Goal: Task Accomplishment & Management: Use online tool/utility

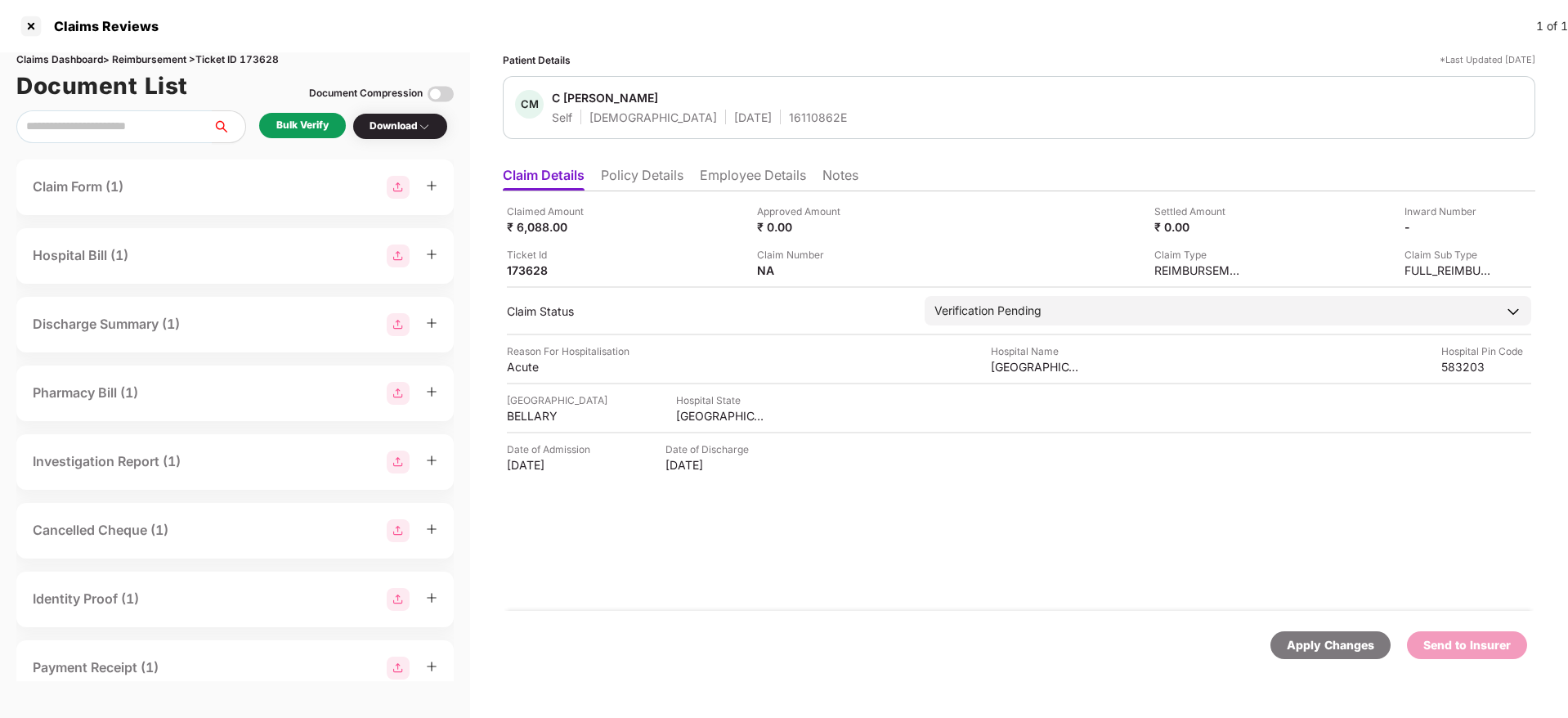
click at [637, 176] on li "Policy Details" at bounding box center [642, 178] width 82 height 24
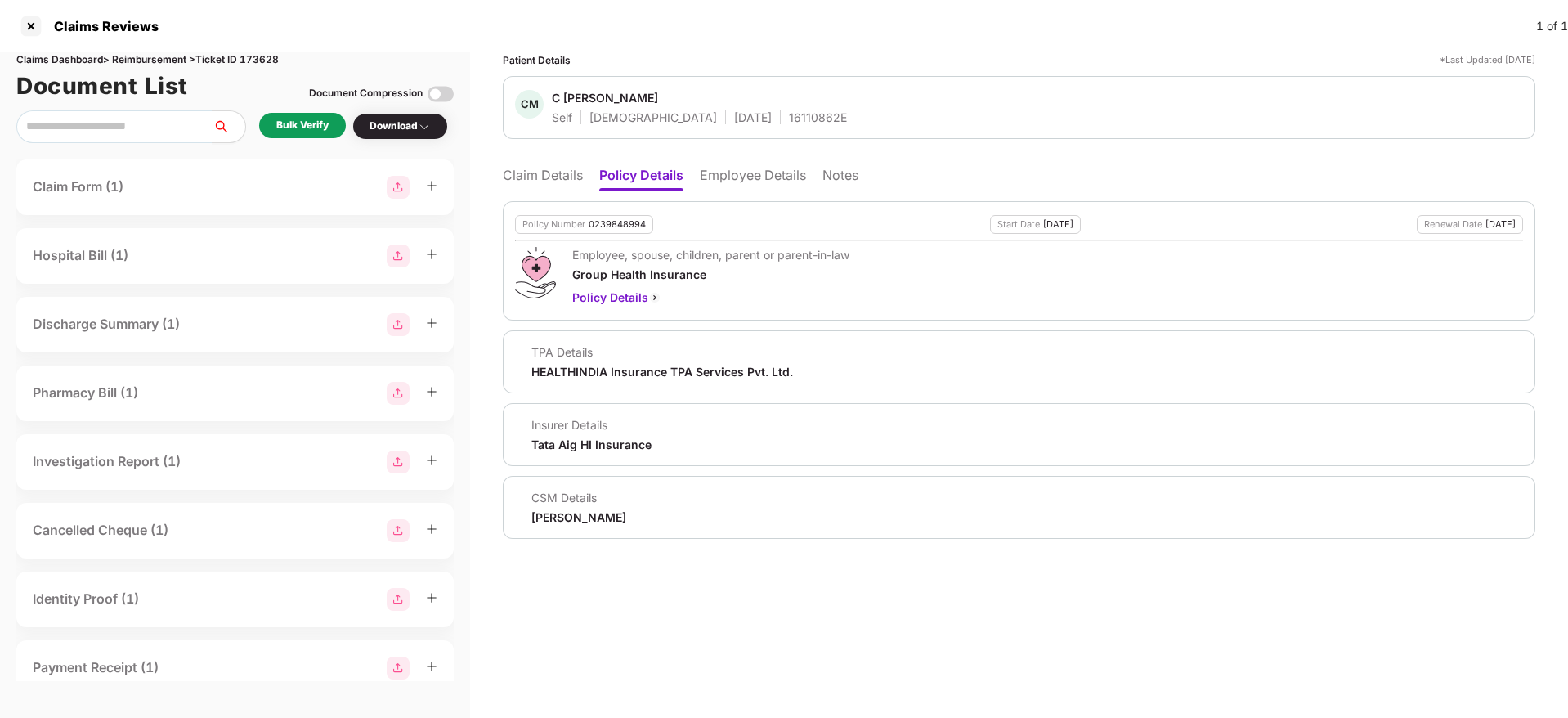
click at [747, 175] on li "Employee Details" at bounding box center [753, 178] width 106 height 24
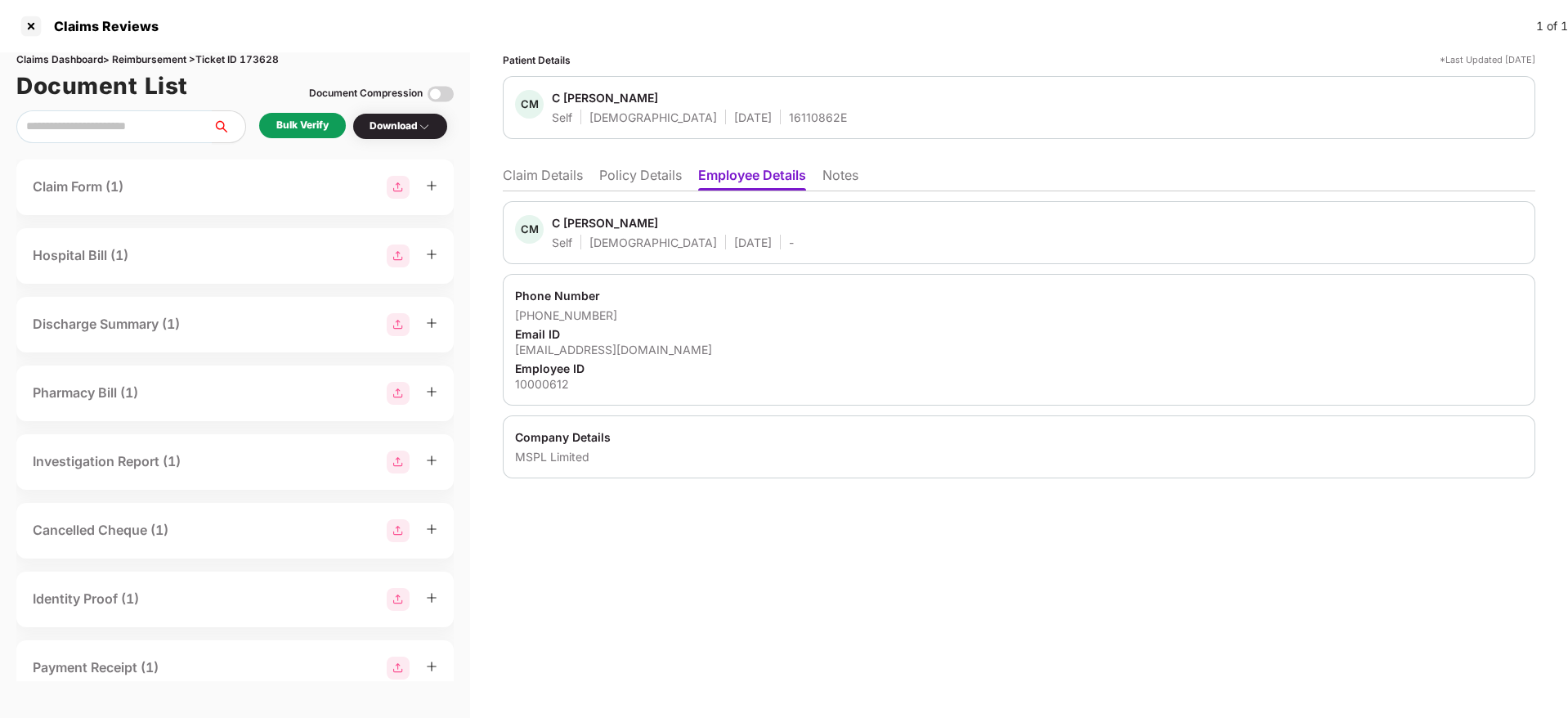
click at [634, 172] on li "Policy Details" at bounding box center [640, 178] width 82 height 24
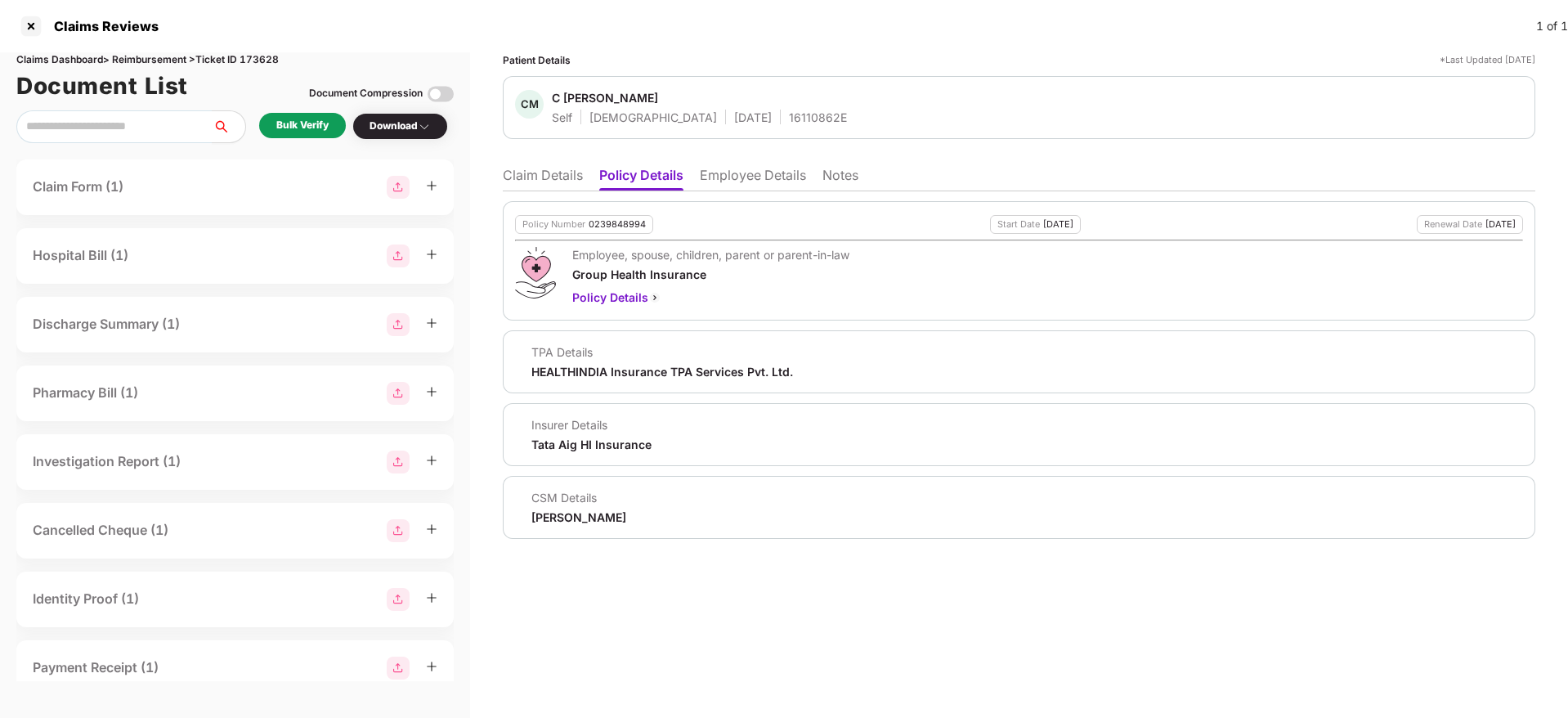
click at [546, 183] on li "Claim Details" at bounding box center [543, 178] width 80 height 24
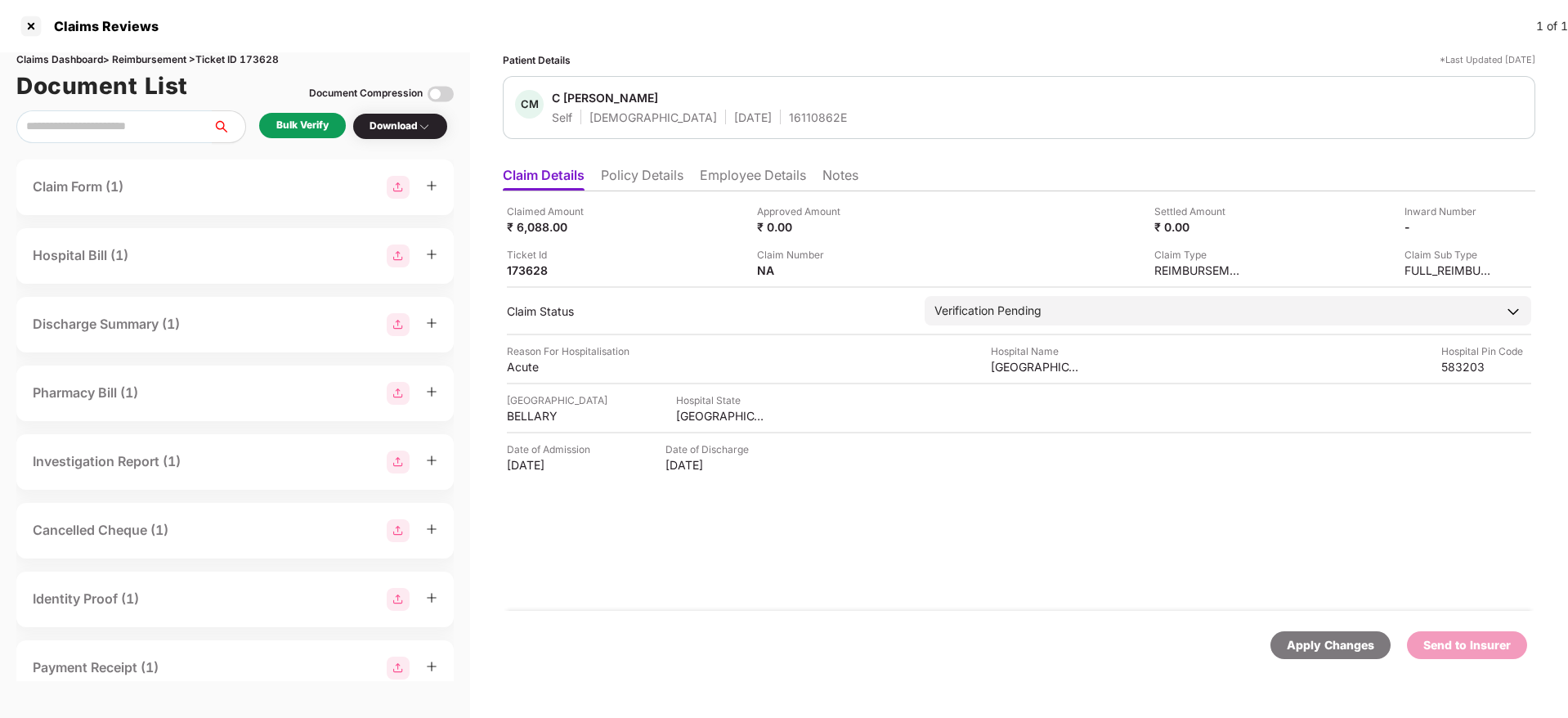
click at [634, 162] on ul "Claim Details Policy Details Employee Details Notes" at bounding box center [1019, 174] width 1033 height 32
click at [635, 174] on li "Policy Details" at bounding box center [642, 178] width 82 height 24
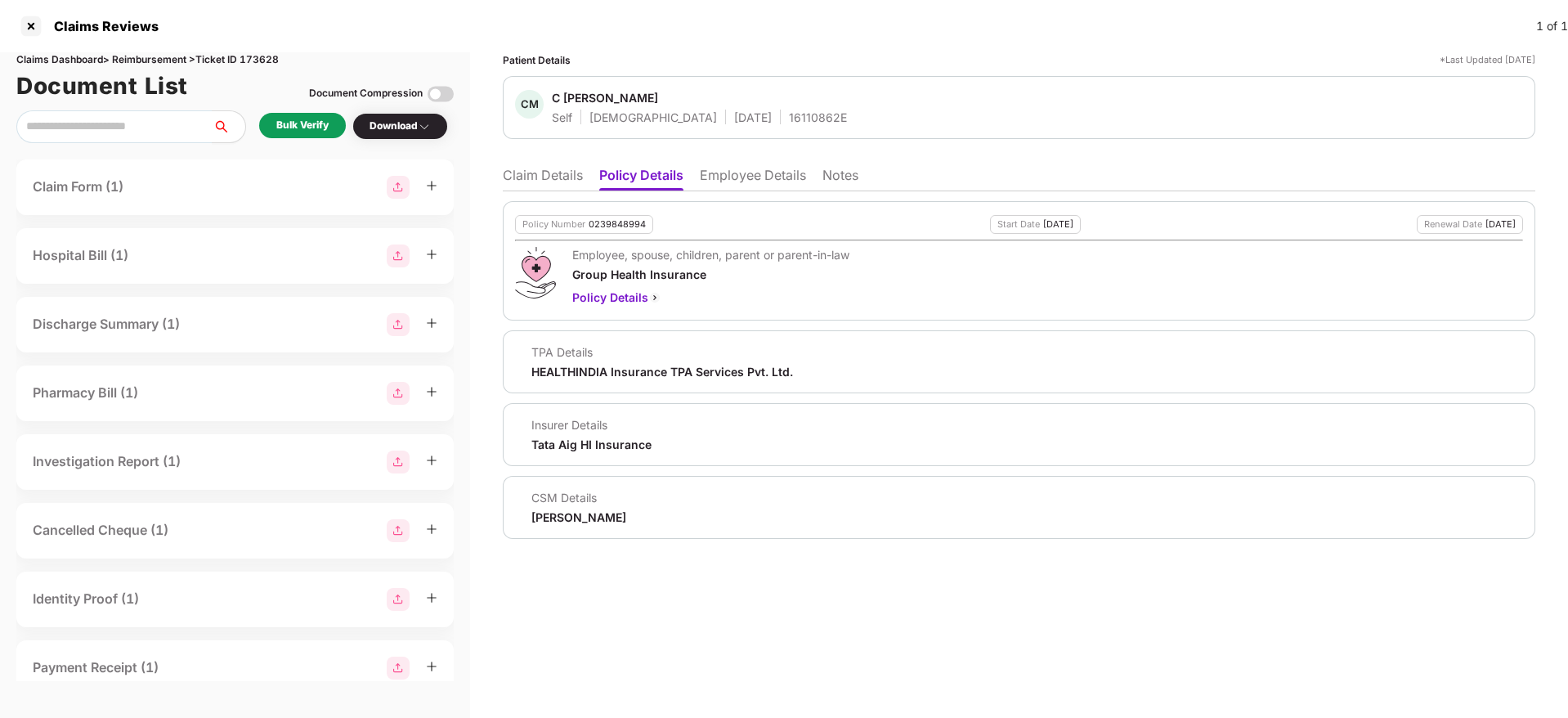
click at [549, 173] on li "Claim Details" at bounding box center [543, 178] width 80 height 24
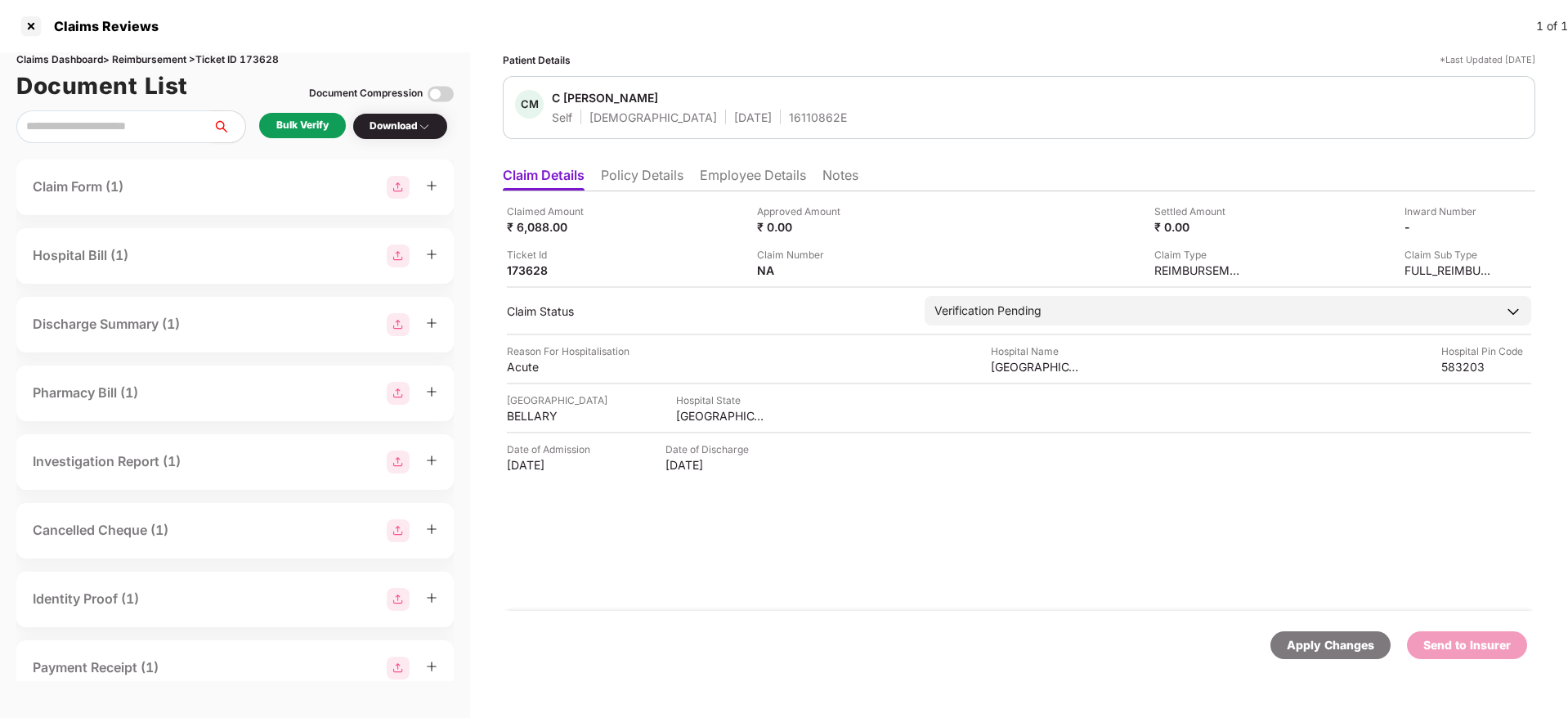
click at [305, 122] on div "Bulk Verify" at bounding box center [302, 125] width 52 height 16
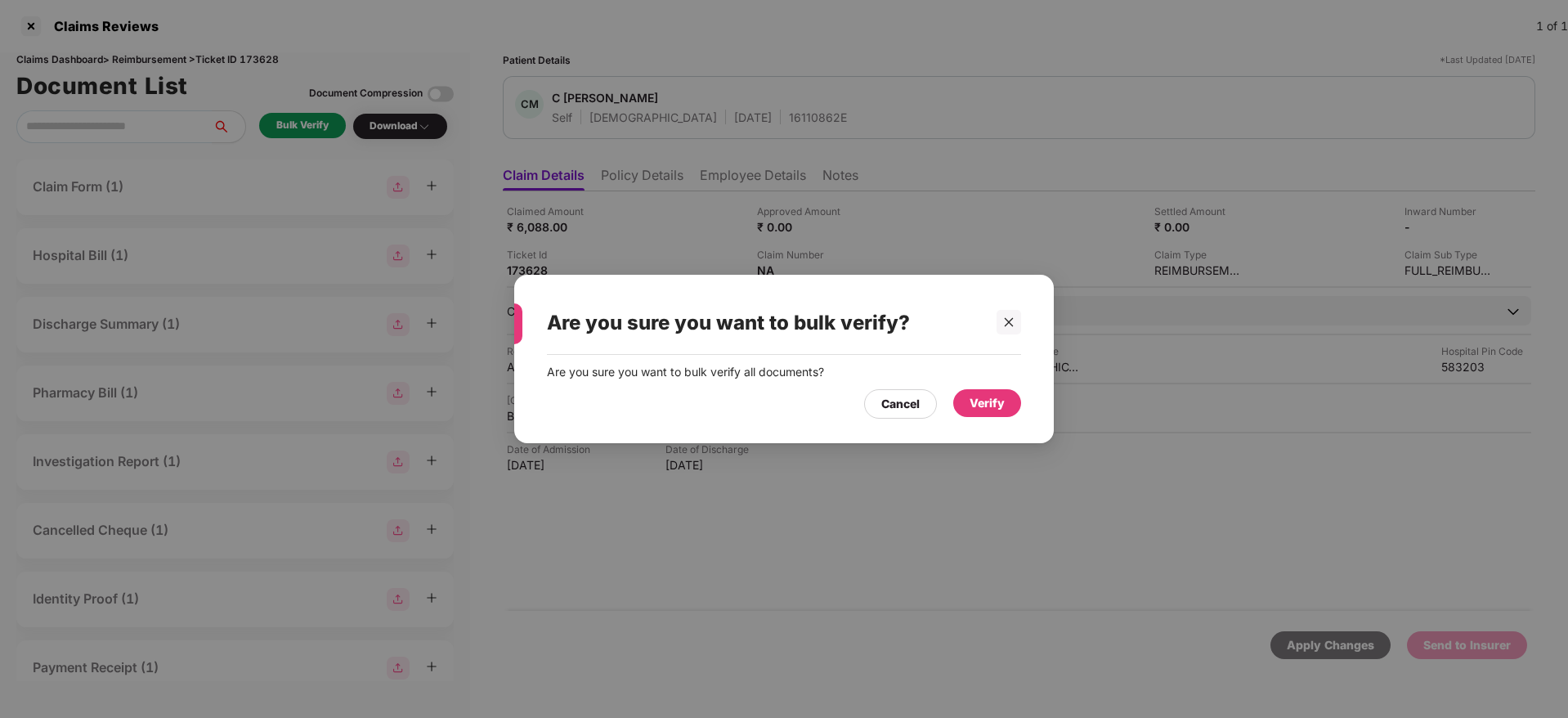
click at [997, 396] on div "Verify" at bounding box center [987, 403] width 35 height 18
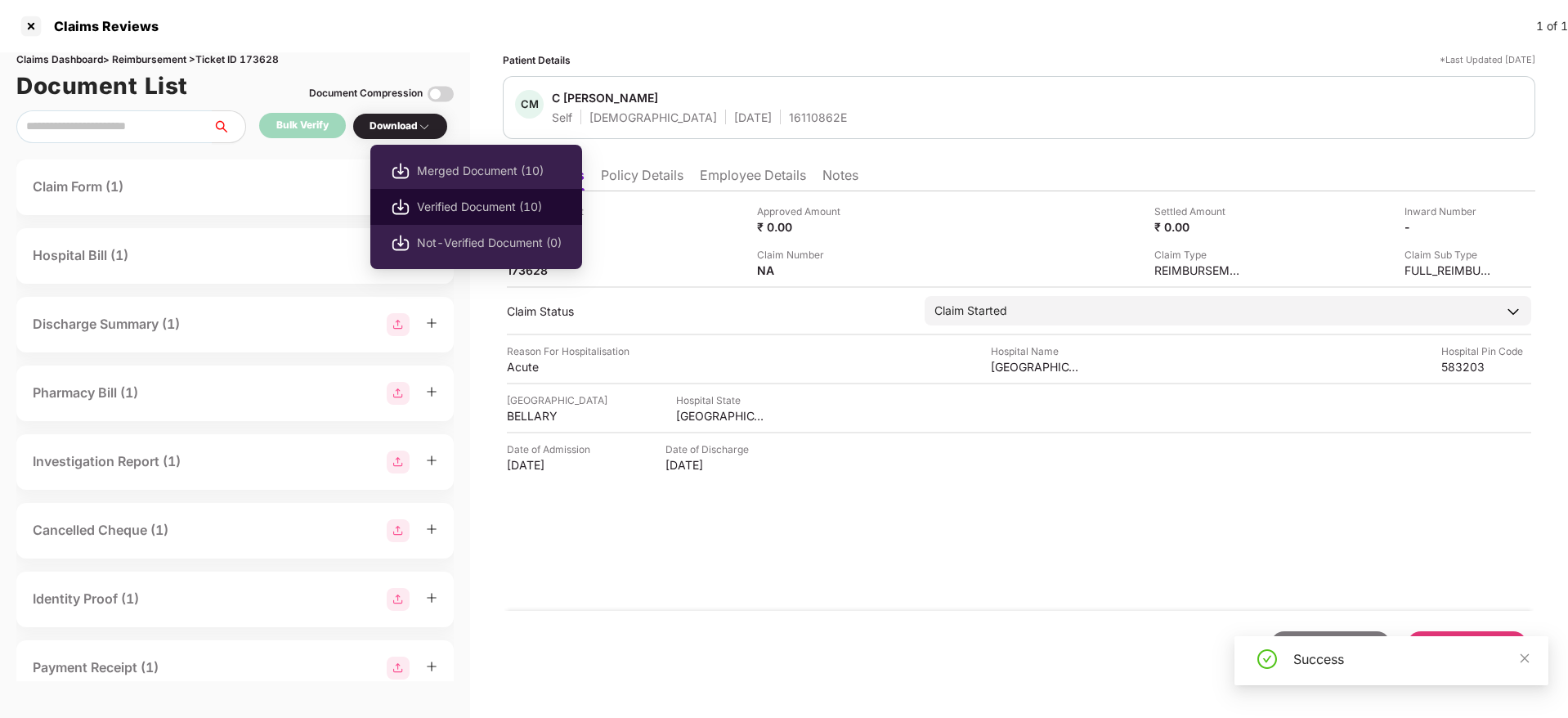
click at [469, 208] on span "Verified Document (10)" at bounding box center [489, 207] width 144 height 18
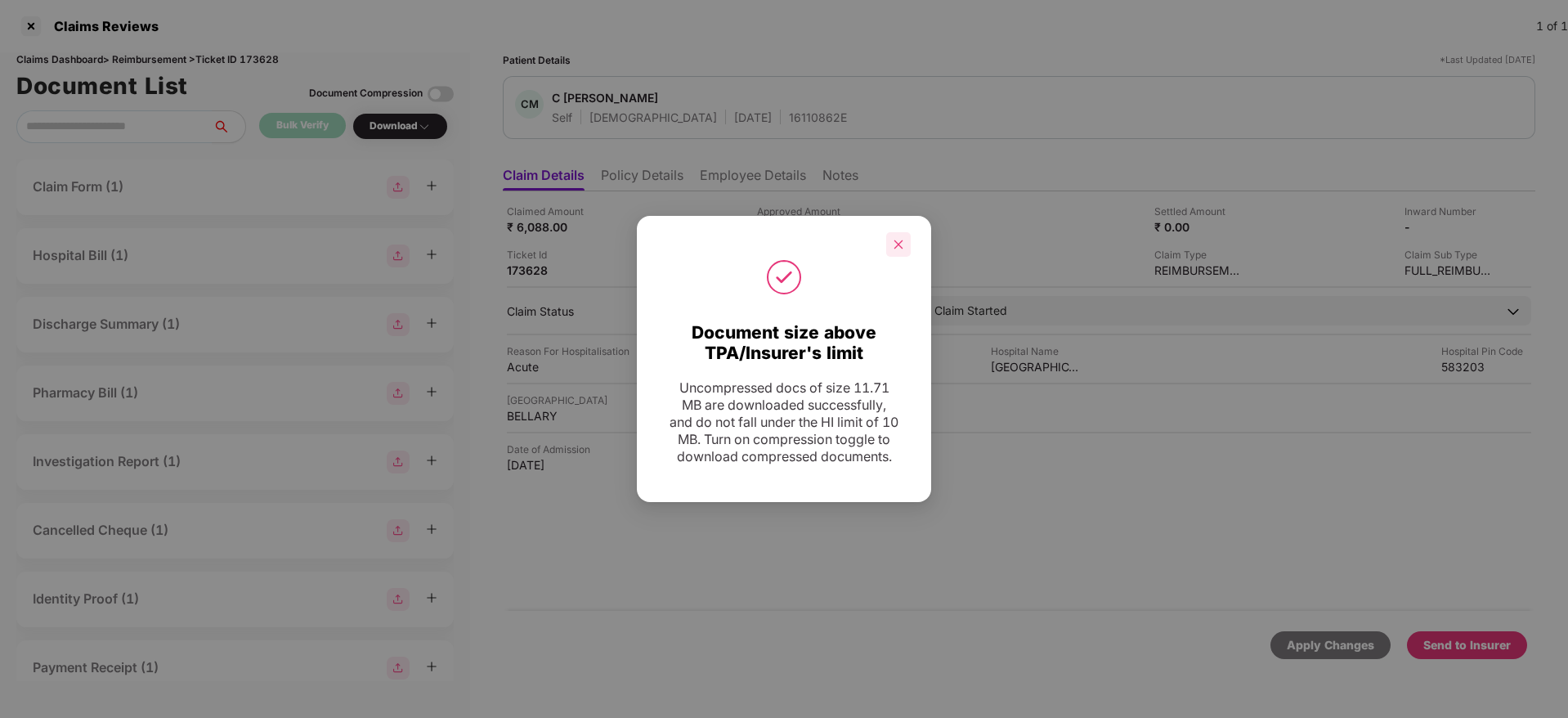
click at [902, 239] on icon "close" at bounding box center [898, 245] width 12 height 12
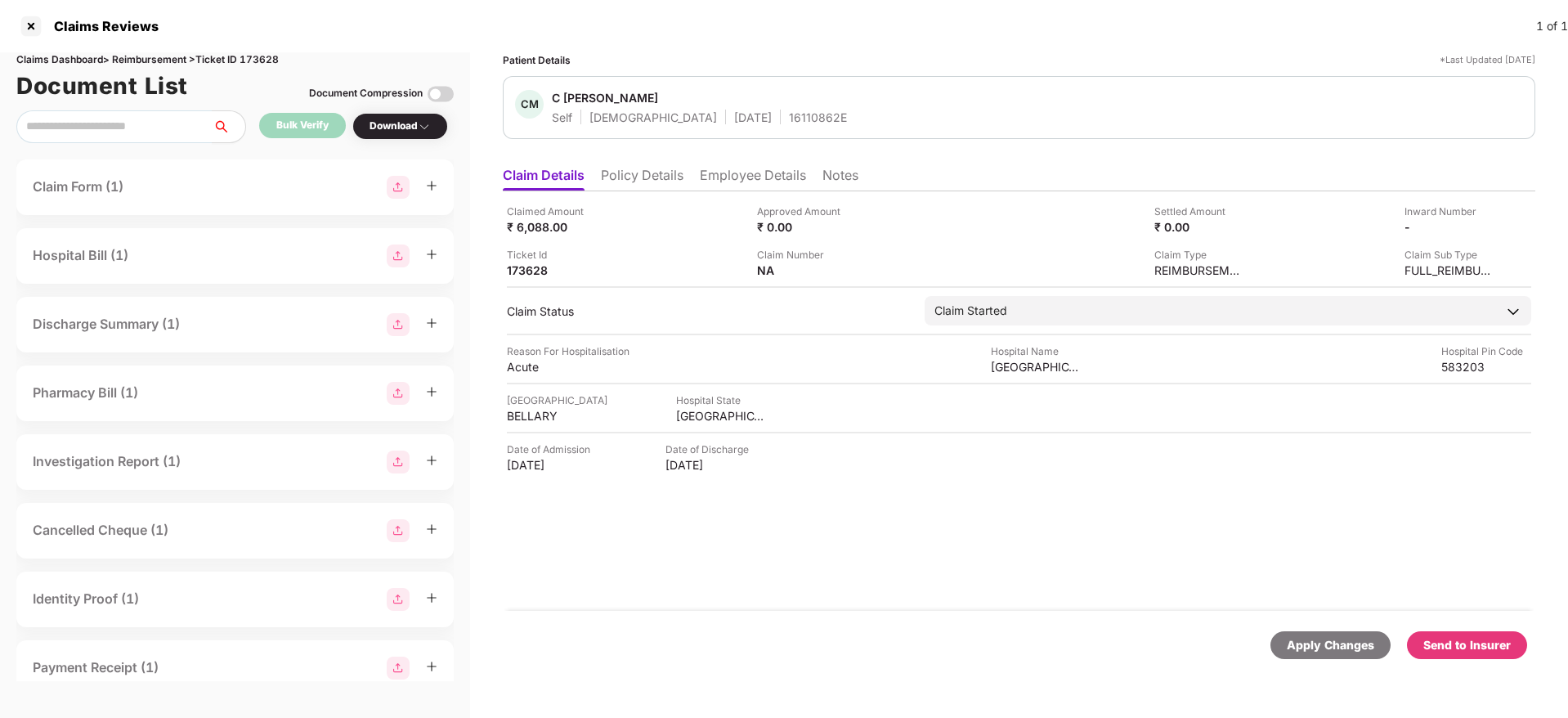
click at [1453, 636] on div "Send to Insurer" at bounding box center [1466, 645] width 87 height 18
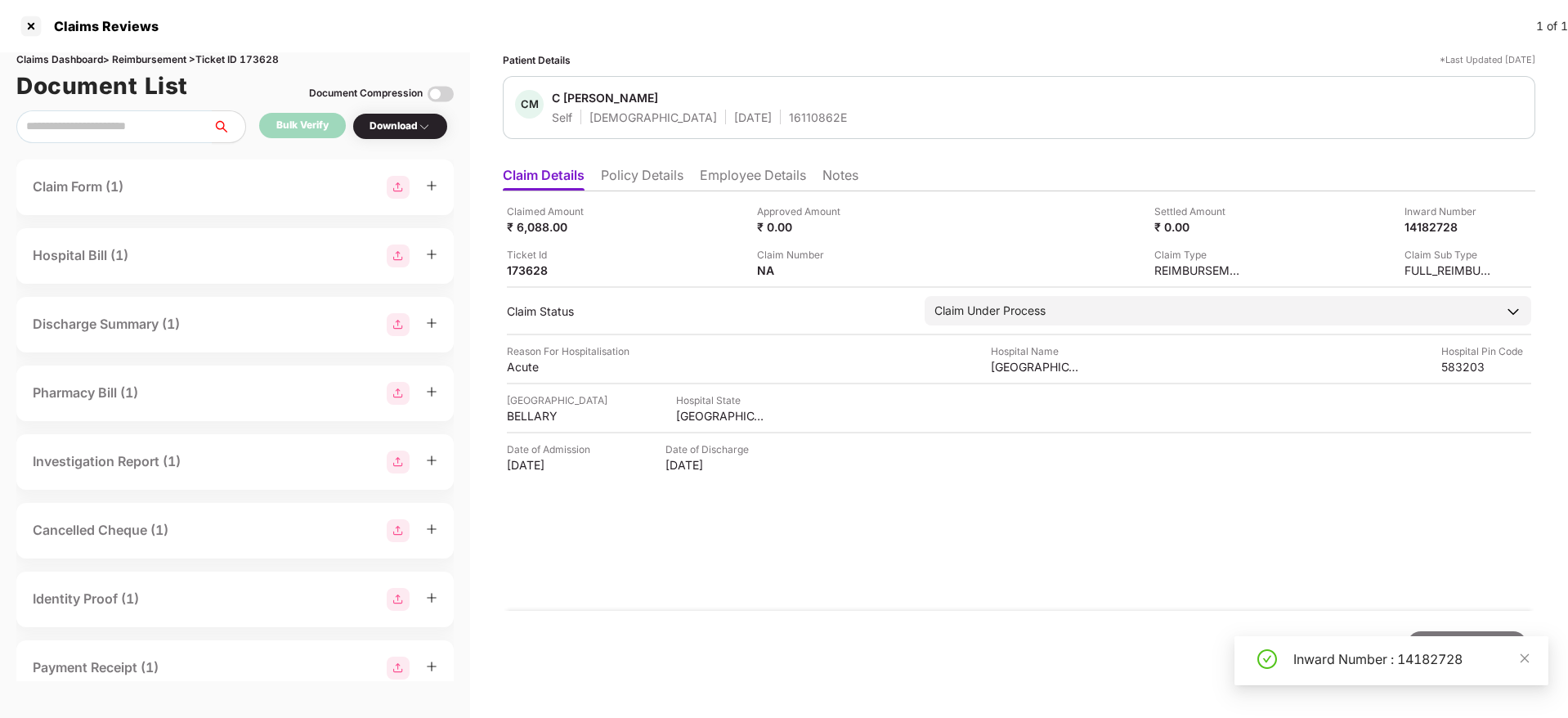
click at [671, 171] on li "Policy Details" at bounding box center [642, 178] width 82 height 24
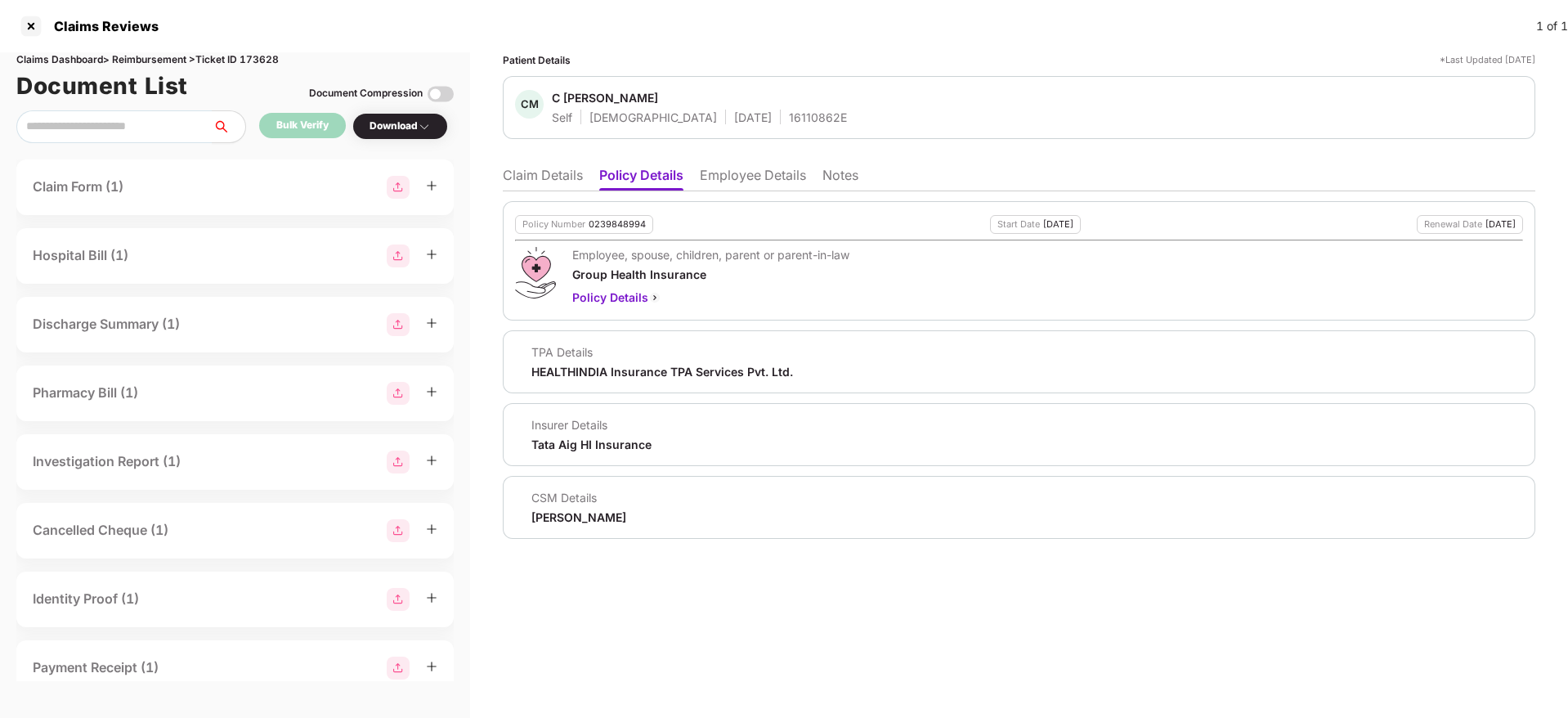
click at [756, 178] on li "Employee Details" at bounding box center [753, 178] width 106 height 24
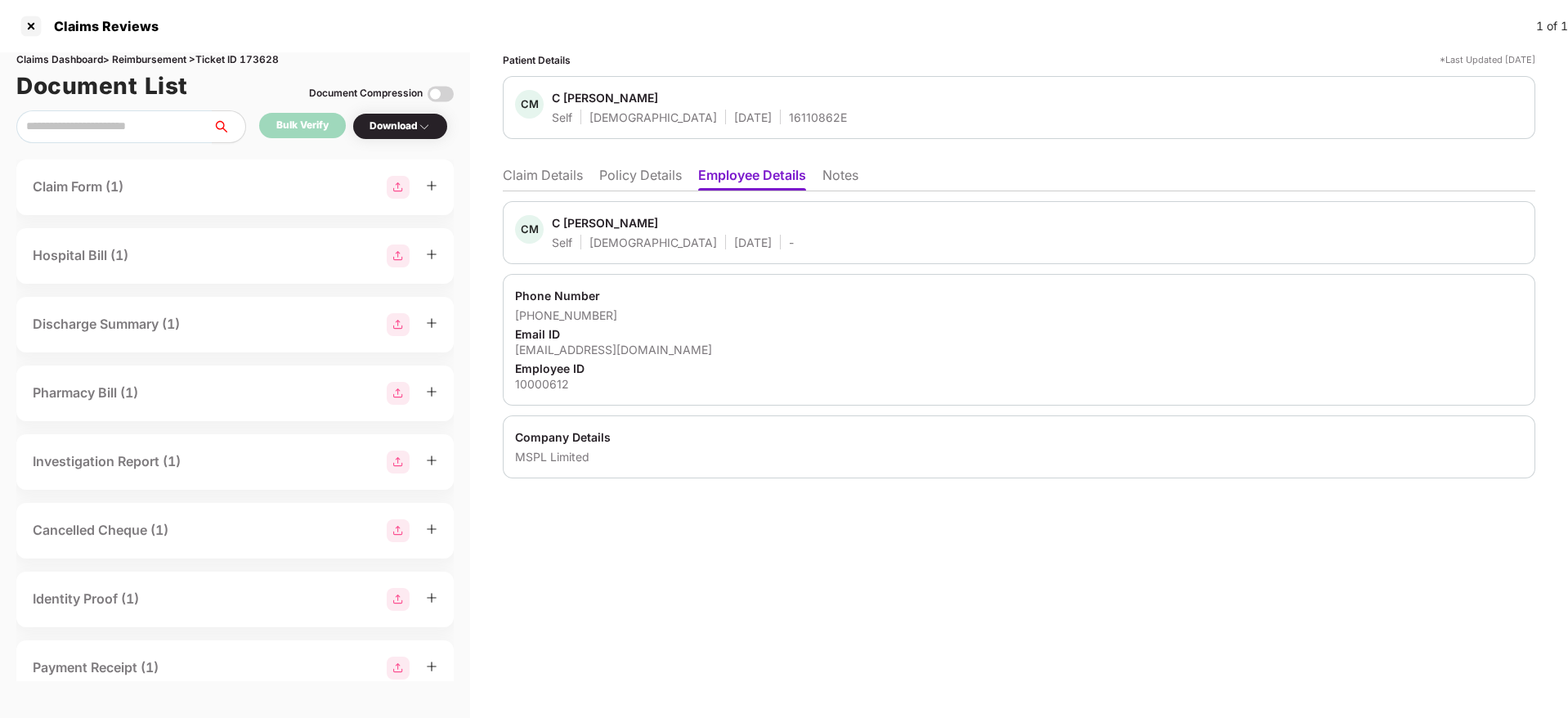
click at [647, 174] on li "Policy Details" at bounding box center [640, 178] width 82 height 24
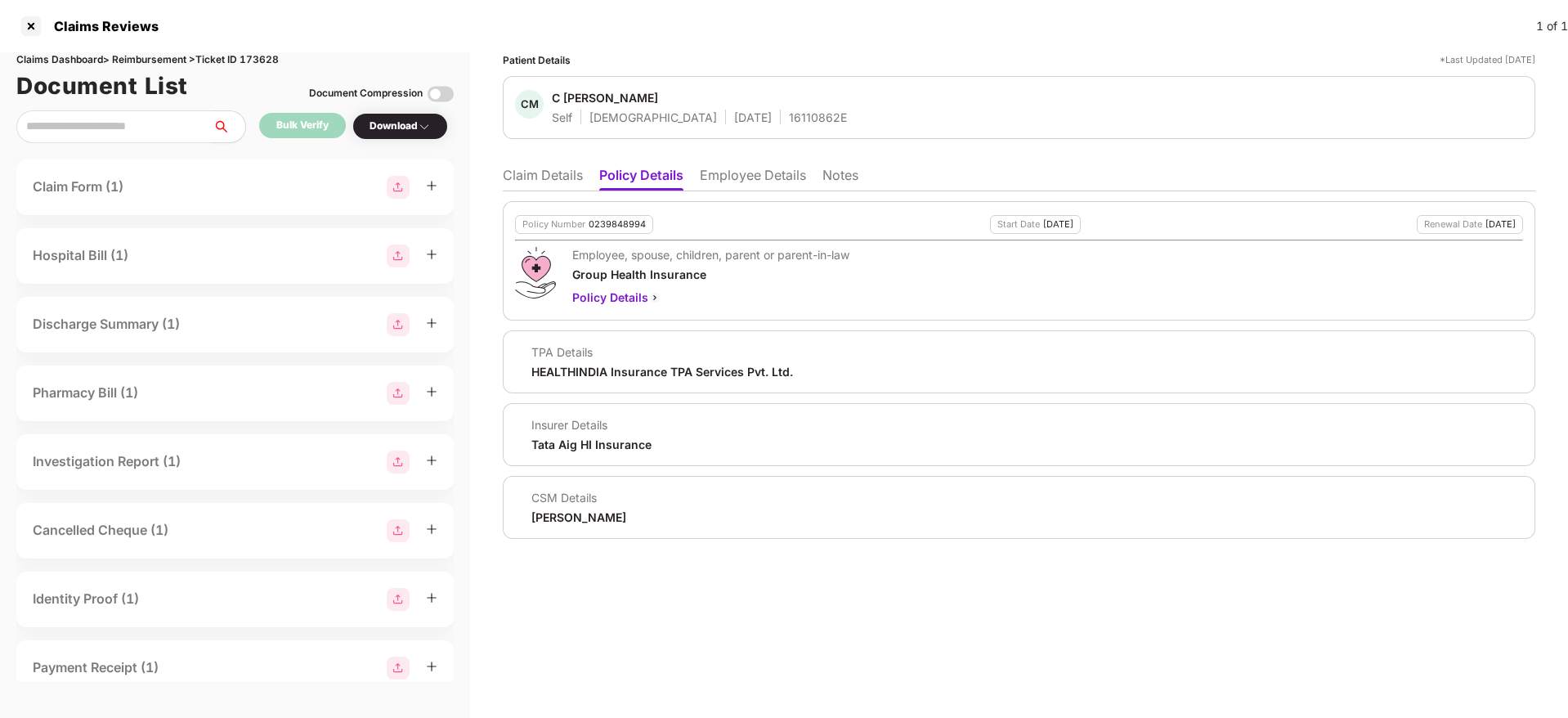
click at [561, 171] on li "Claim Details" at bounding box center [543, 178] width 80 height 24
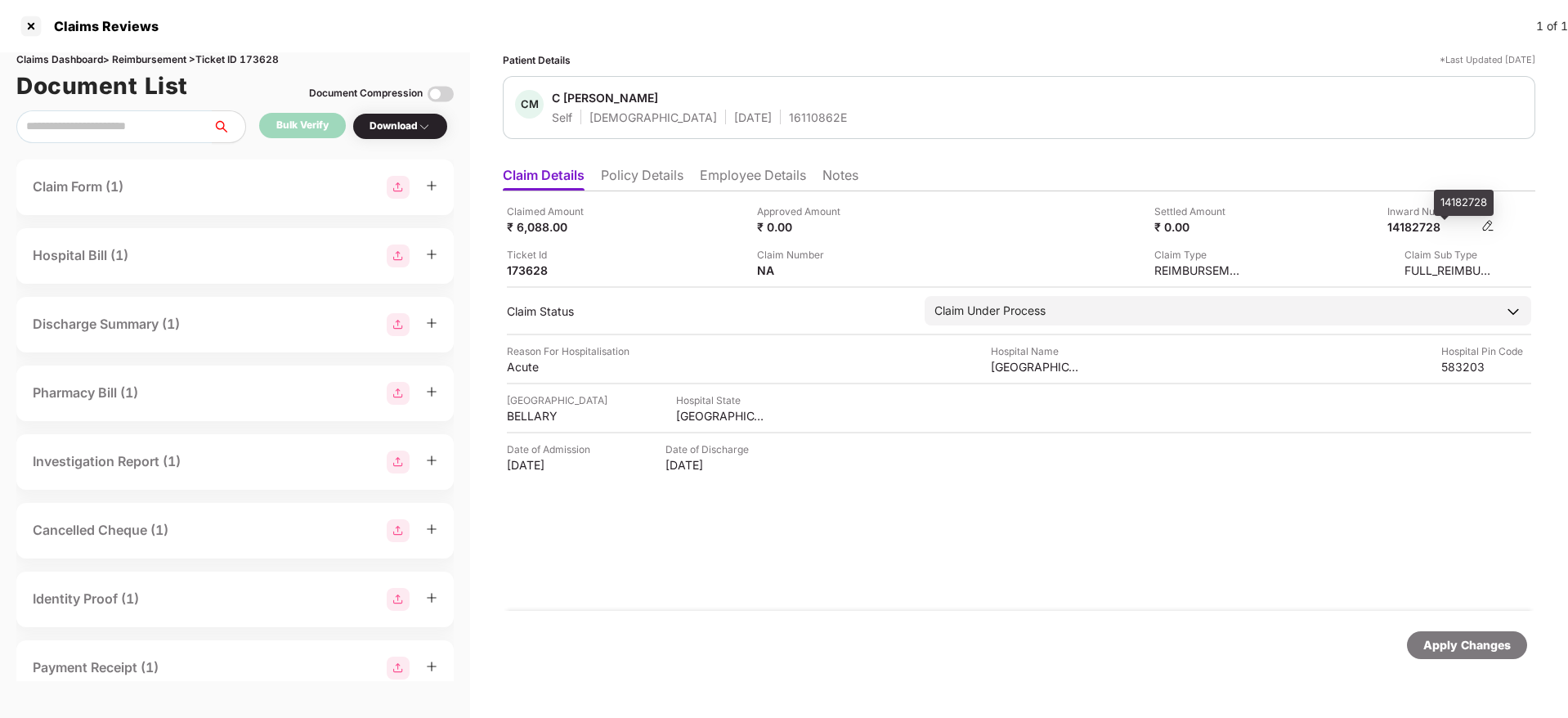
click at [1422, 225] on div "14182728" at bounding box center [1432, 227] width 90 height 16
copy div "14182728"
click at [789, 115] on div "16110862E" at bounding box center [818, 117] width 58 height 16
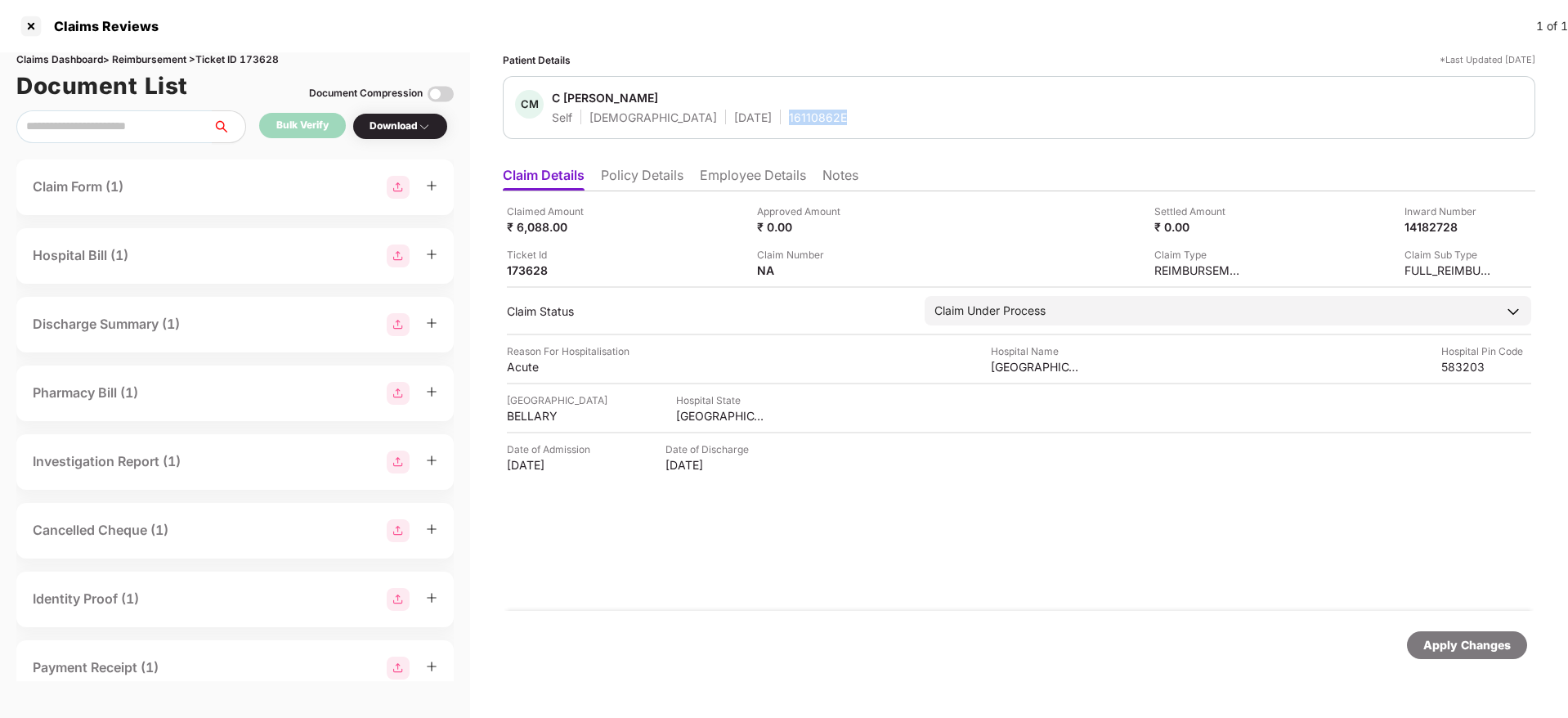
copy div "16110862E"
click at [649, 179] on li "Policy Details" at bounding box center [642, 178] width 82 height 24
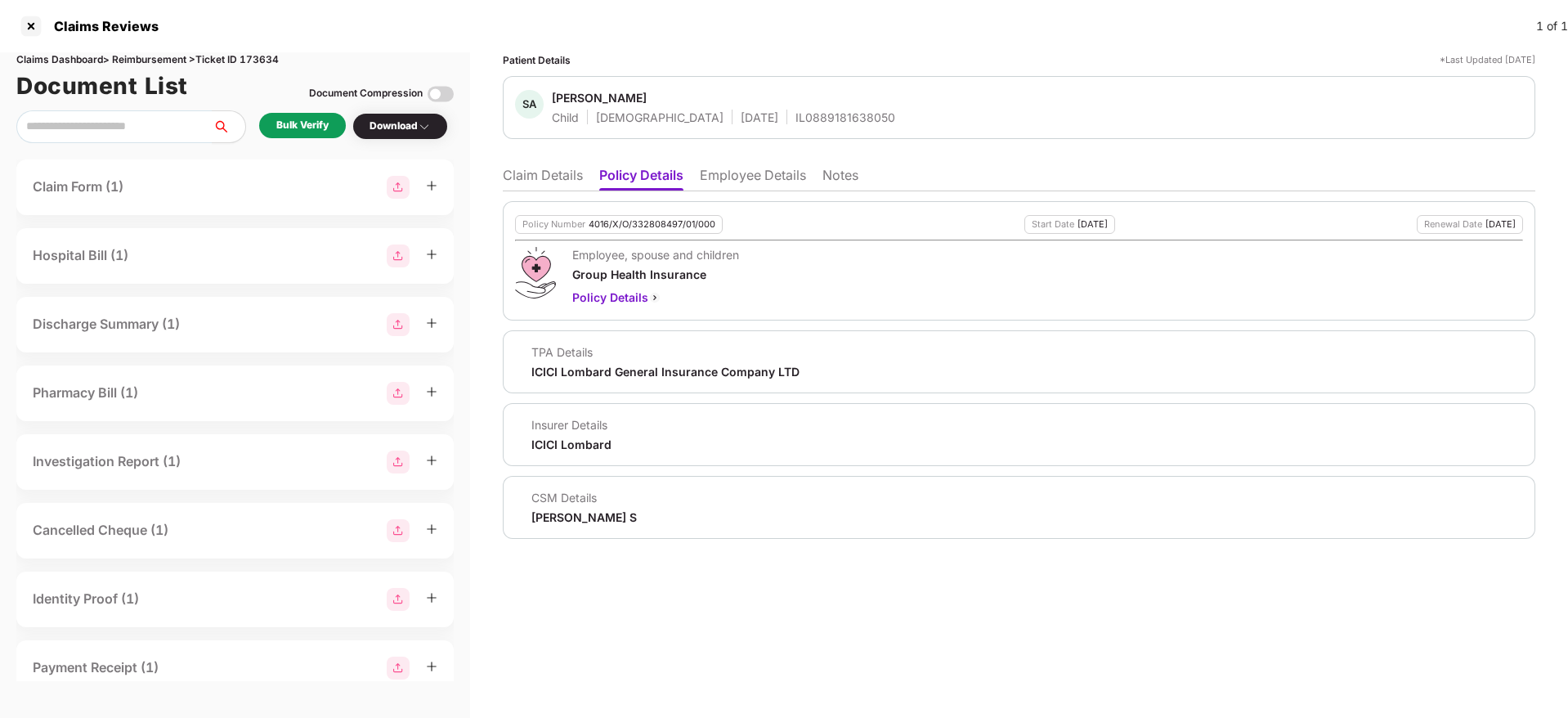
click at [261, 66] on div "Claims Dashboard > Reimbursement > Ticket ID 173634" at bounding box center [235, 60] width 437 height 16
click at [250, 58] on div "Claims Dashboard > Reimbursement > Ticket ID 173634" at bounding box center [235, 60] width 437 height 16
copy div "173634"
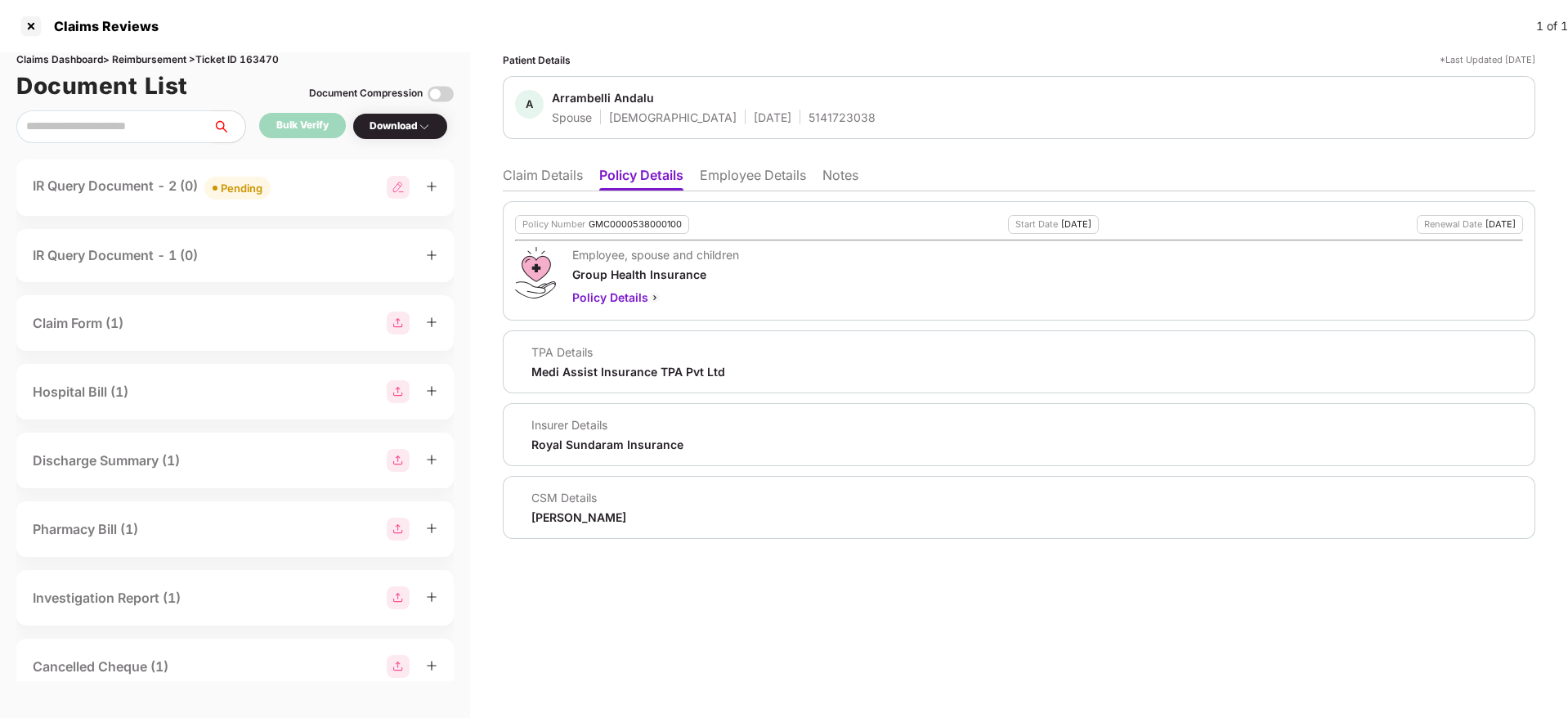
click at [535, 167] on li "Claim Details" at bounding box center [543, 178] width 80 height 24
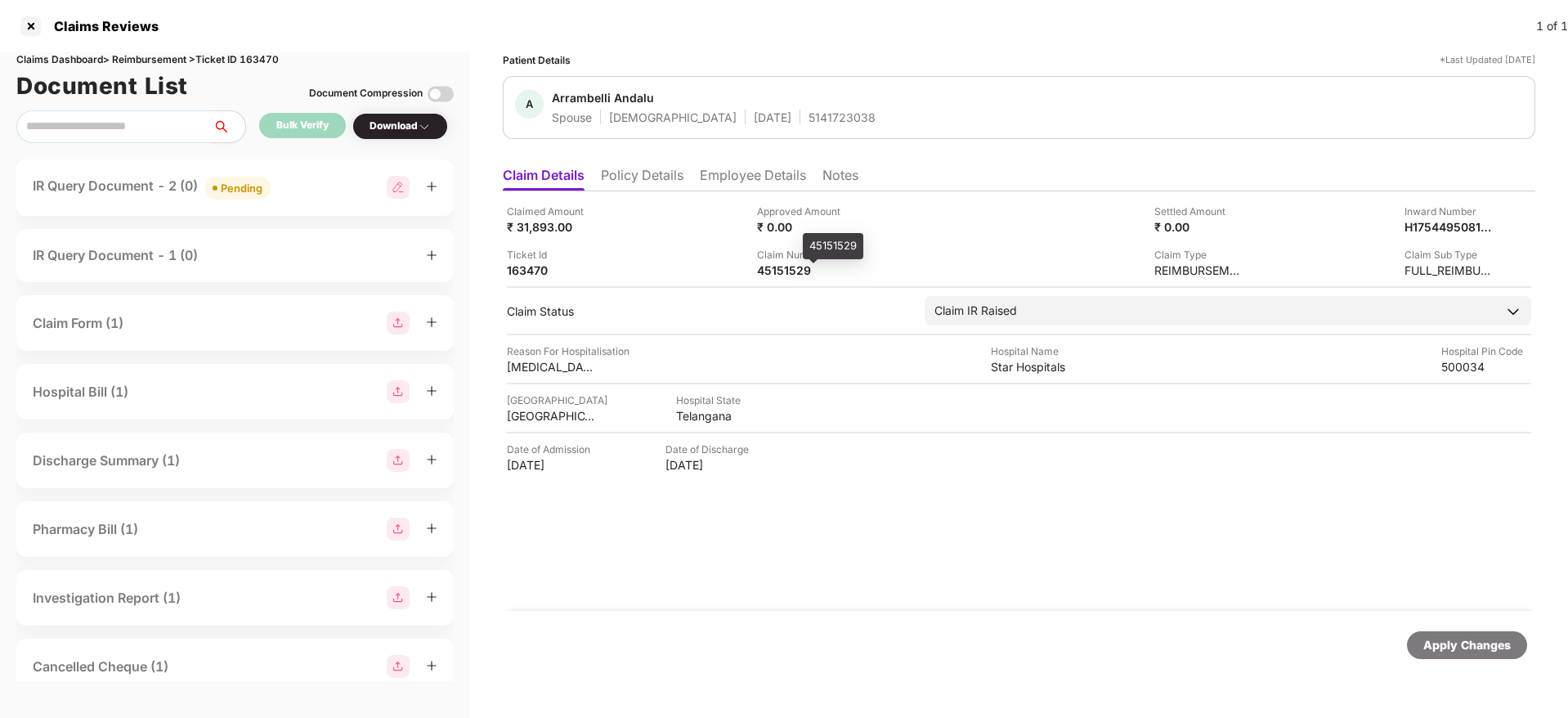
drag, startPoint x: 783, startPoint y: 272, endPoint x: 779, endPoint y: 259, distance: 13.6
click at [779, 259] on div "Claim Number 45151529" at bounding box center [802, 261] width 90 height 31
click at [779, 259] on div "Claim Number" at bounding box center [802, 254] width 90 height 16
click at [782, 267] on div "45151529" at bounding box center [802, 270] width 90 height 16
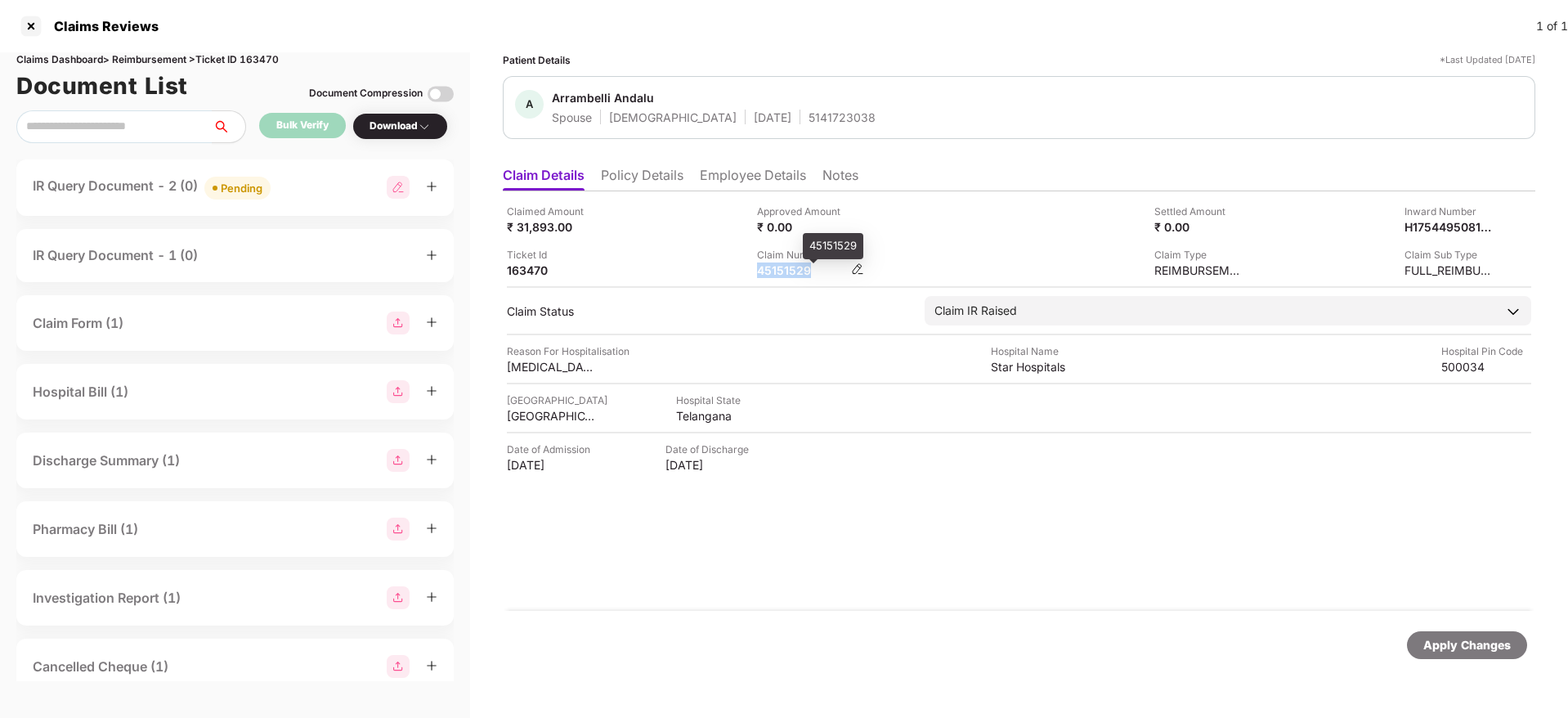
click at [782, 267] on div "45151529" at bounding box center [802, 270] width 90 height 16
copy div "45151529"
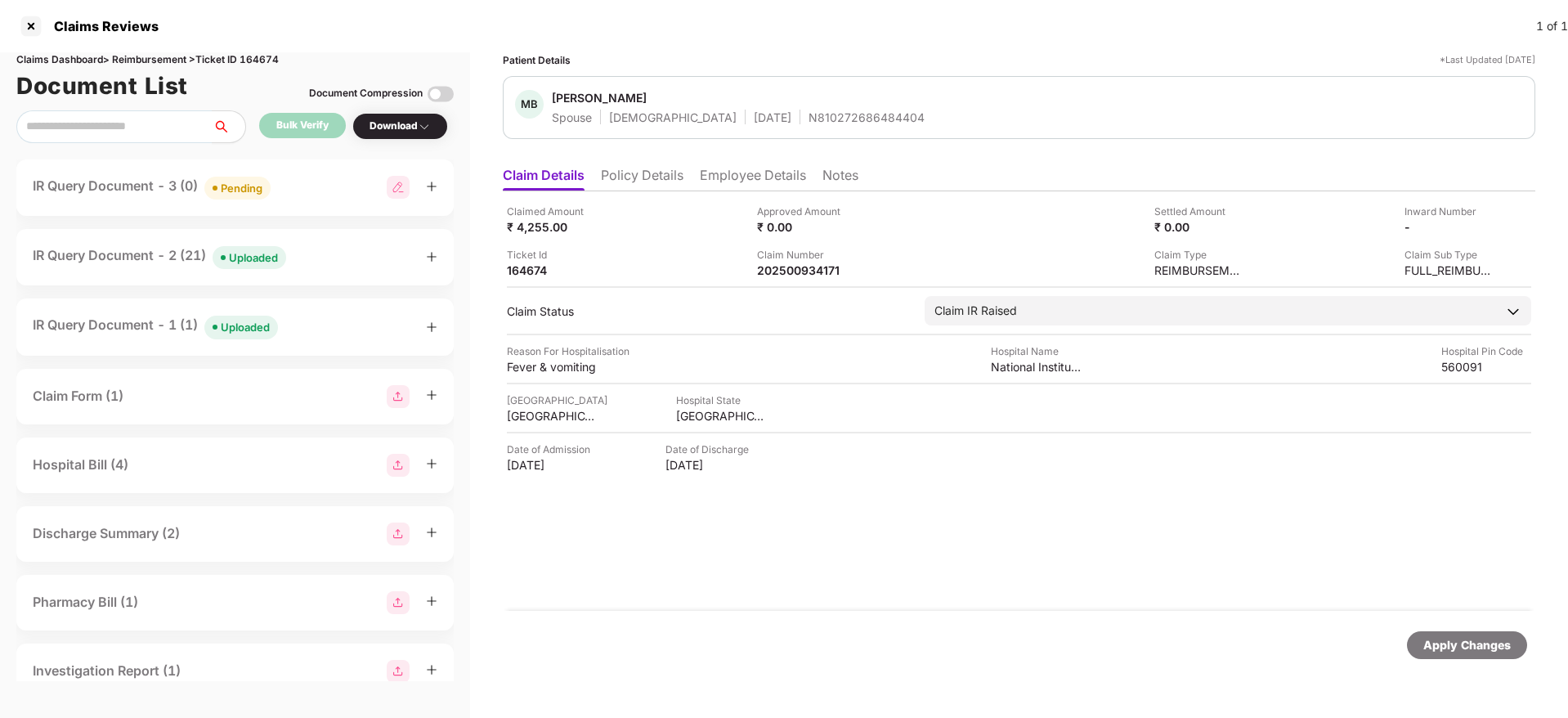
click at [305, 252] on div "IR Query Document - 2 (21) Uploaded" at bounding box center [234, 256] width 404 height 24
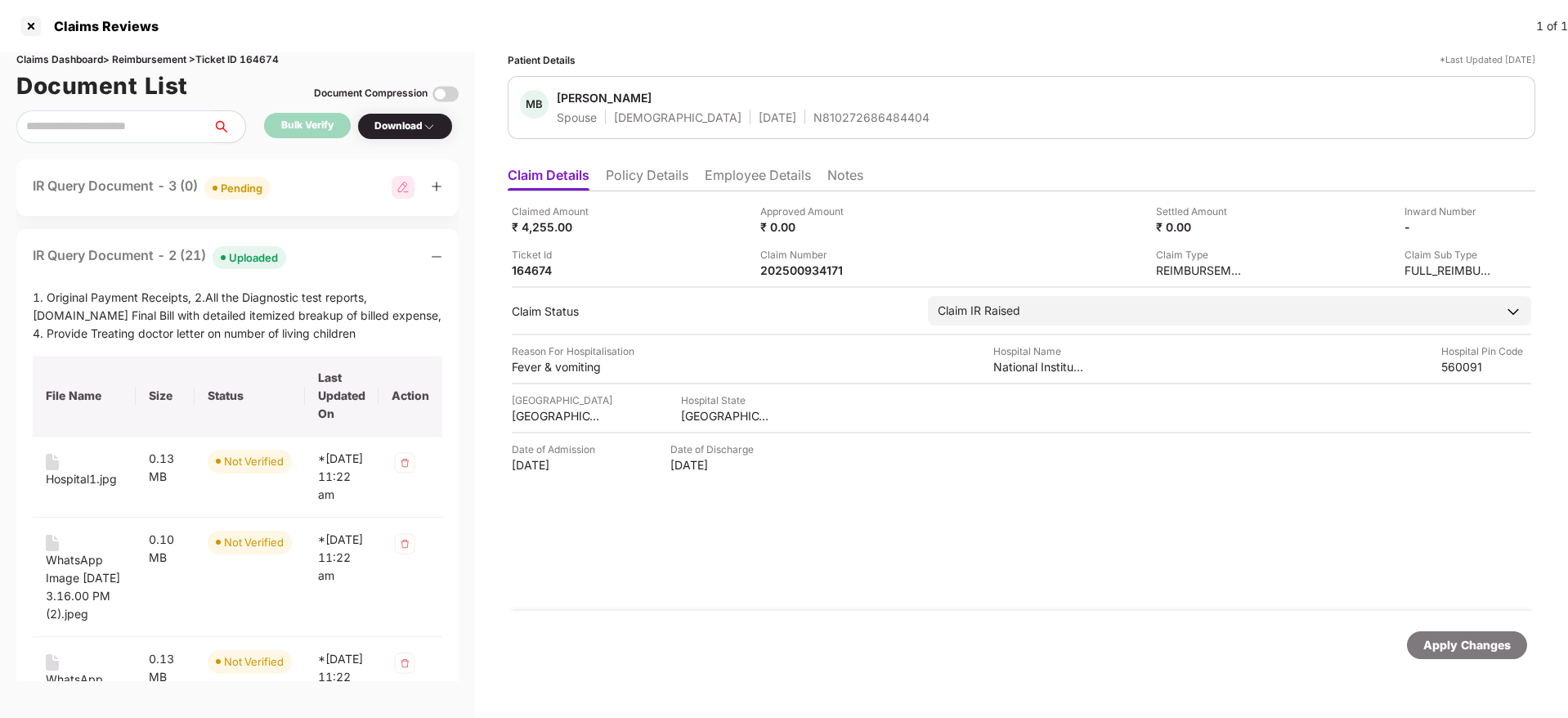
click at [305, 252] on div "IR Query Document - 2 (21) Uploaded" at bounding box center [237, 256] width 409 height 24
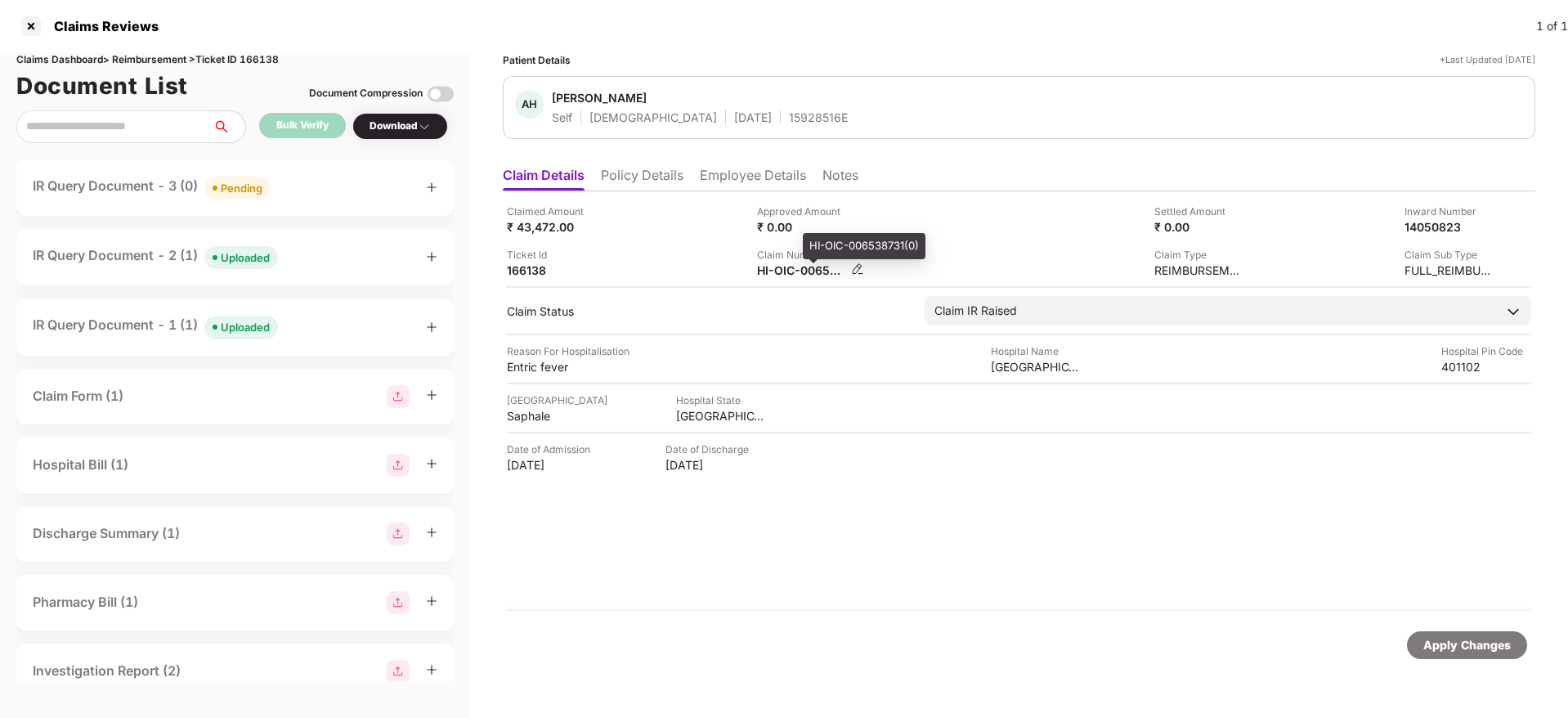
click at [783, 268] on div "HI-OIC-006538731(0)" at bounding box center [802, 270] width 90 height 16
copy div
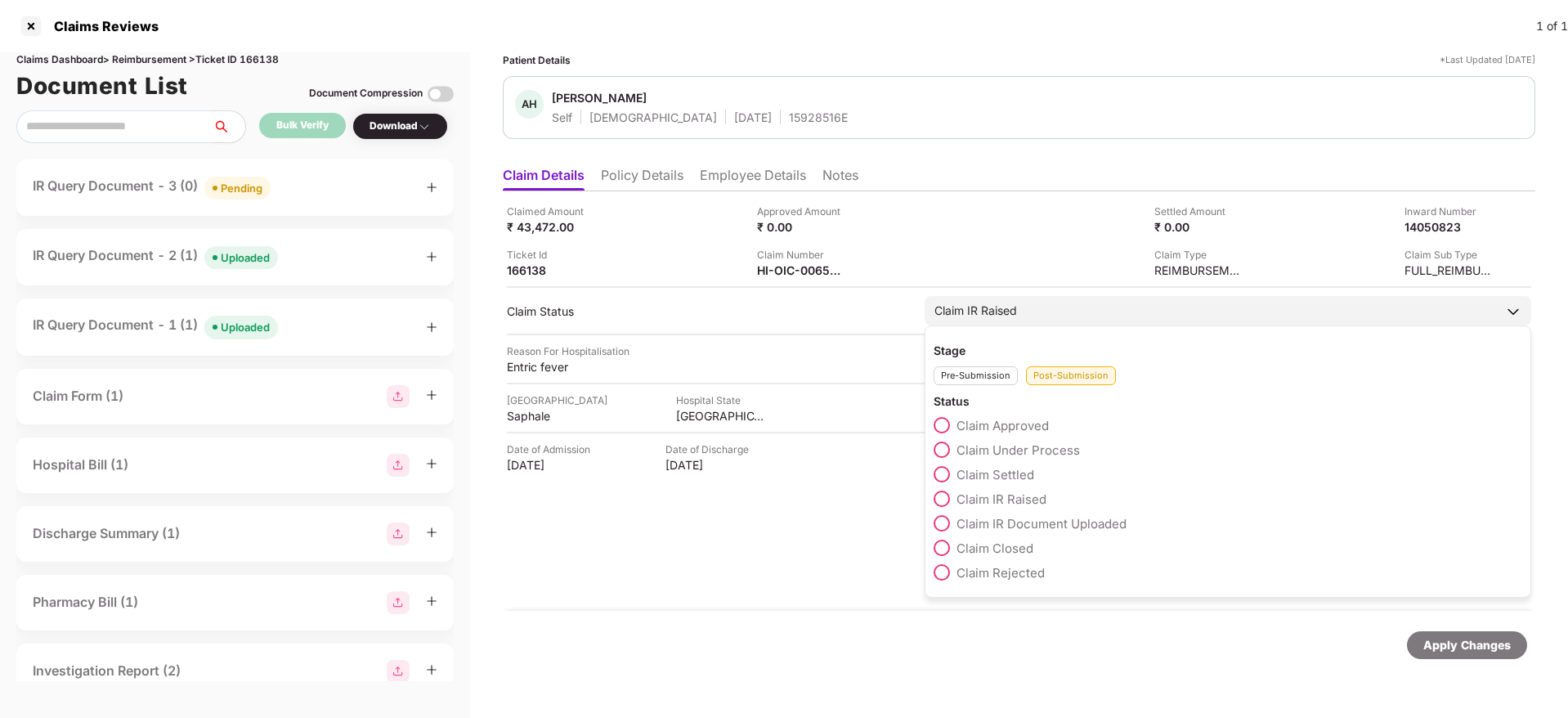
click at [940, 442] on span at bounding box center [942, 450] width 17 height 17
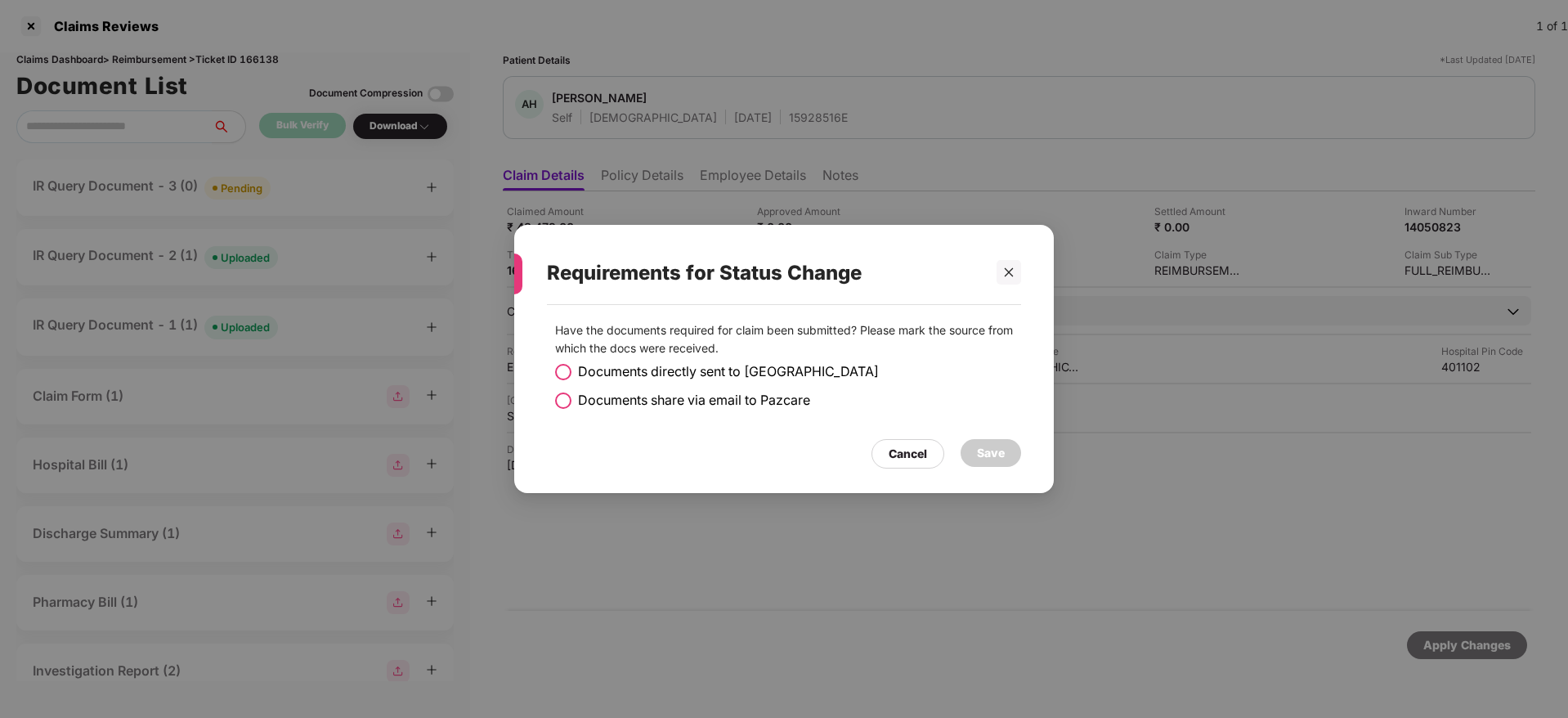
click at [566, 374] on span at bounding box center [564, 372] width 17 height 17
click at [995, 453] on div "Save" at bounding box center [990, 453] width 27 height 18
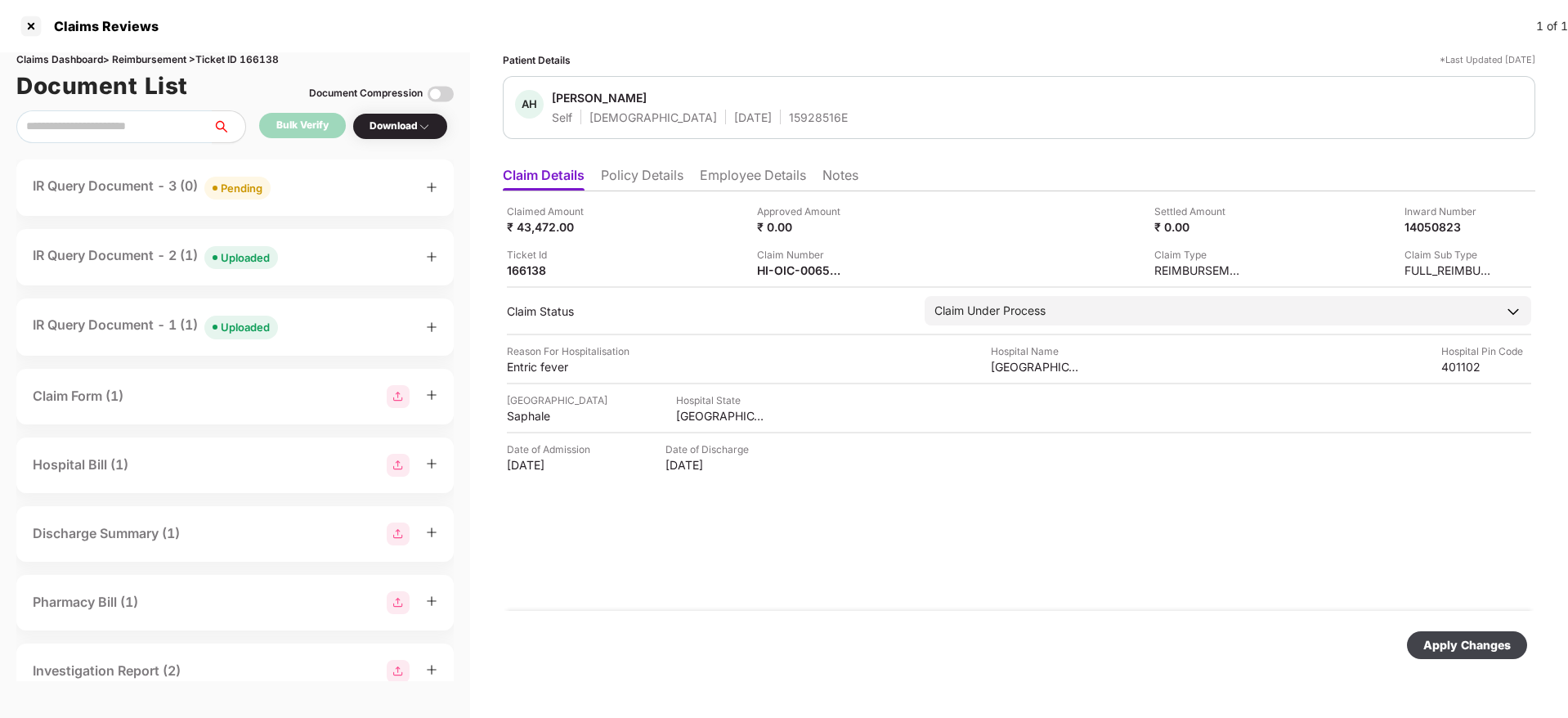
click at [1448, 653] on div "Apply Changes" at bounding box center [1466, 645] width 87 height 18
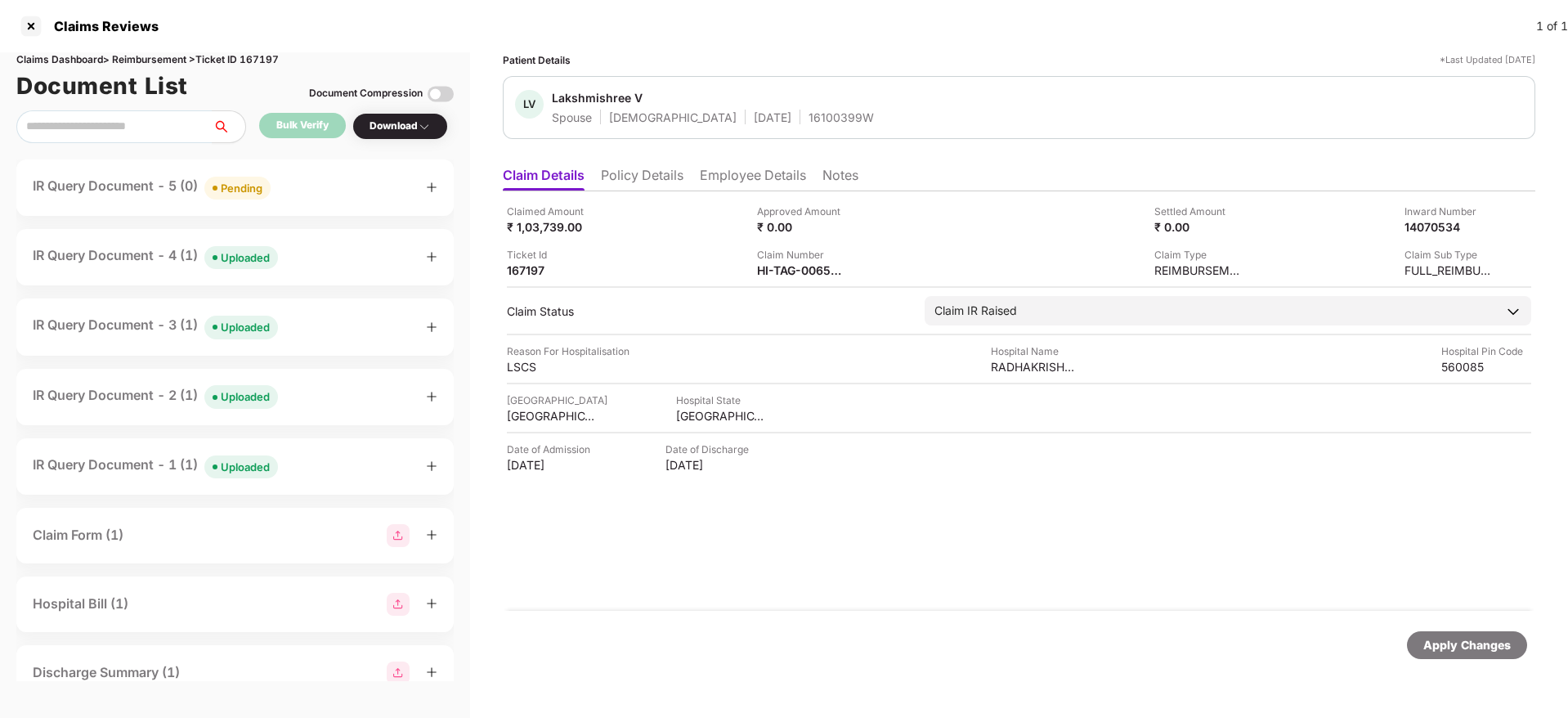
click at [338, 191] on div "IR Query Document - 5 (0) Pending" at bounding box center [234, 188] width 404 height 24
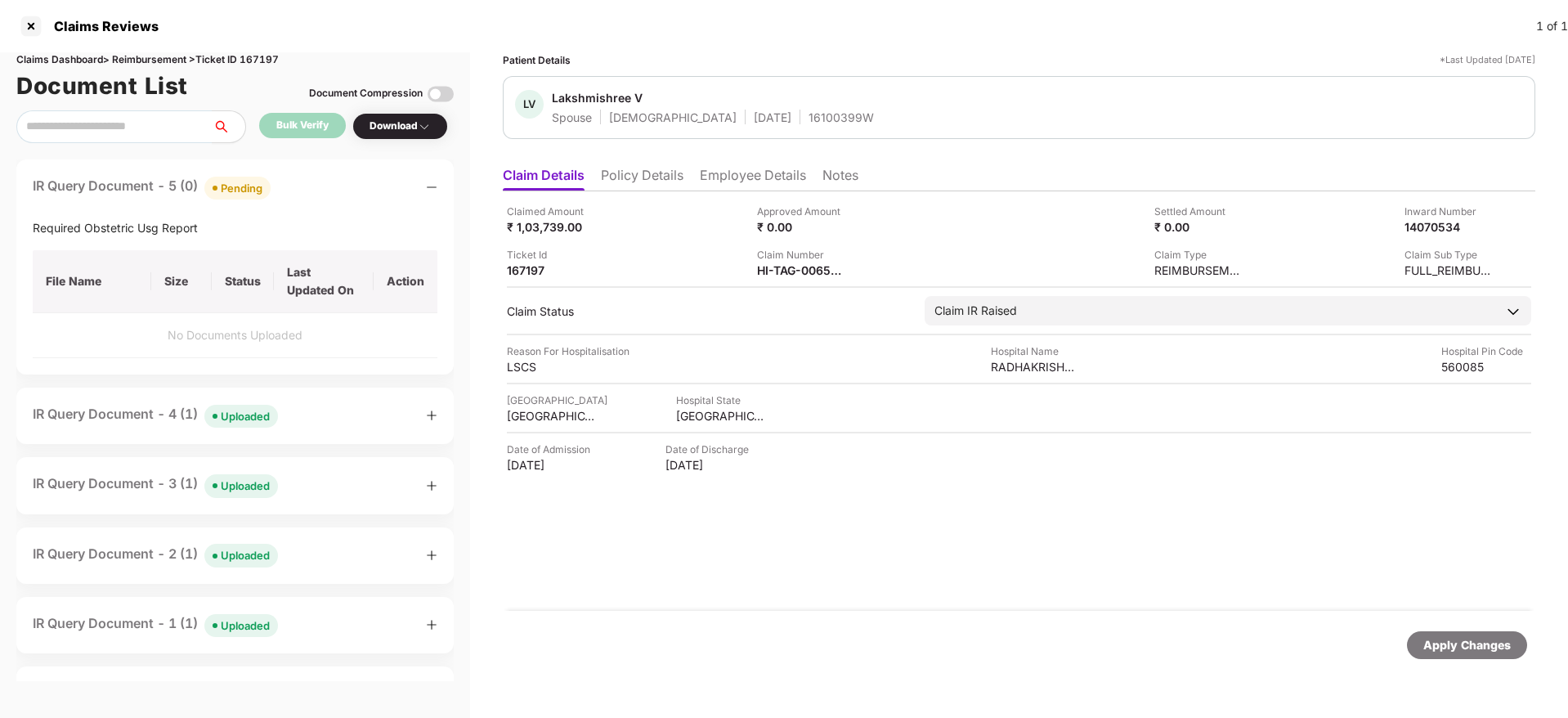
click at [338, 191] on div "IR Query Document - 5 (0) Pending" at bounding box center [234, 188] width 404 height 24
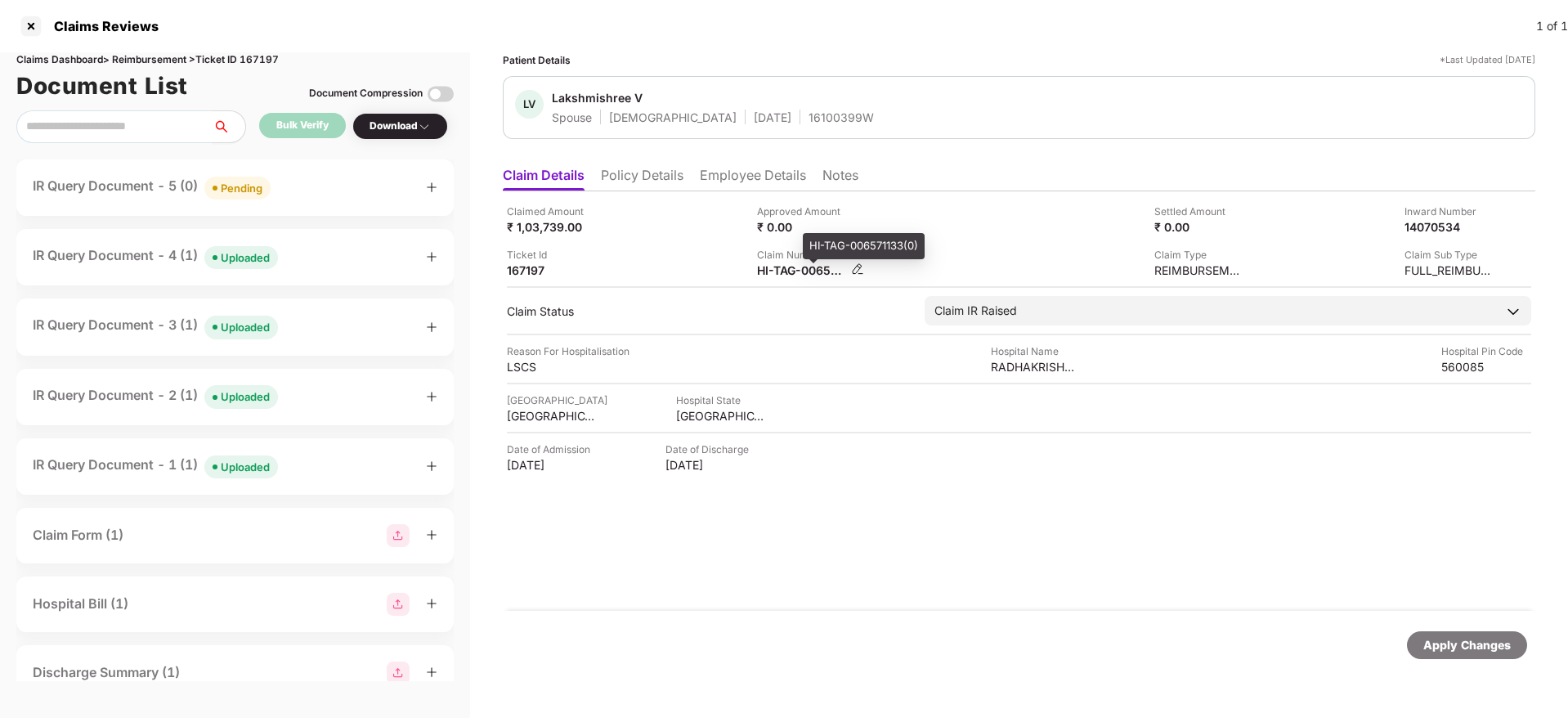
click at [794, 272] on div "HI-TAG-006571133(0)" at bounding box center [802, 270] width 90 height 16
copy div
click at [357, 247] on div "IR Query Document - 4 (1) Uploaded" at bounding box center [234, 256] width 404 height 24
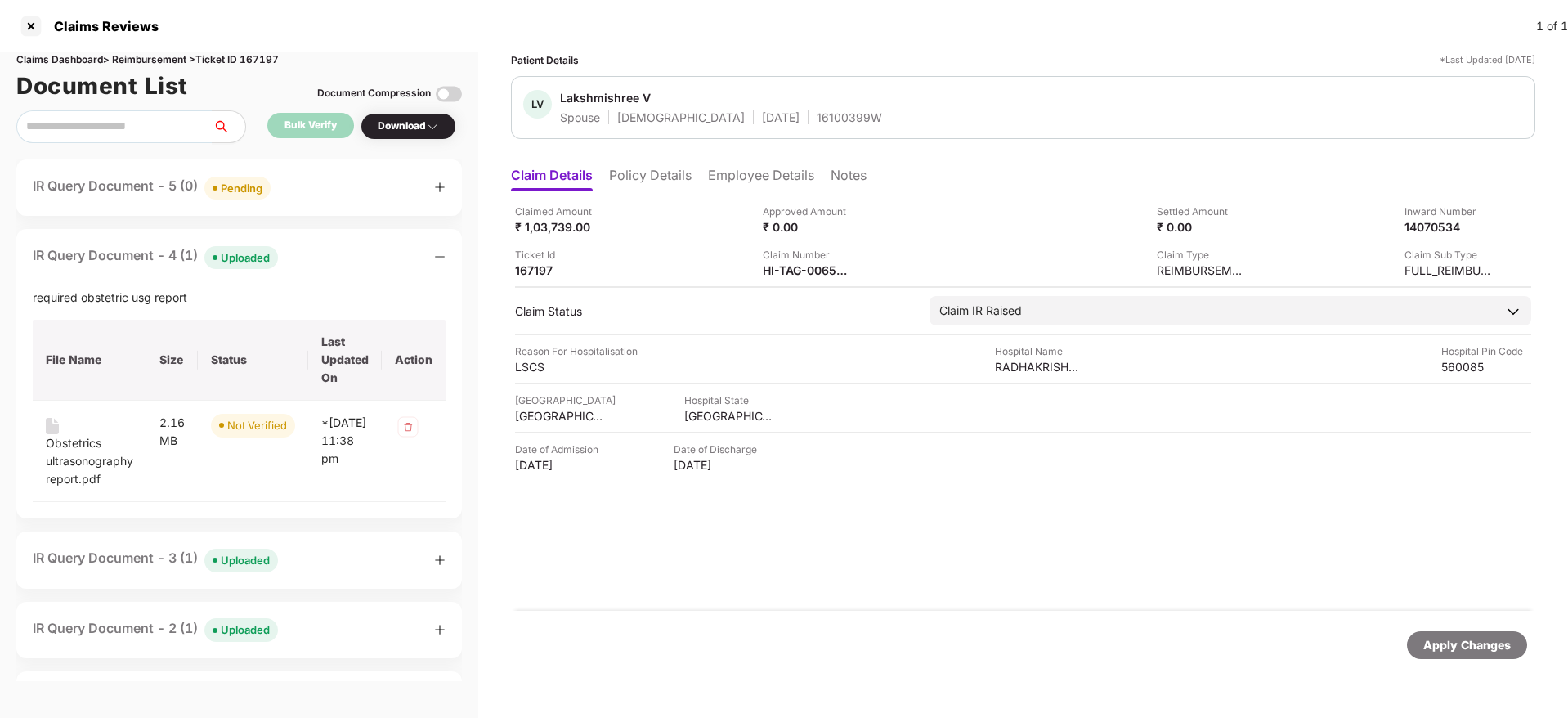
click at [357, 247] on div "IR Query Document - 4 (1) Uploaded" at bounding box center [238, 256] width 413 height 24
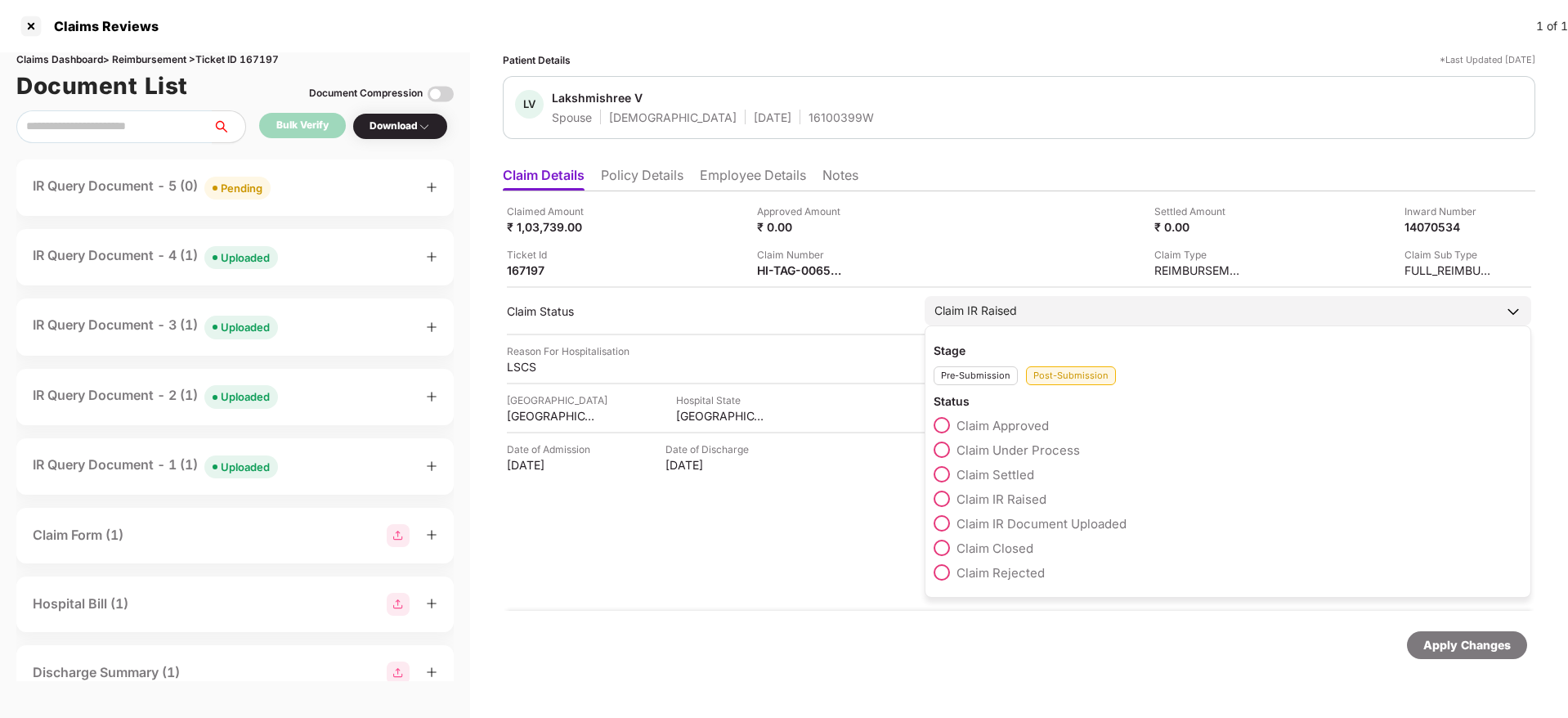
click at [950, 452] on span at bounding box center [942, 450] width 17 height 17
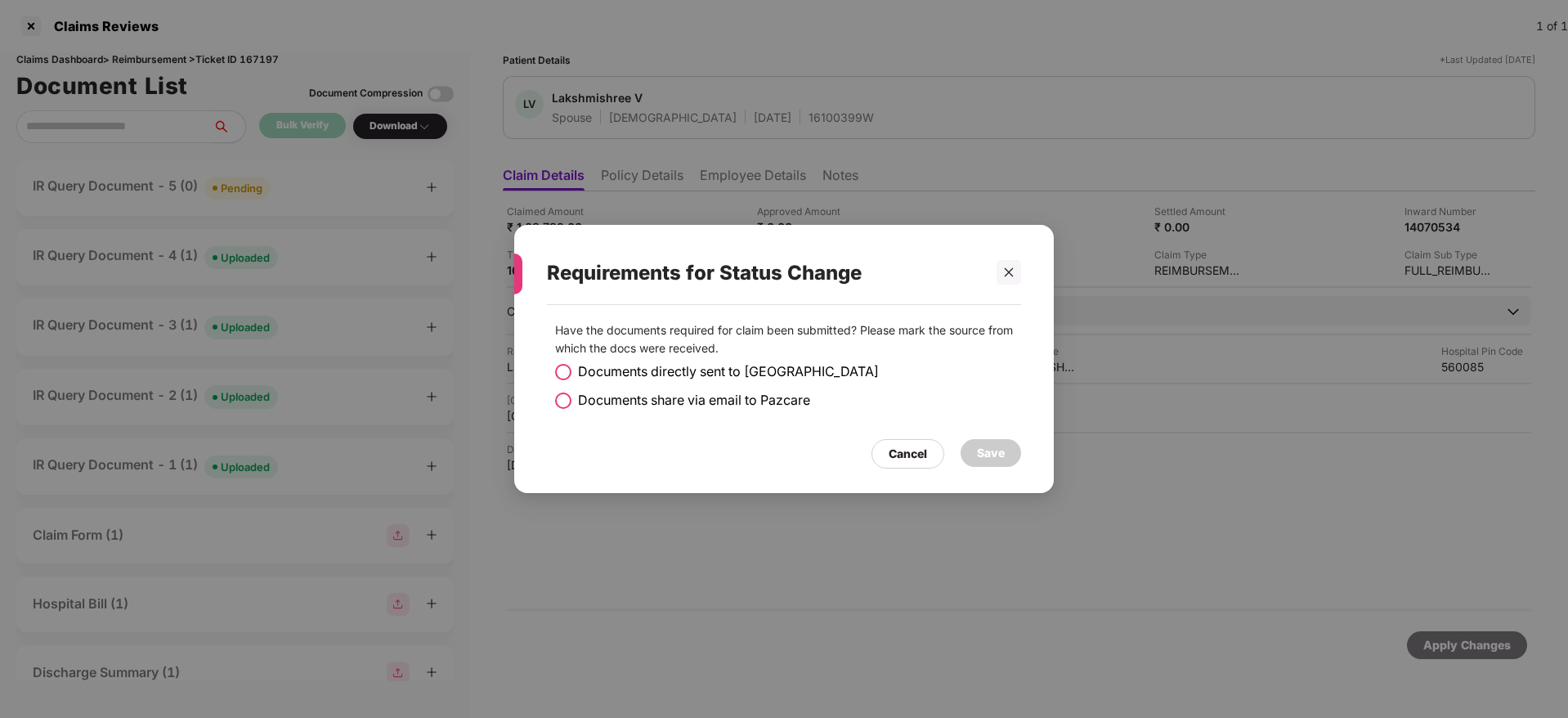
click at [564, 400] on span at bounding box center [564, 401] width 17 height 17
click at [1003, 453] on div "Save" at bounding box center [990, 453] width 27 height 18
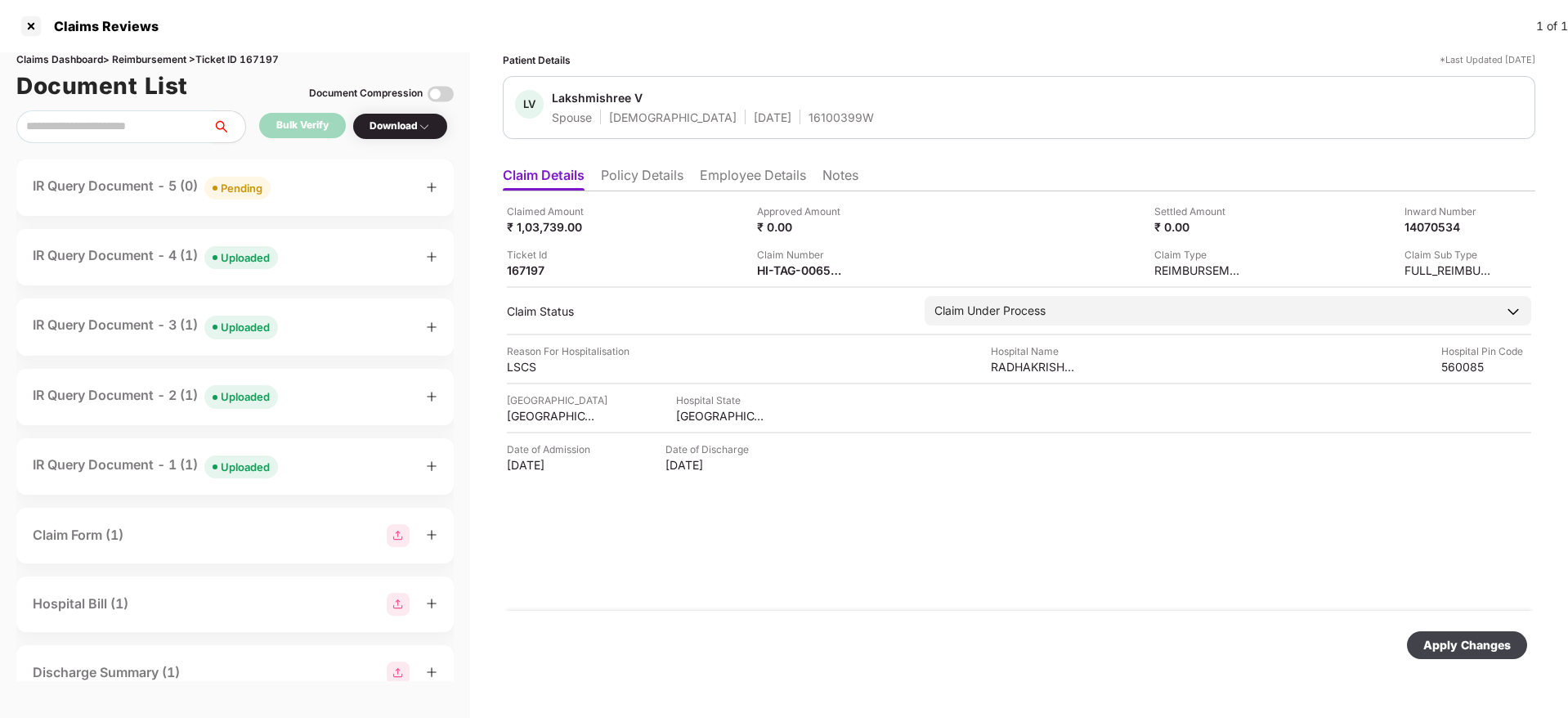
click at [1455, 642] on div "Apply Changes" at bounding box center [1466, 645] width 87 height 18
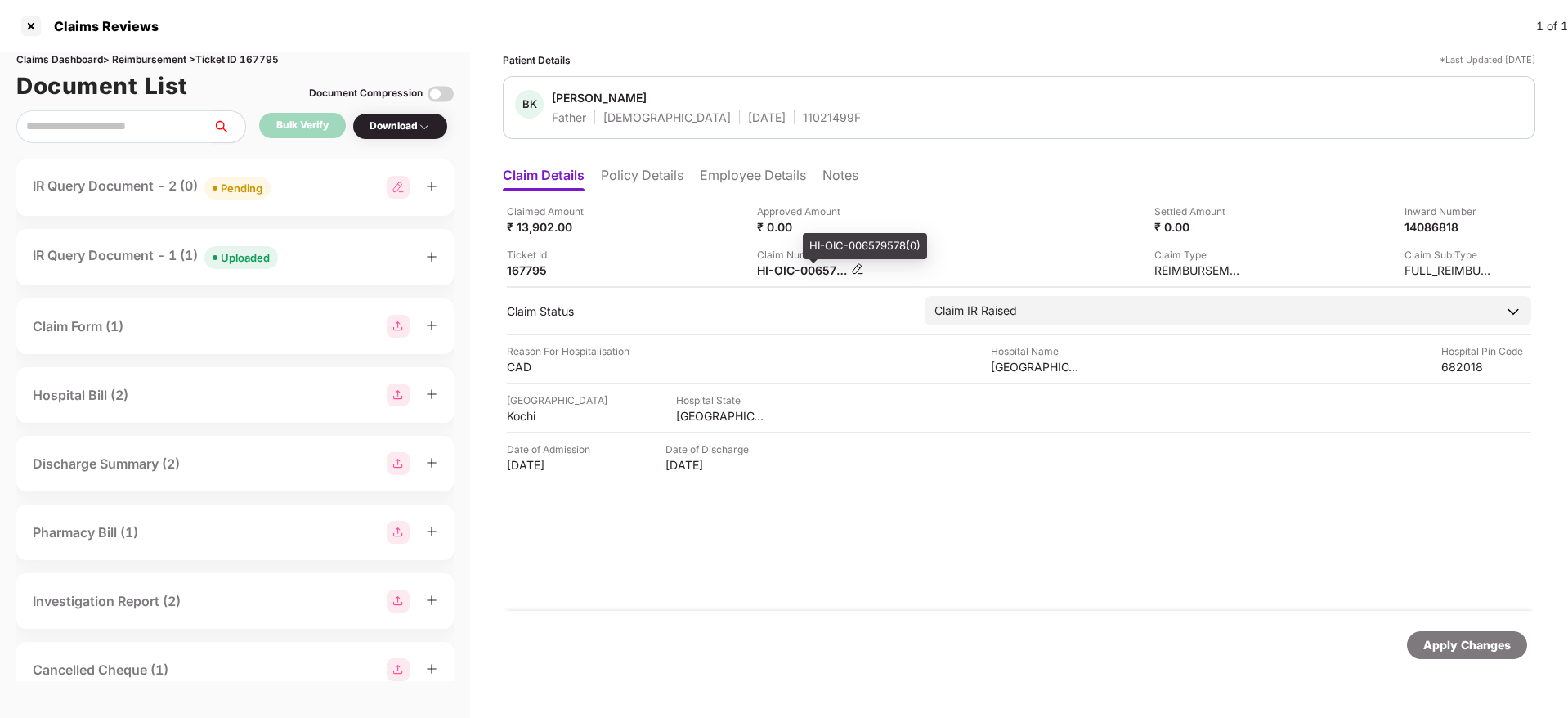
click at [799, 265] on div "HI-OIC-006579578(0)" at bounding box center [802, 270] width 90 height 16
copy div
click at [336, 263] on div "IR Query Document - 1 (1) Uploaded" at bounding box center [234, 256] width 404 height 24
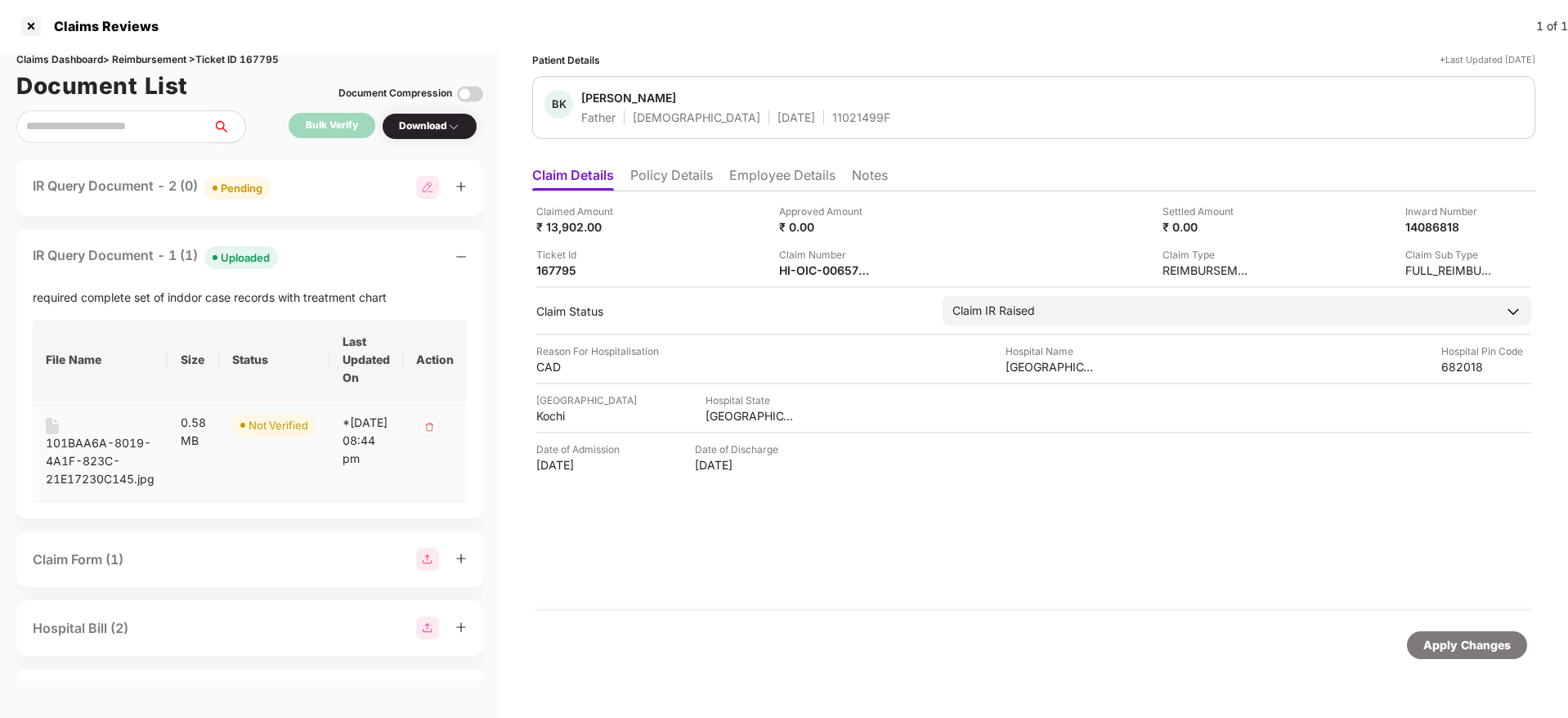
click at [104, 442] on div "101BAA6A-8019-4A1F-823C-21E17230C145.jpg" at bounding box center [100, 461] width 109 height 54
click at [954, 241] on div "Claimed Amount ₹ 13,902.00 Approved Amount ₹ 0.00 Settled Amount ₹ 0.00 Inward …" at bounding box center [1033, 241] width 994 height 75
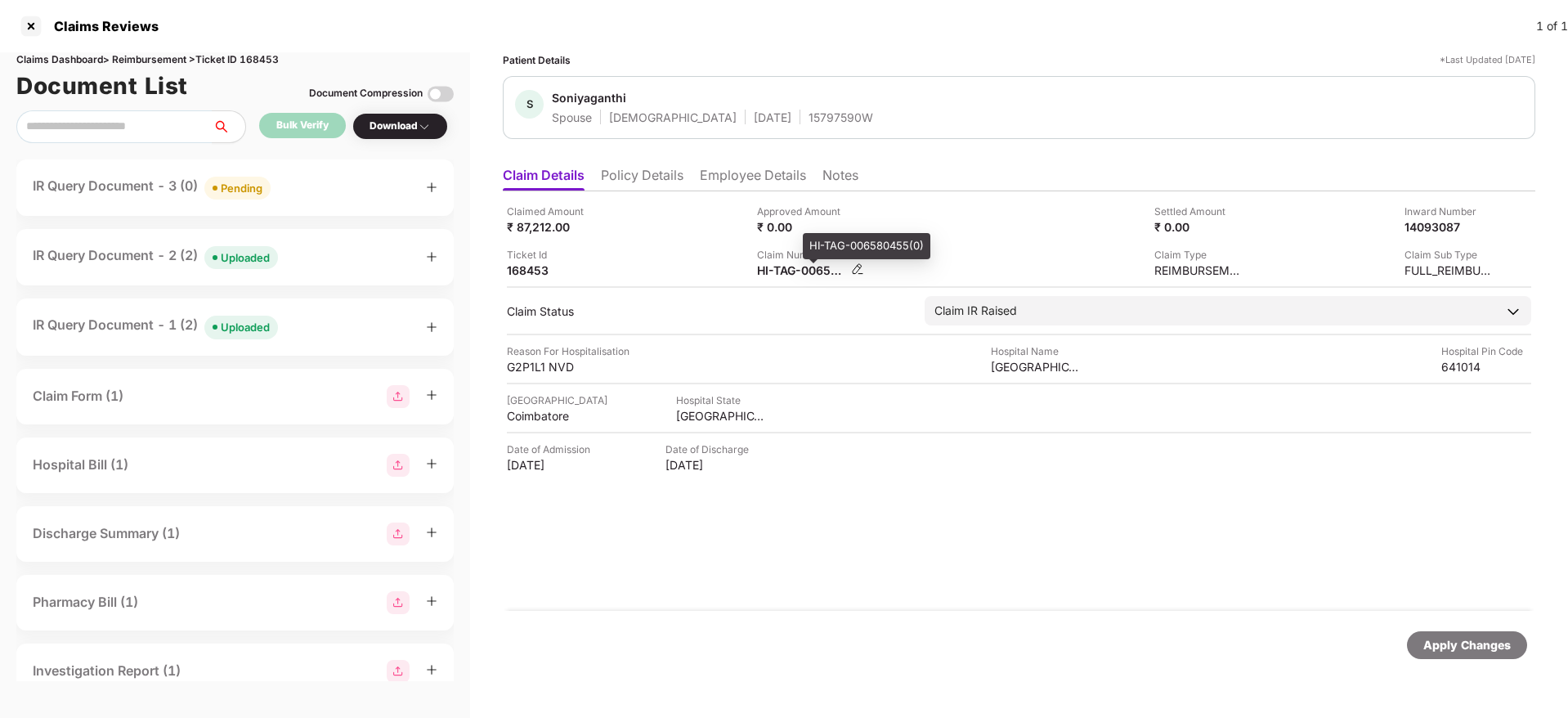
click at [779, 274] on div "HI-TAG-006580455(0)" at bounding box center [802, 270] width 90 height 16
copy div
click at [322, 194] on div "IR Query Document - 3 (0) Pending" at bounding box center [234, 188] width 404 height 24
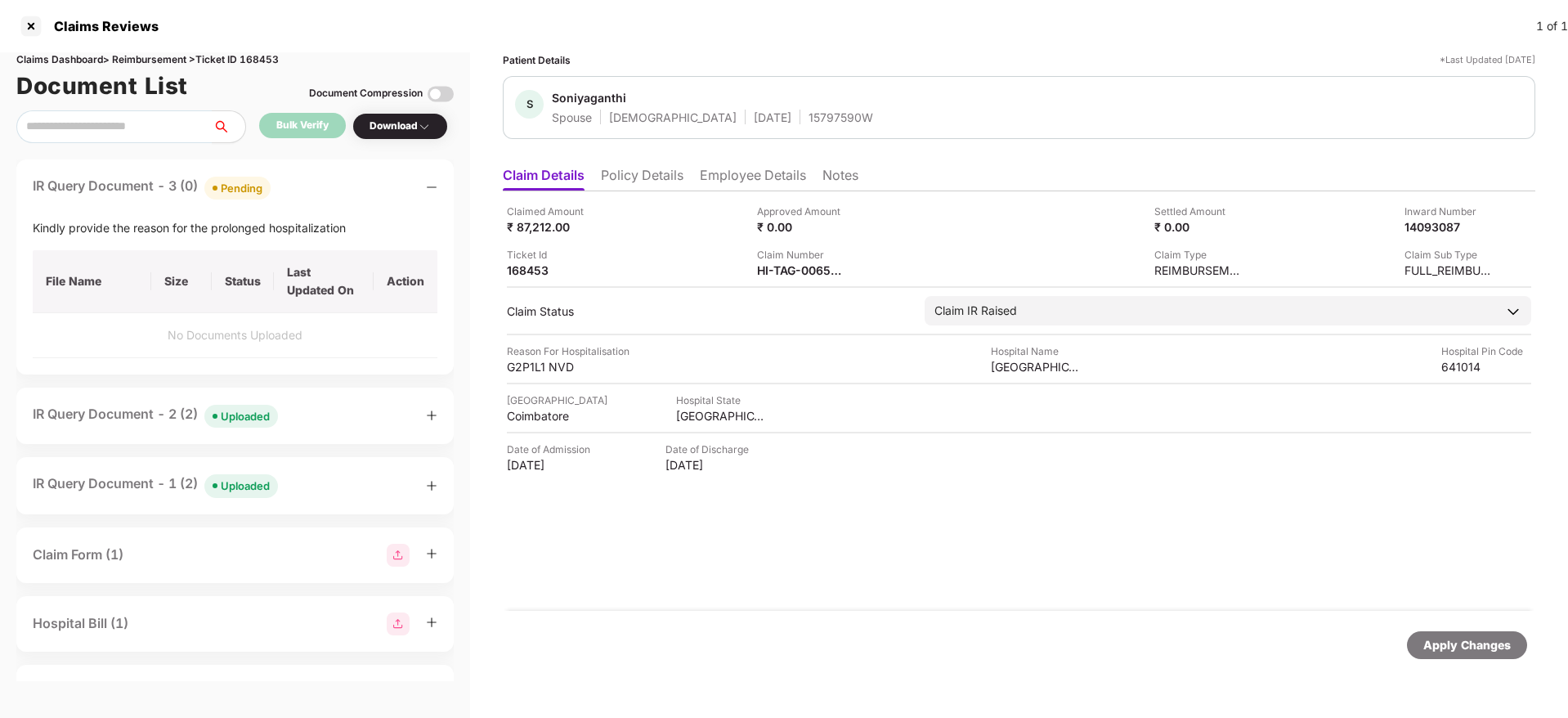
click at [322, 194] on div "IR Query Document - 3 (0) Pending" at bounding box center [234, 188] width 404 height 24
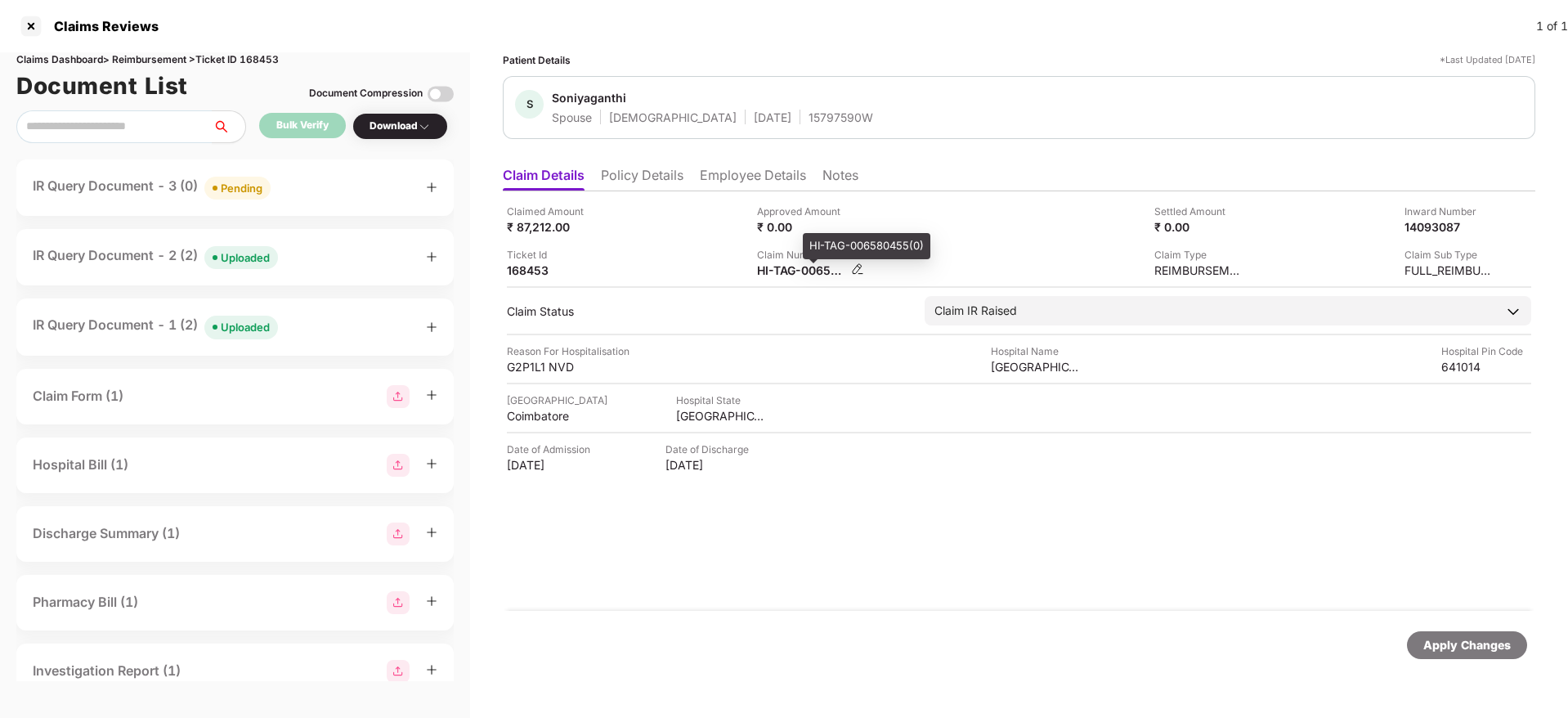
click at [778, 273] on div "HI-TAG-006580455(0)" at bounding box center [802, 270] width 90 height 16
copy div
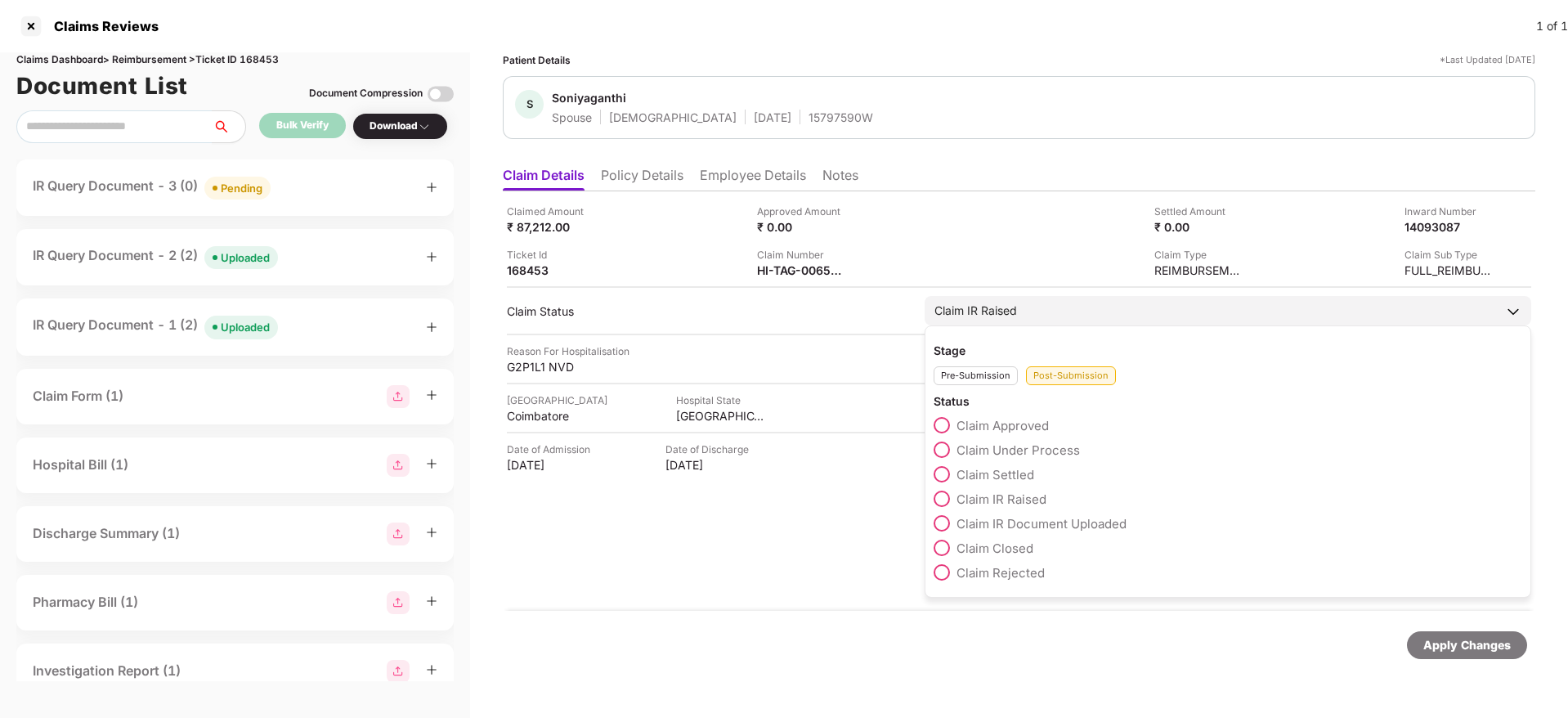
click at [937, 452] on span at bounding box center [942, 450] width 17 height 17
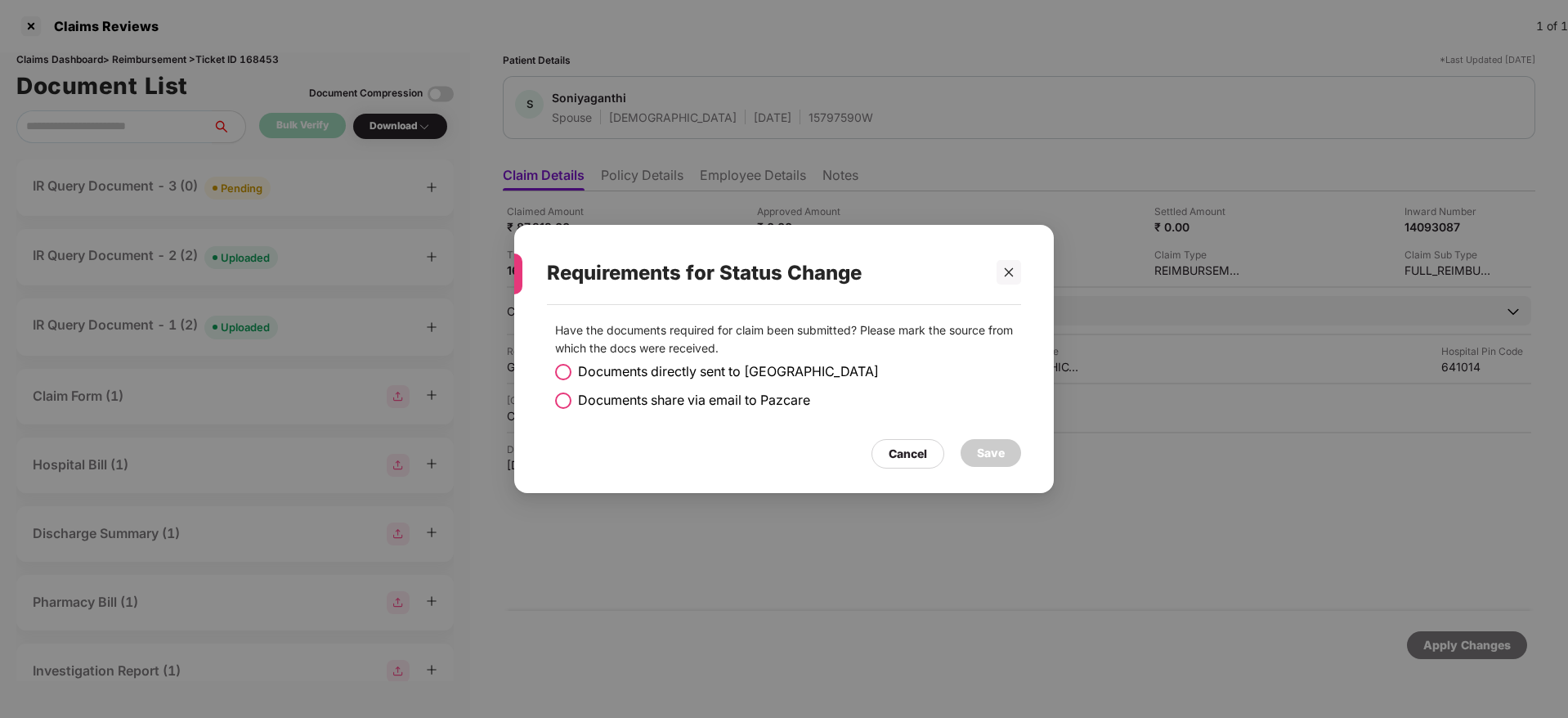
click at [569, 396] on span at bounding box center [564, 401] width 17 height 17
click at [988, 456] on div "Save" at bounding box center [990, 453] width 27 height 18
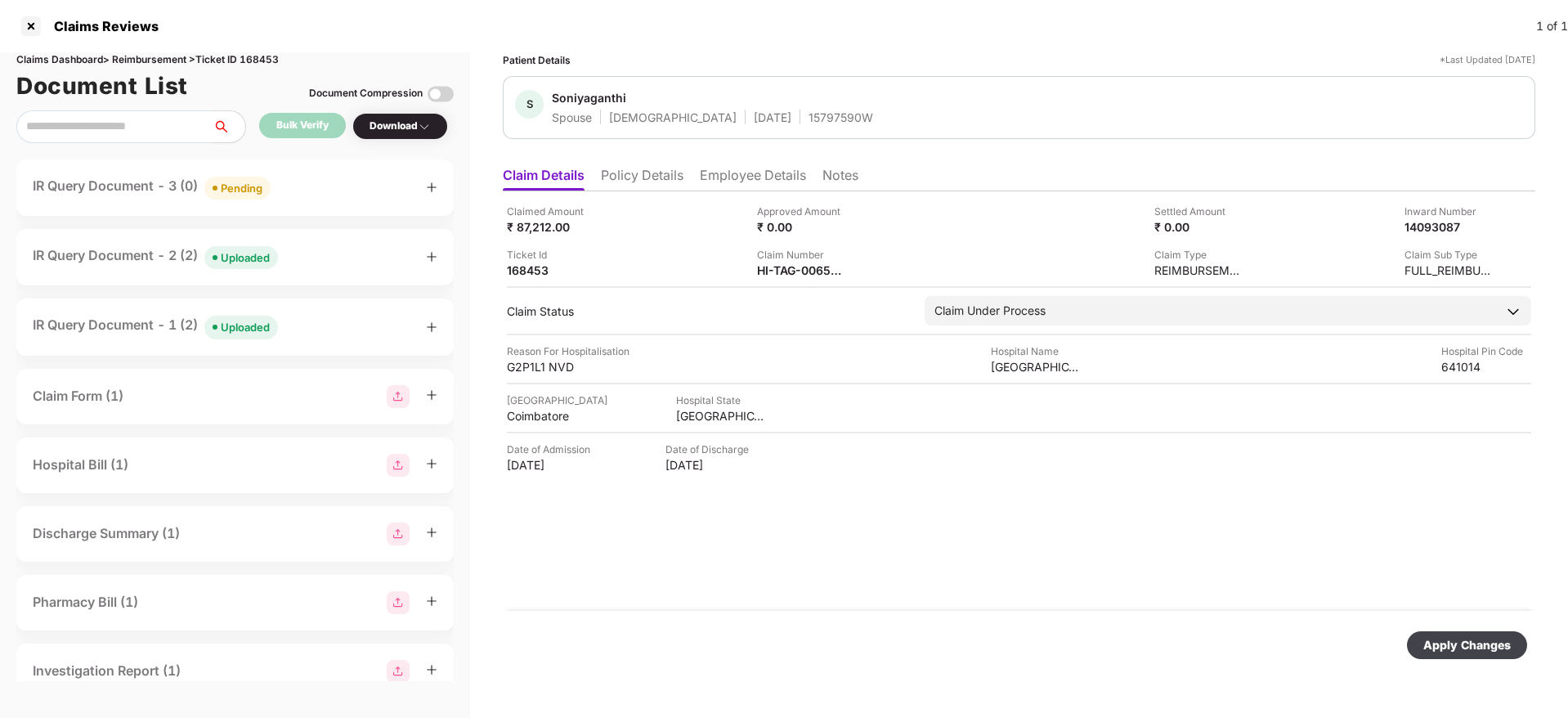
click at [1413, 636] on div "Apply Changes" at bounding box center [1467, 644] width 120 height 27
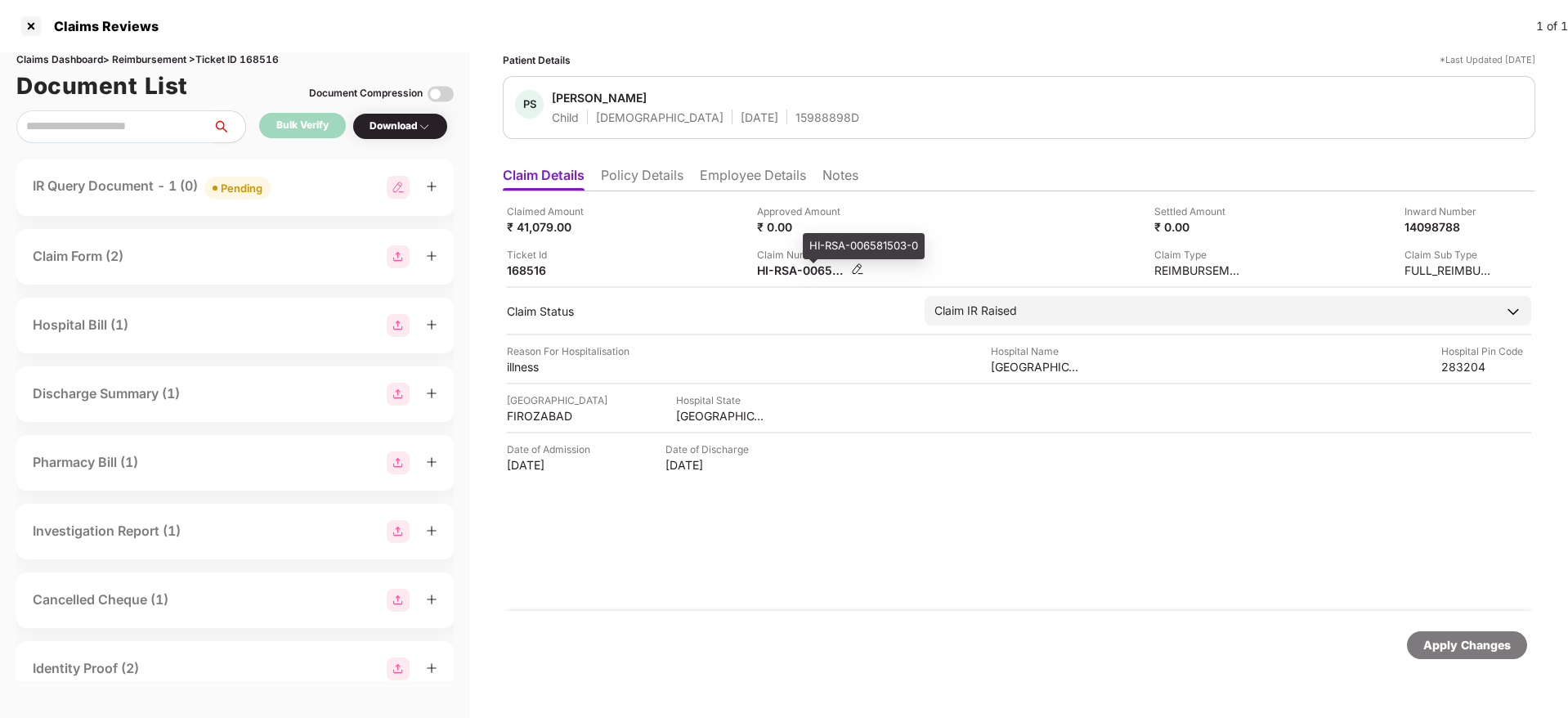
click at [799, 275] on div "HI-RSA-006581503-0" at bounding box center [802, 270] width 90 height 16
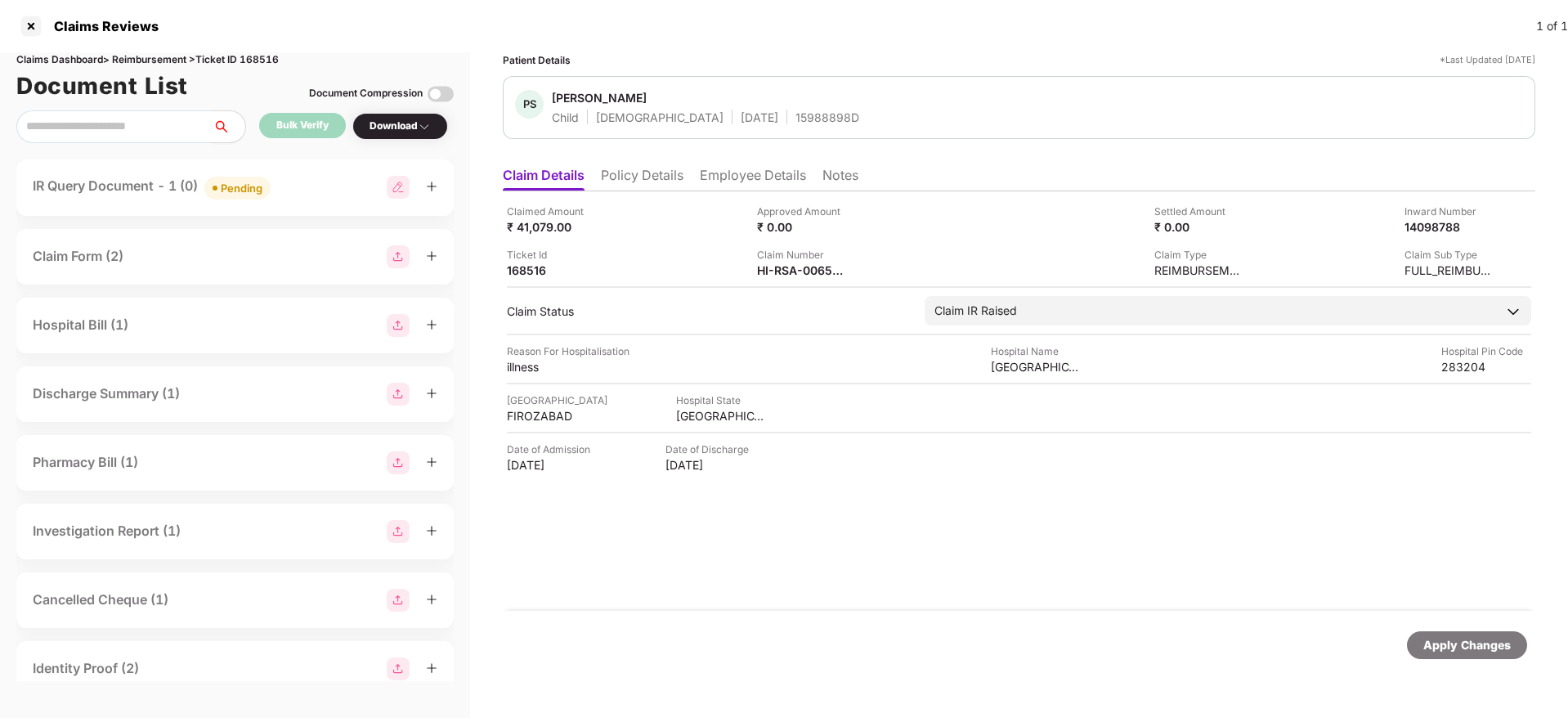
click at [351, 191] on div "IR Query Document - 1 (0) Pending" at bounding box center [234, 188] width 404 height 24
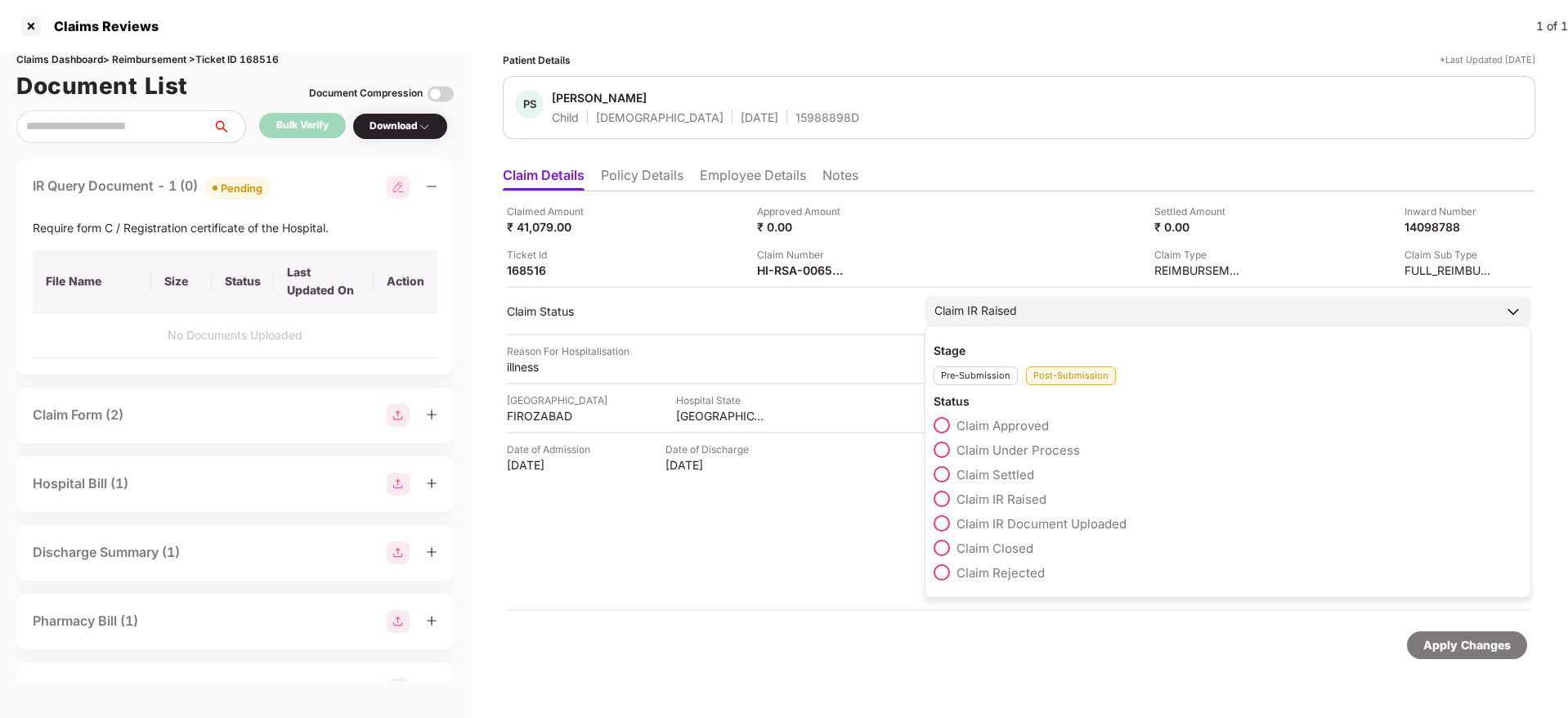
click at [941, 446] on span at bounding box center [942, 450] width 17 height 17
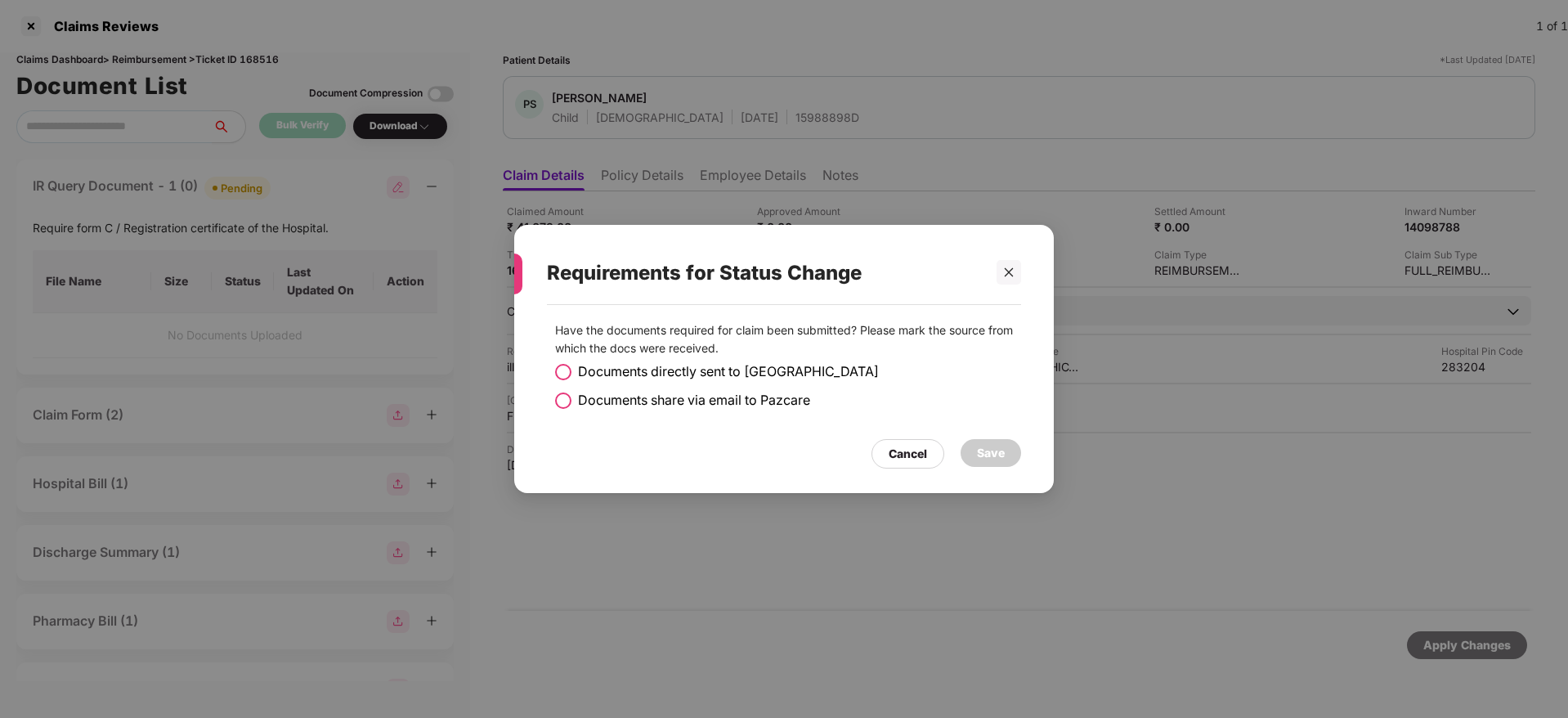
click at [567, 374] on span at bounding box center [564, 372] width 17 height 17
click at [987, 453] on div "Save" at bounding box center [990, 453] width 27 height 18
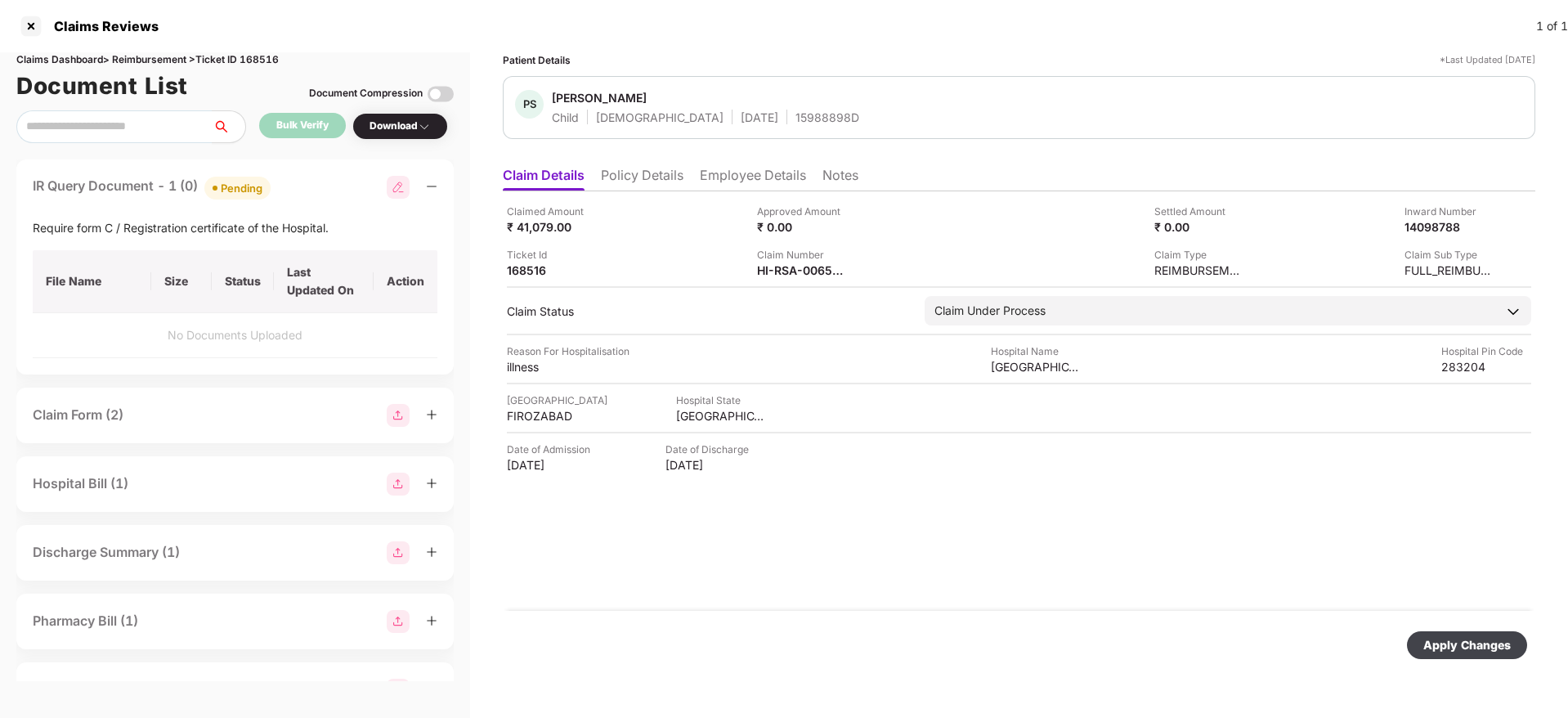
click at [1444, 644] on div "Apply Changes" at bounding box center [1466, 645] width 87 height 18
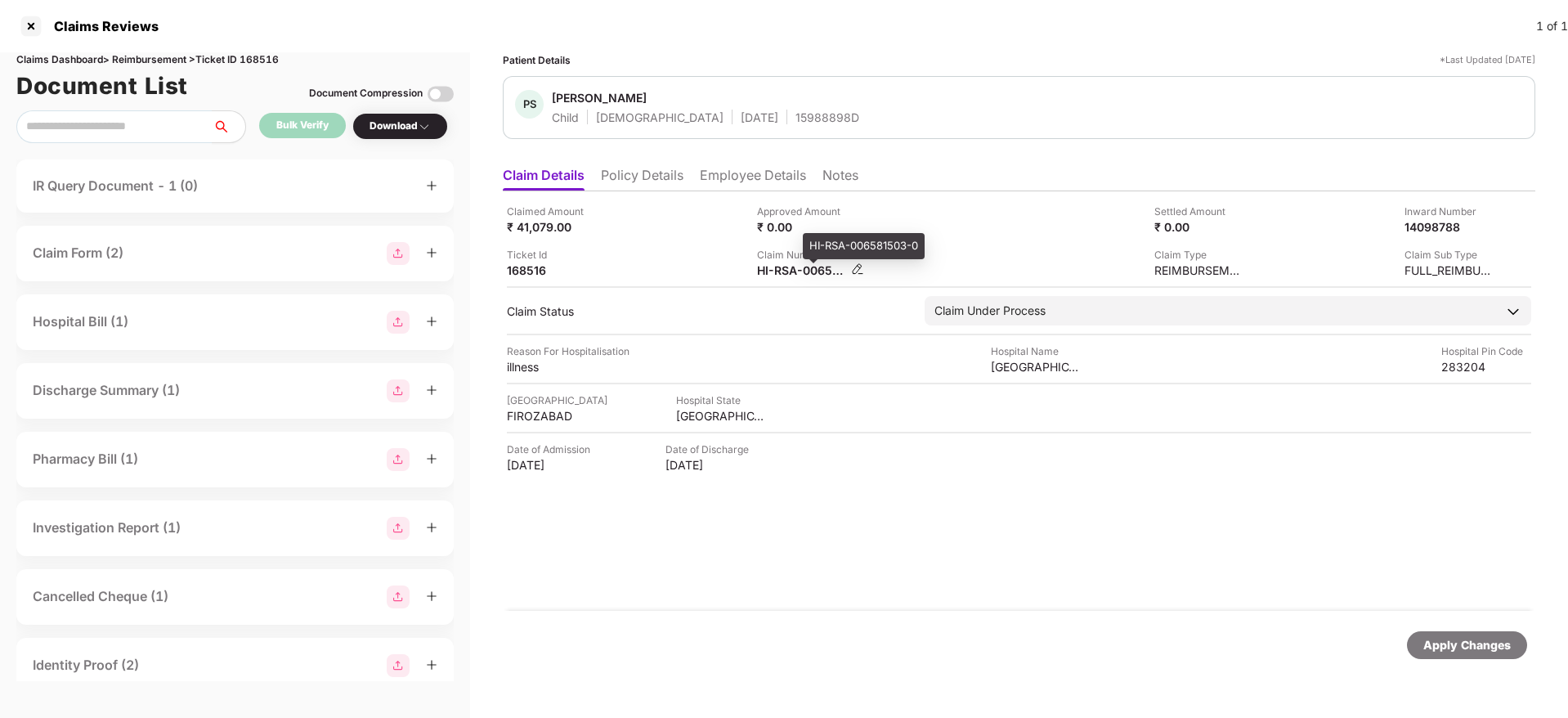
click at [784, 271] on div "HI-RSA-006581503-0" at bounding box center [802, 270] width 90 height 16
copy div
click at [652, 206] on div "Claimed Amount ₹ 41,079.00" at bounding box center [626, 218] width 238 height 31
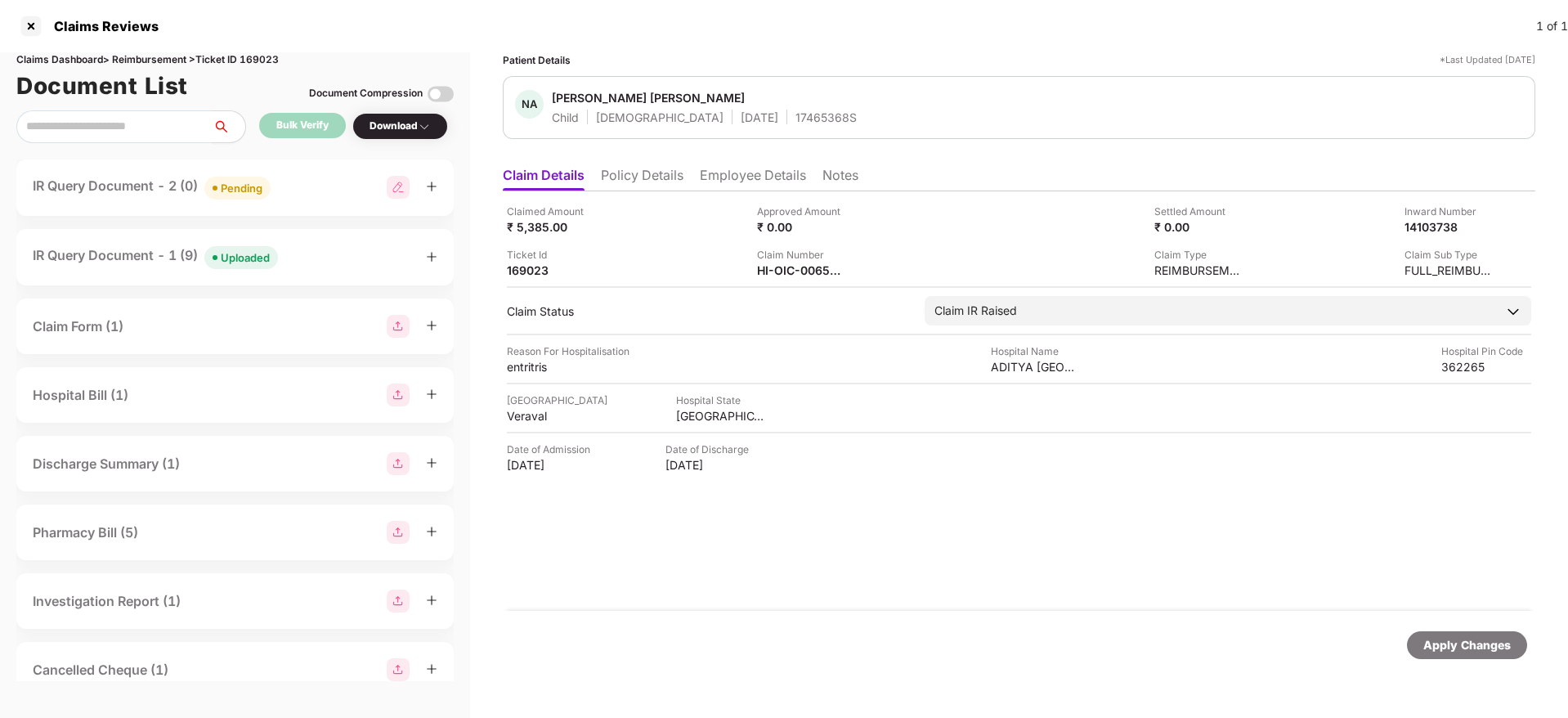
click at [297, 197] on div "IR Query Document - 2 (0) Pending" at bounding box center [234, 188] width 404 height 24
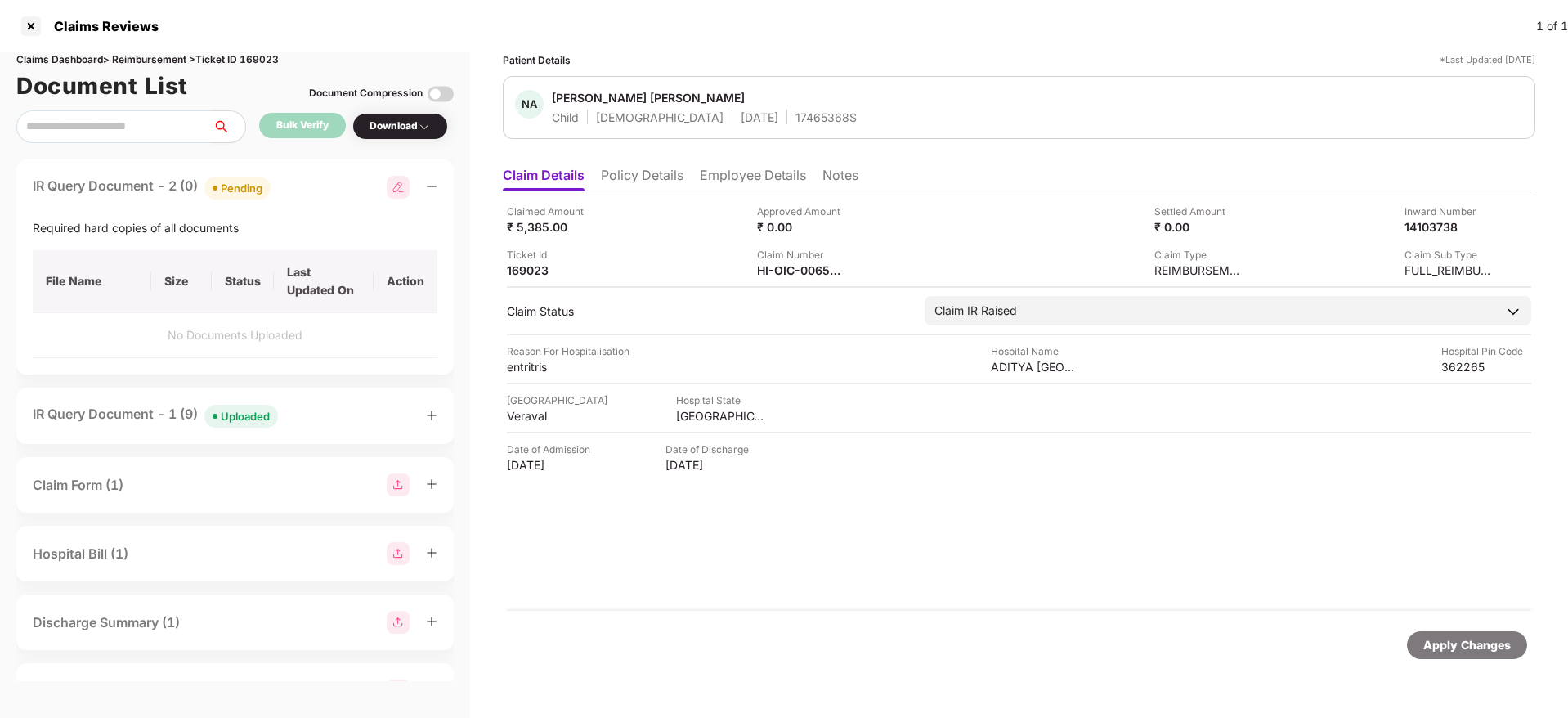
click at [297, 197] on div "IR Query Document - 2 (0) Pending" at bounding box center [234, 188] width 404 height 24
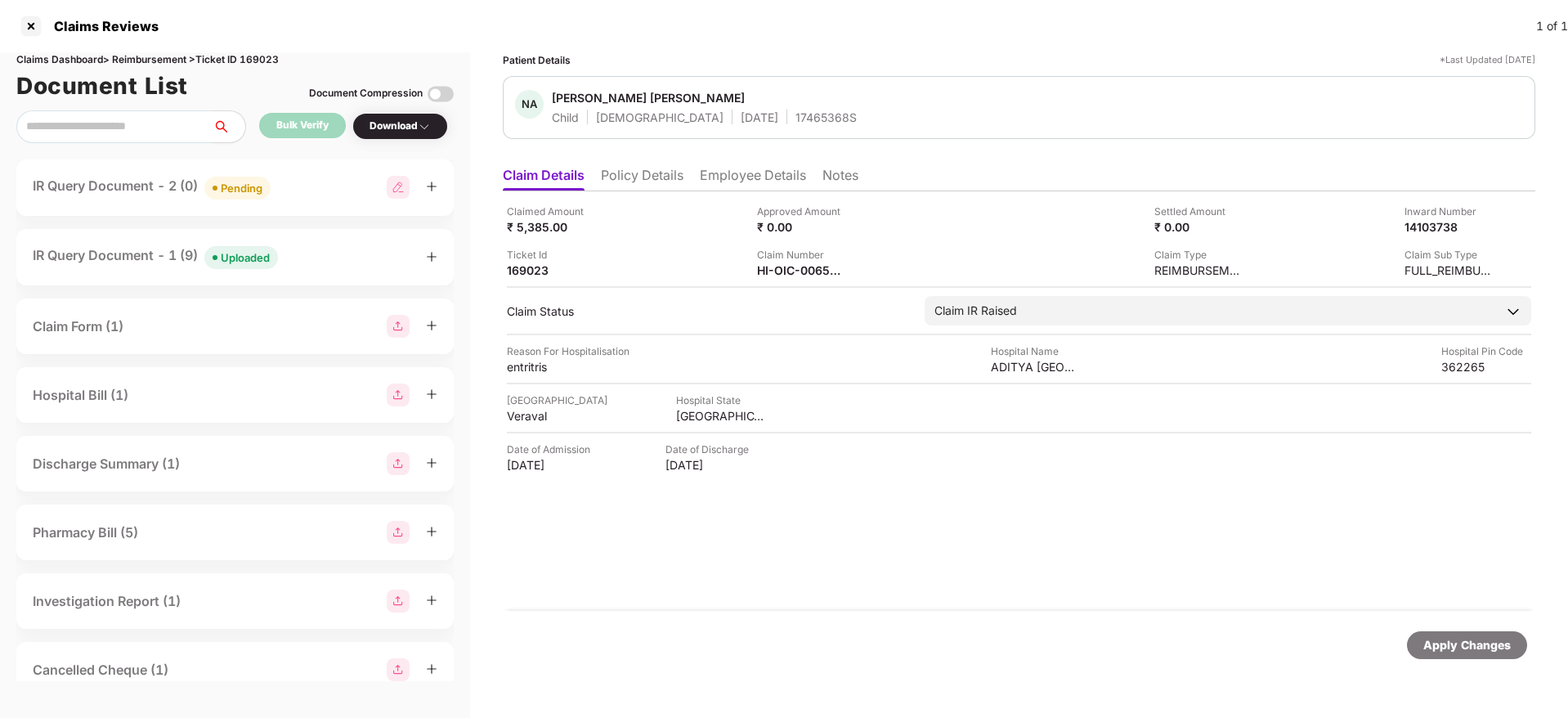
click at [119, 266] on div "IR Query Document - 1 (9) Uploaded" at bounding box center [154, 256] width 245 height 24
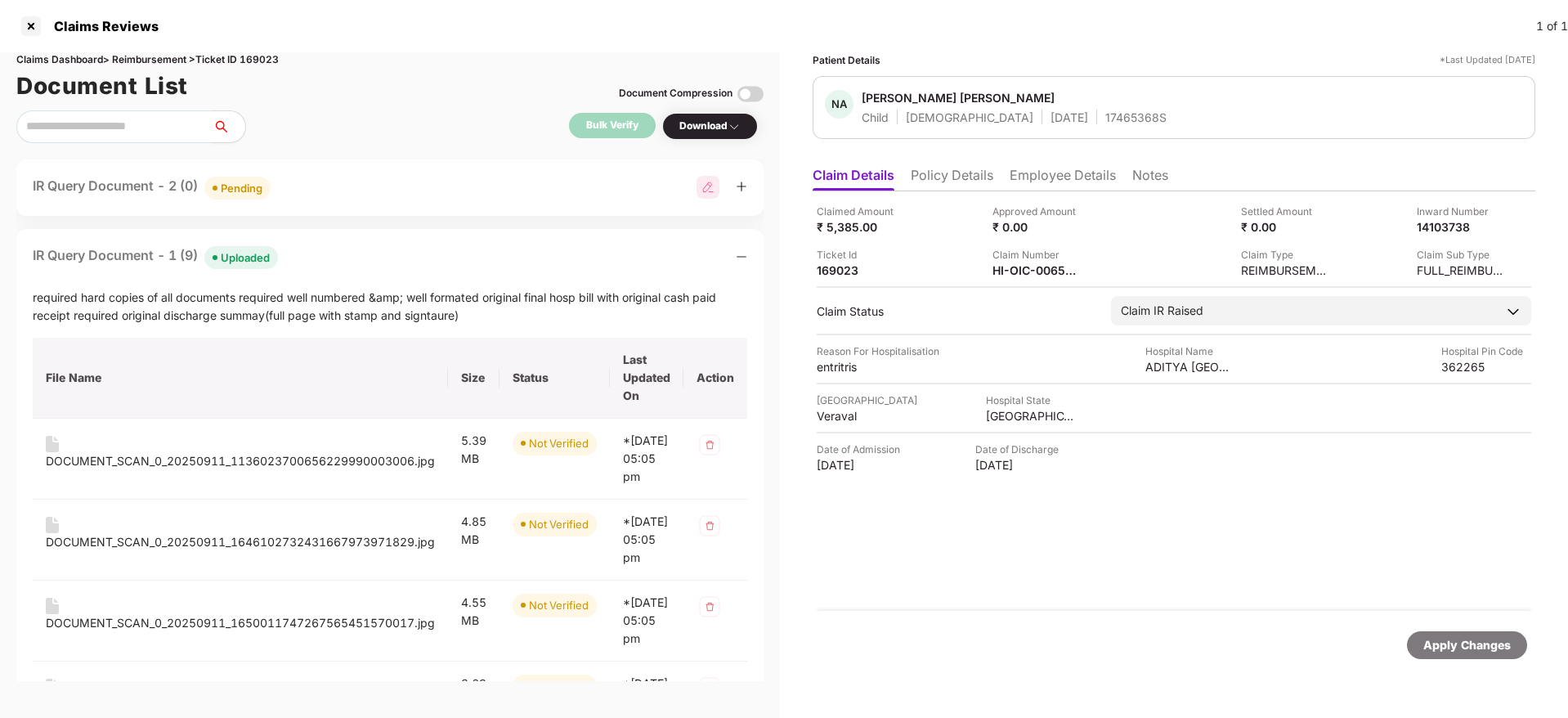
click at [348, 276] on div "IR Query Document - 1 (9) Uploaded required hard copies of all documents requir…" at bounding box center [390, 696] width 747 height 934
click at [347, 258] on div "IR Query Document - 1 (9) Uploaded" at bounding box center [389, 256] width 715 height 24
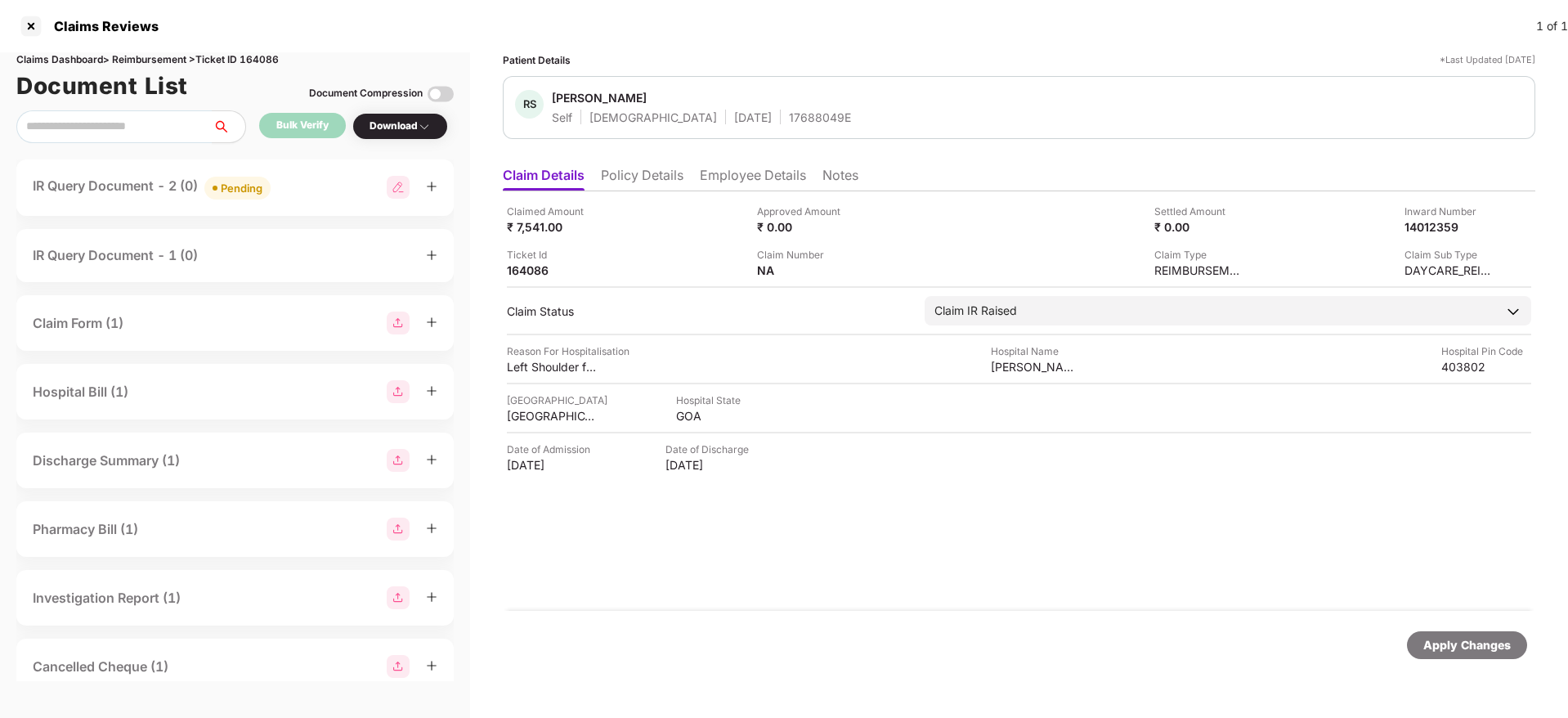
click at [292, 193] on div "IR Query Document - 2 (0) Pending" at bounding box center [234, 188] width 404 height 24
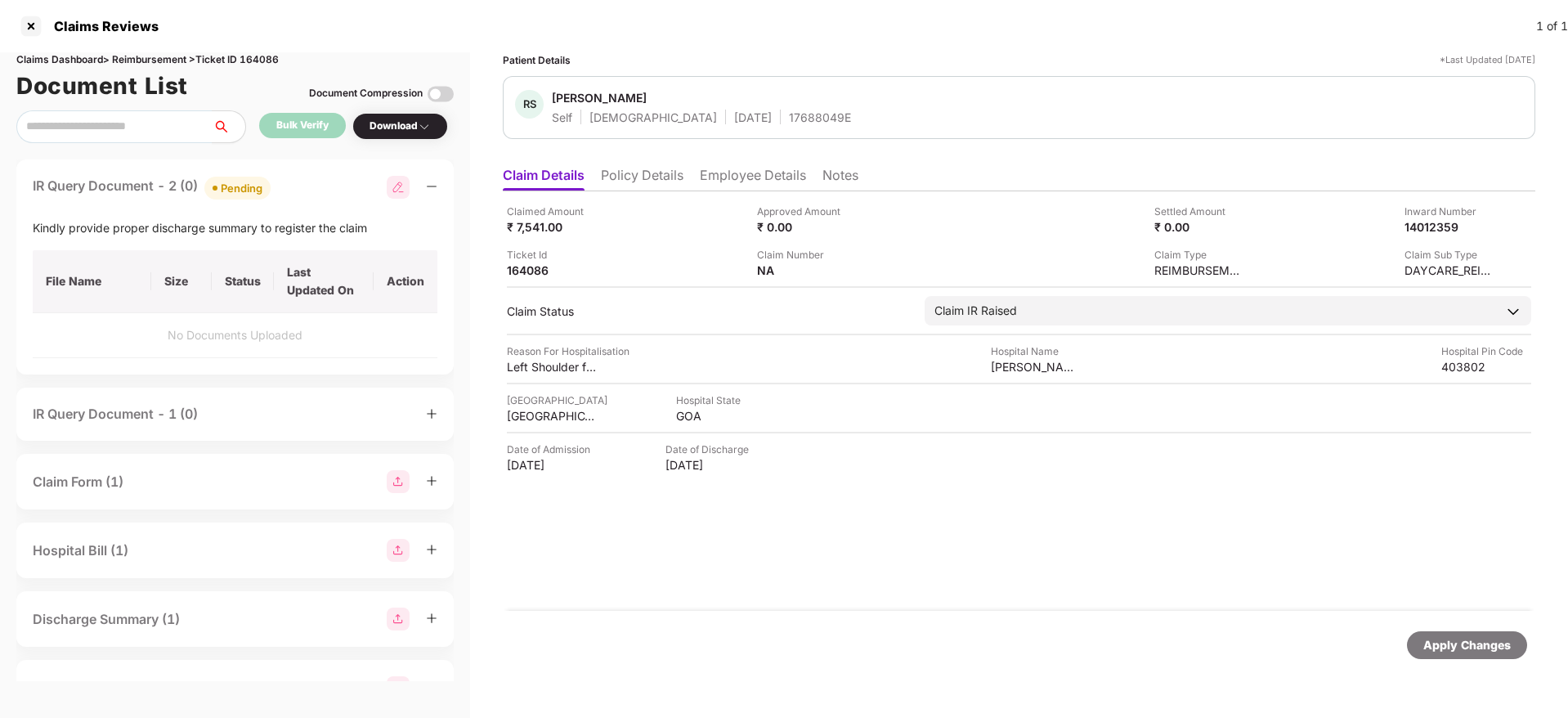
click at [292, 193] on div "IR Query Document - 2 (0) Pending" at bounding box center [234, 188] width 404 height 24
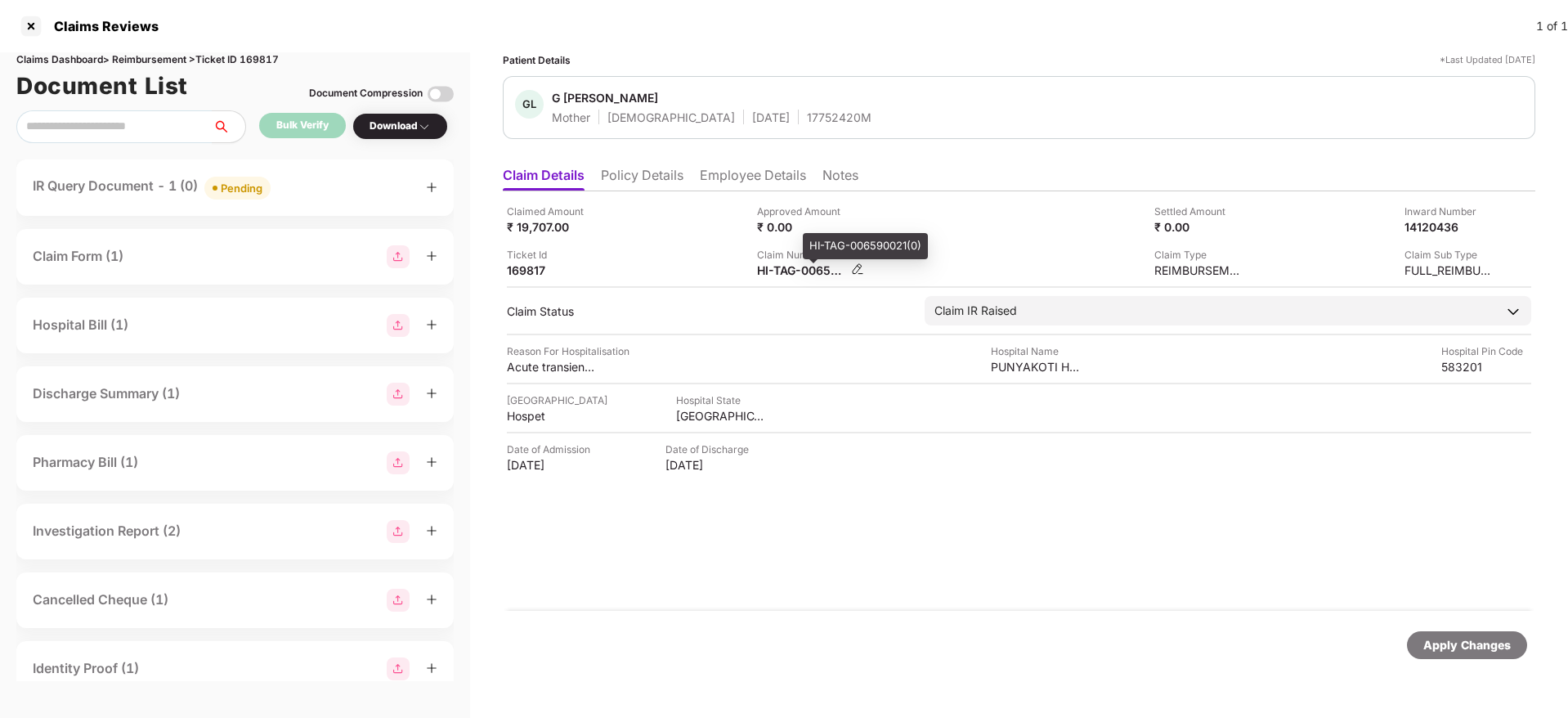
click at [800, 268] on div "HI-TAG-006590021(0)" at bounding box center [802, 270] width 90 height 16
copy div
click at [328, 193] on div "IR Query Document - 1 (0) Pending" at bounding box center [234, 188] width 404 height 24
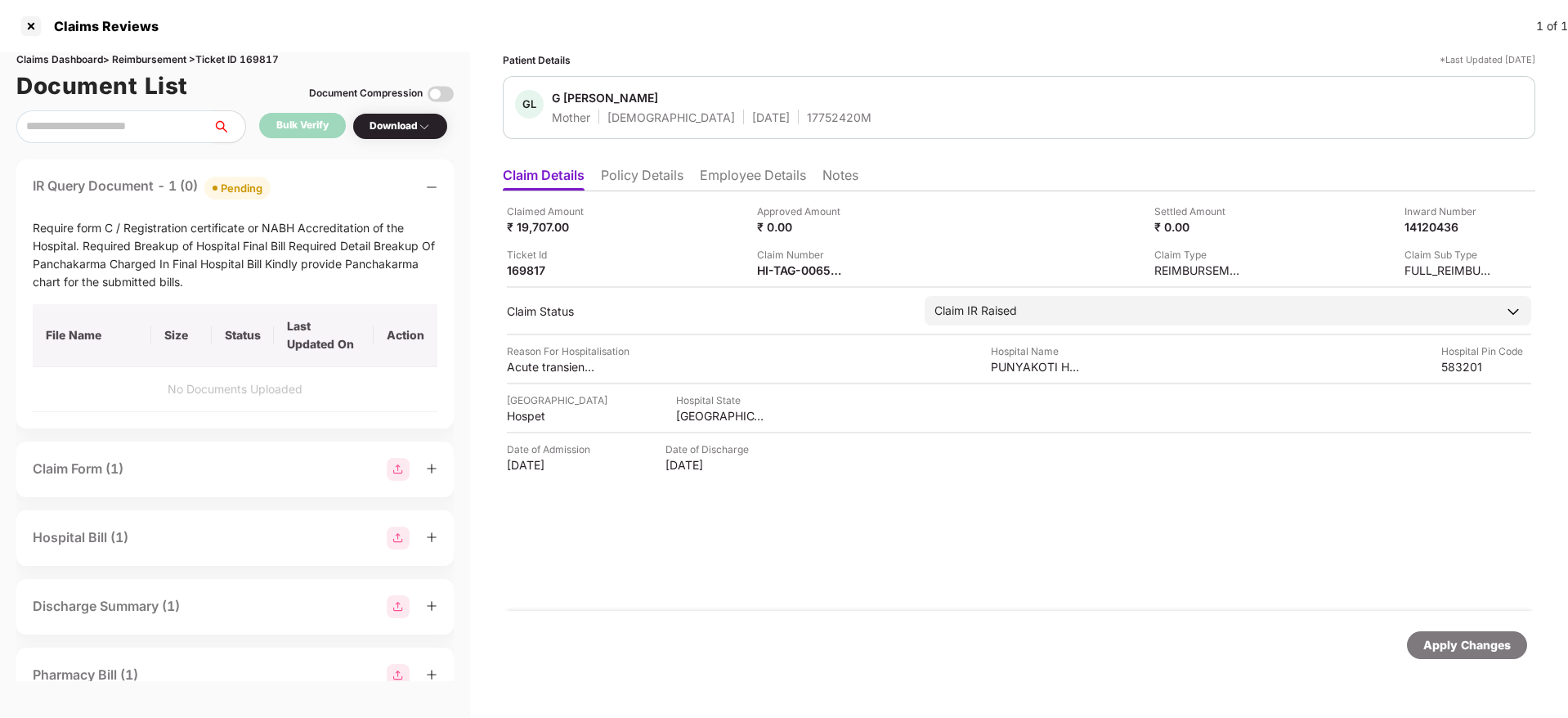
click at [328, 193] on div "IR Query Document - 1 (0) Pending" at bounding box center [234, 188] width 404 height 24
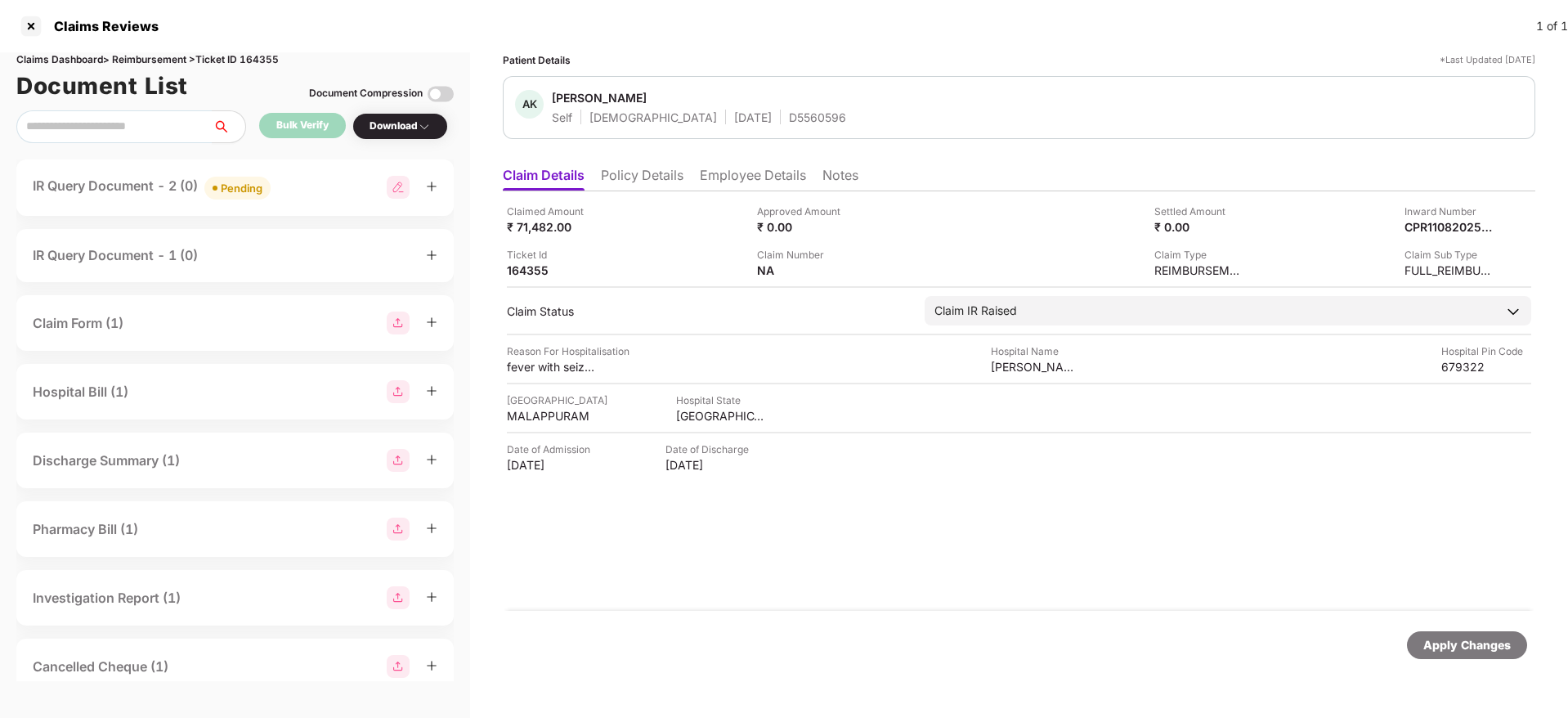
click at [315, 173] on div "IR Query Document - 2 (0) Pending" at bounding box center [235, 188] width 437 height 56
click at [288, 188] on div "IR Query Document - 2 (0) Pending" at bounding box center [234, 188] width 404 height 24
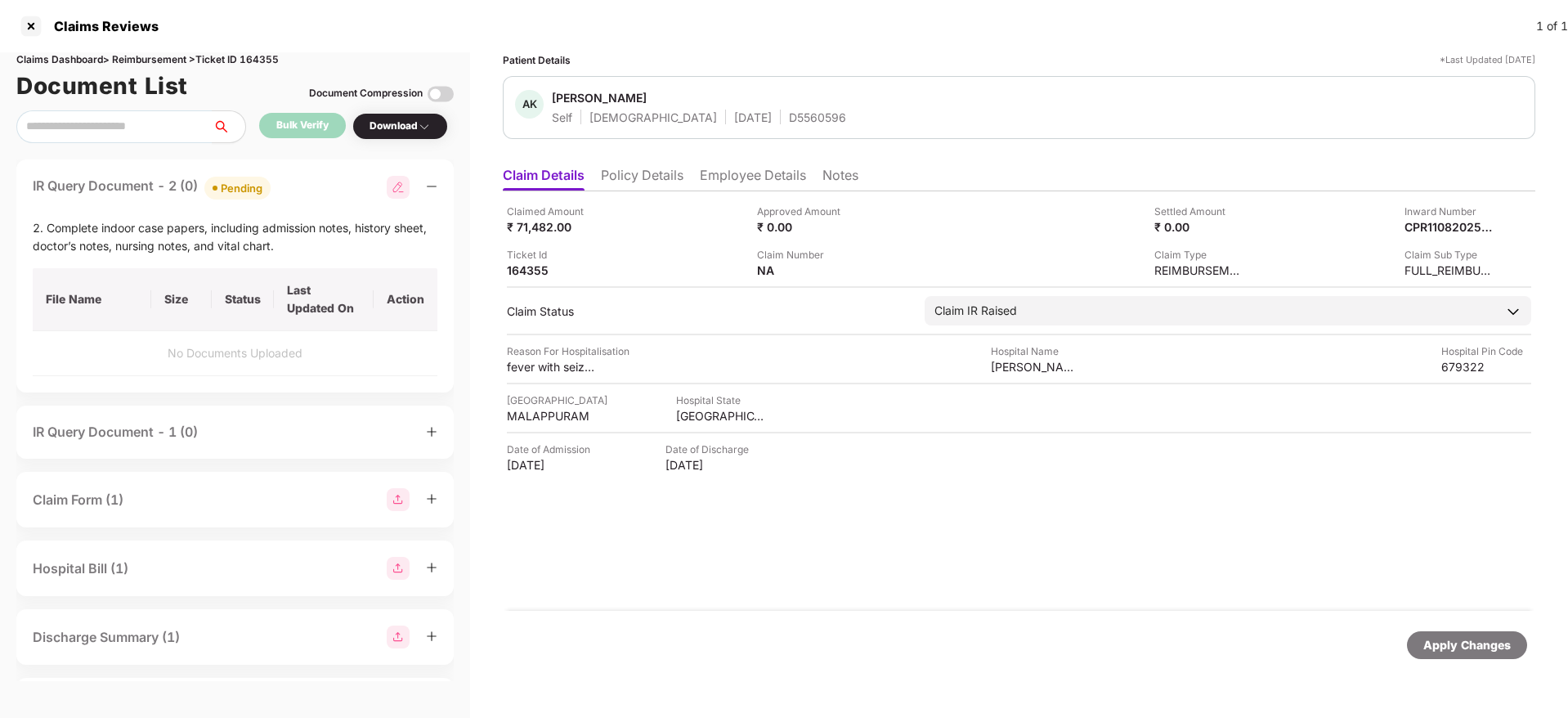
click at [643, 177] on li "Policy Details" at bounding box center [642, 178] width 82 height 24
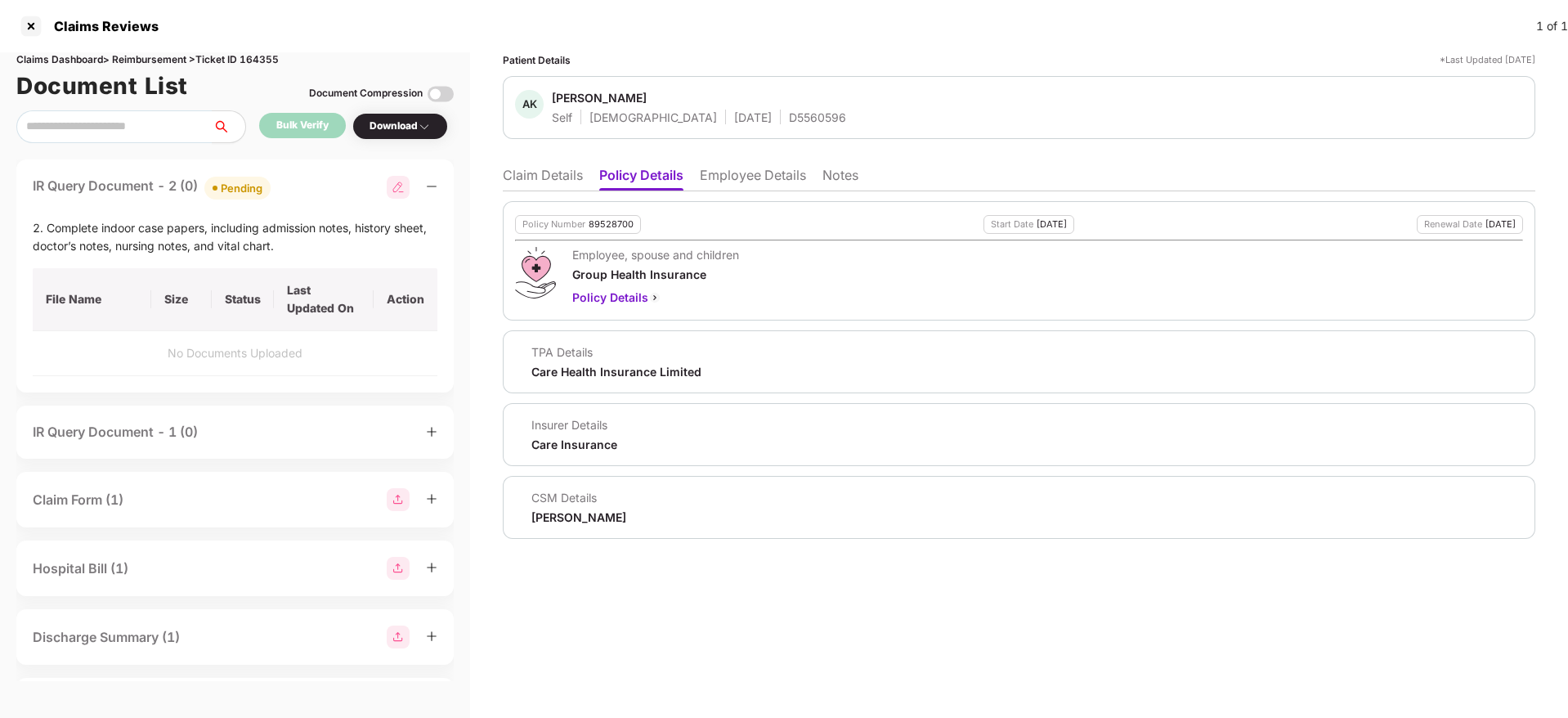
click at [517, 182] on li "Claim Details" at bounding box center [543, 178] width 80 height 24
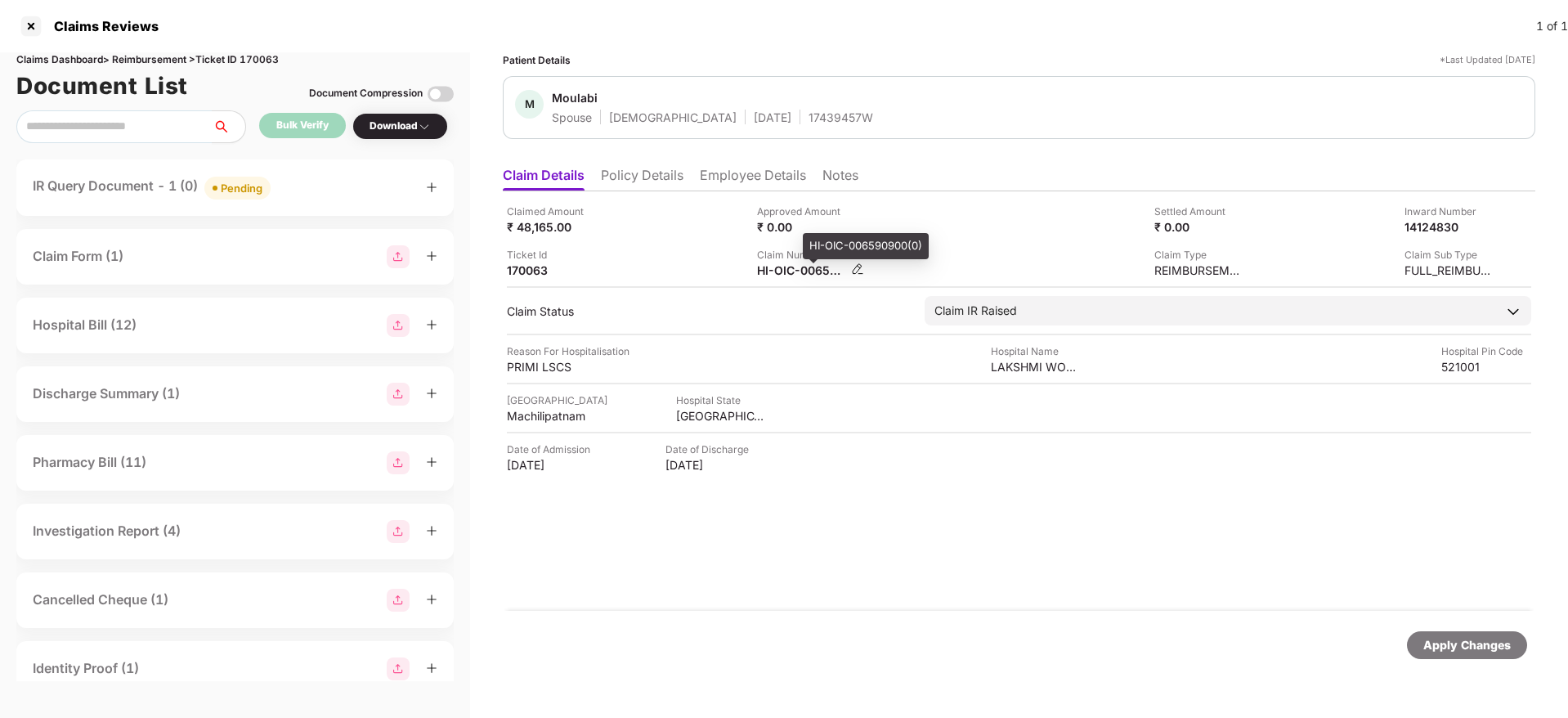
click at [794, 268] on div "HI-OIC-006590900(0)" at bounding box center [802, 270] width 90 height 16
copy div
click at [359, 174] on div "IR Query Document - 1 (0) Pending" at bounding box center [235, 188] width 437 height 56
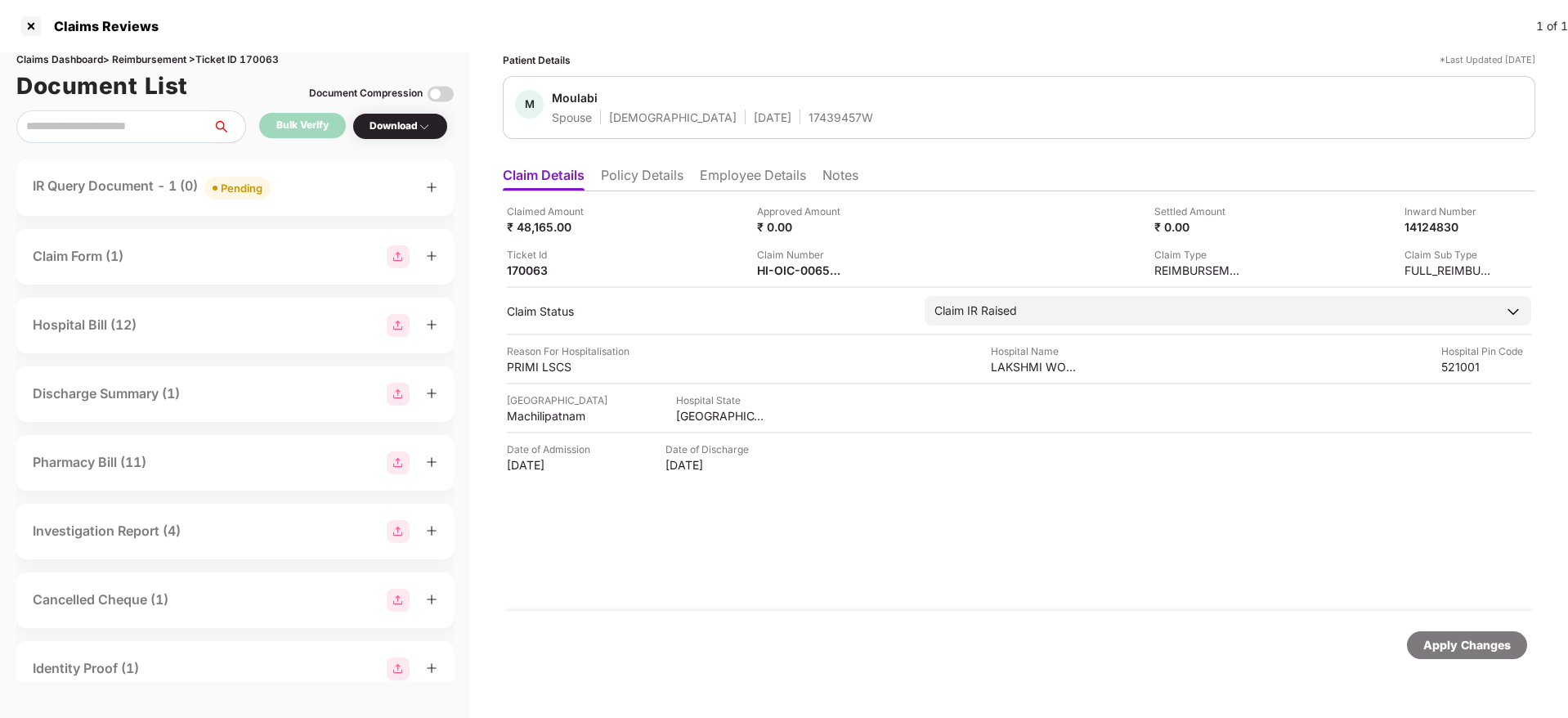
click at [304, 176] on div "IR Query Document - 1 (0) Pending" at bounding box center [234, 188] width 404 height 24
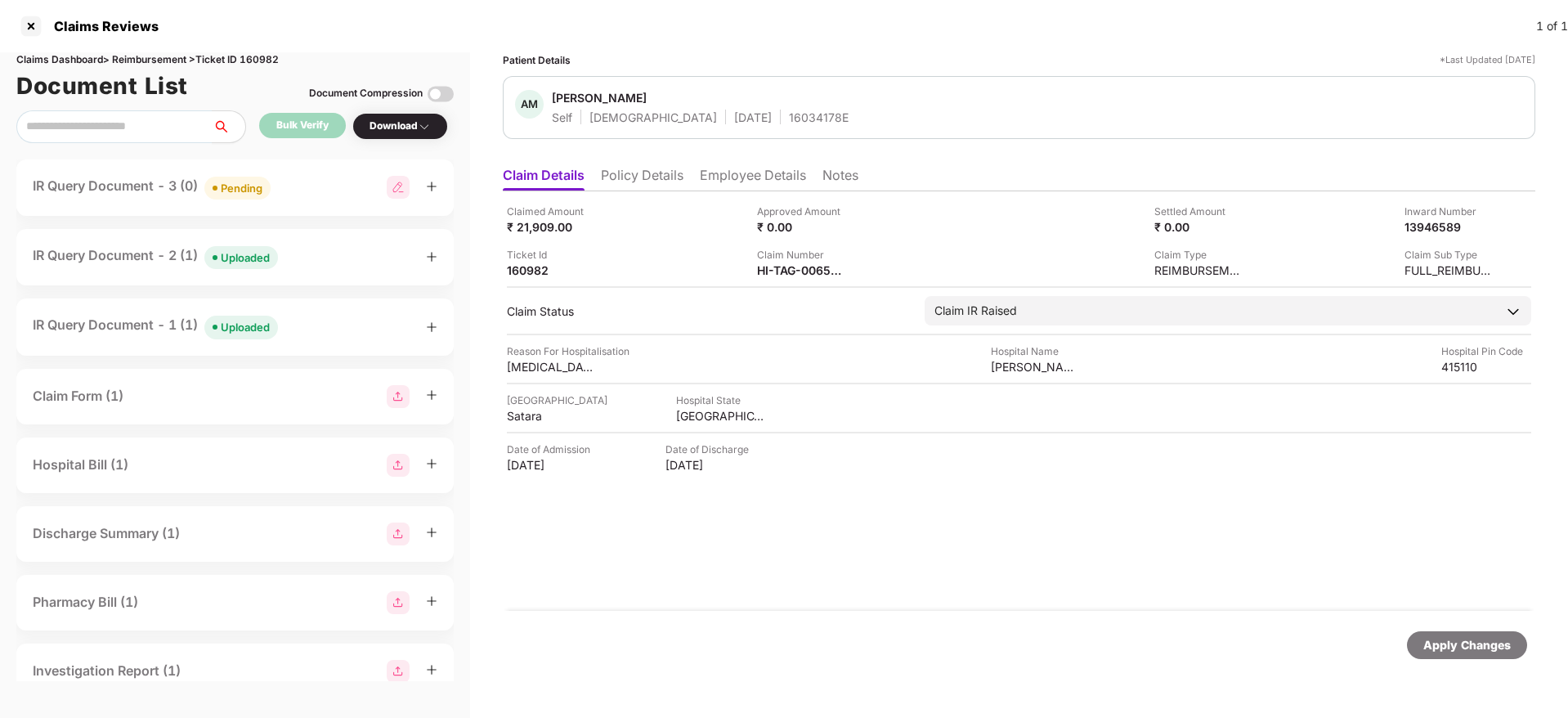
click at [308, 198] on div "IR Query Document - 3 (0) Pending" at bounding box center [234, 188] width 404 height 24
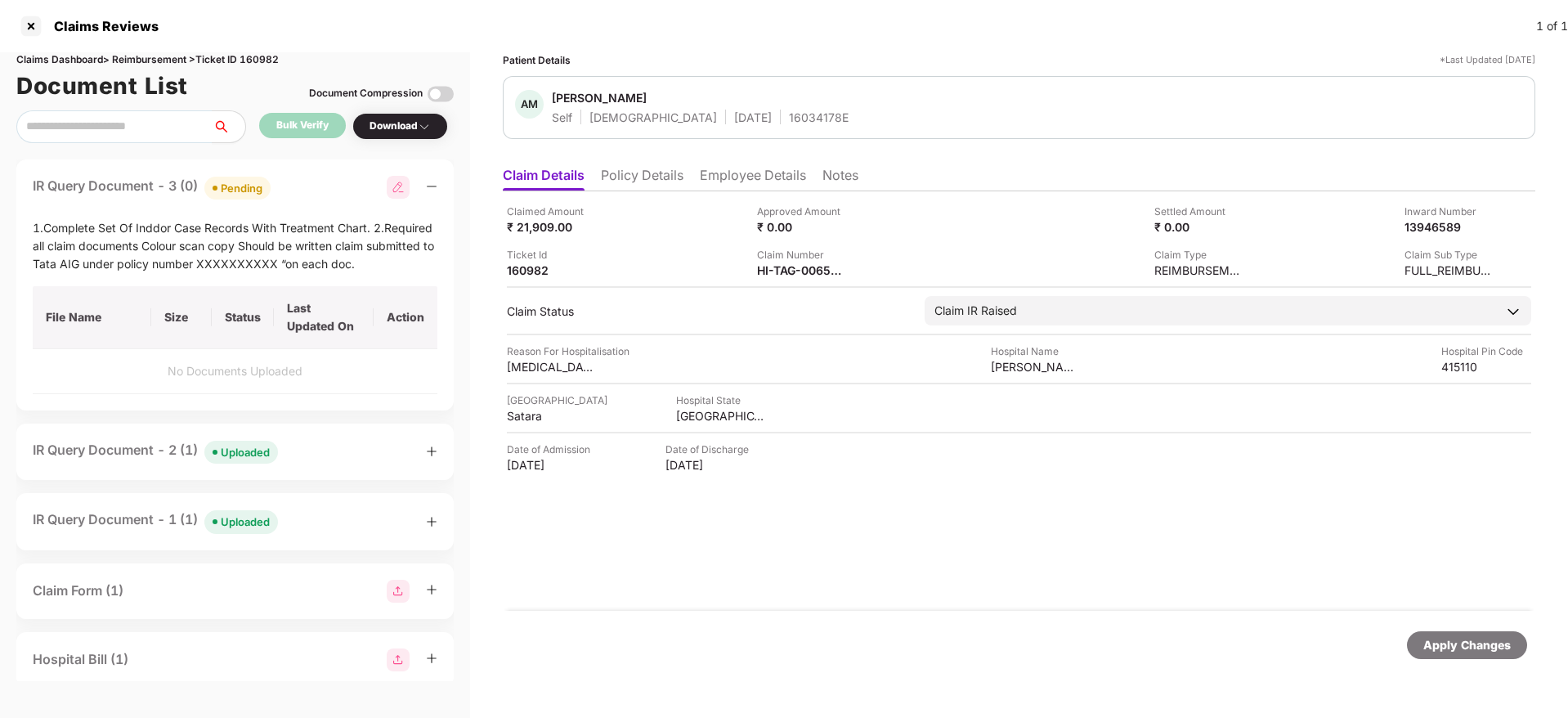
click at [308, 198] on div "IR Query Document - 3 (0) Pending" at bounding box center [234, 188] width 404 height 24
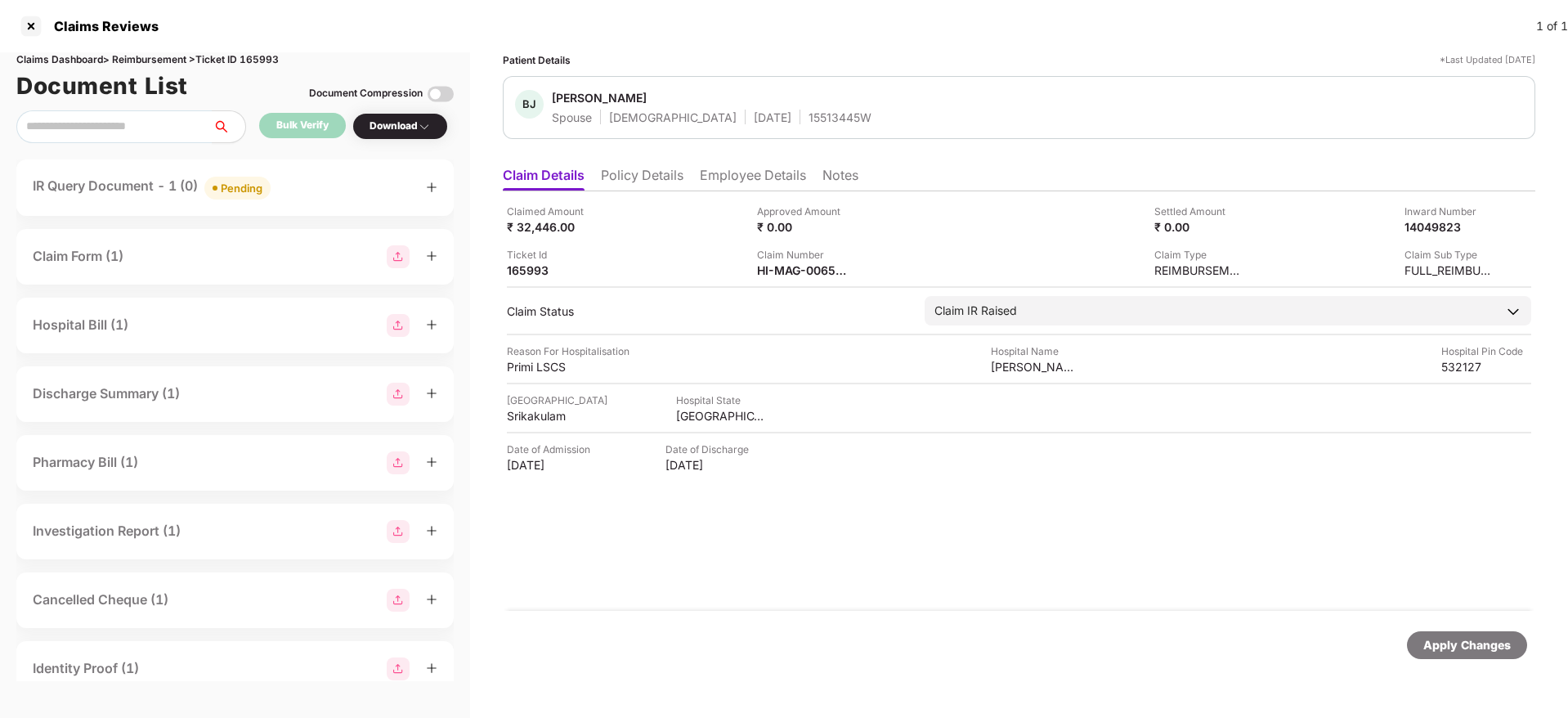
click at [318, 178] on div "IR Query Document - 1 (0) Pending" at bounding box center [234, 188] width 404 height 24
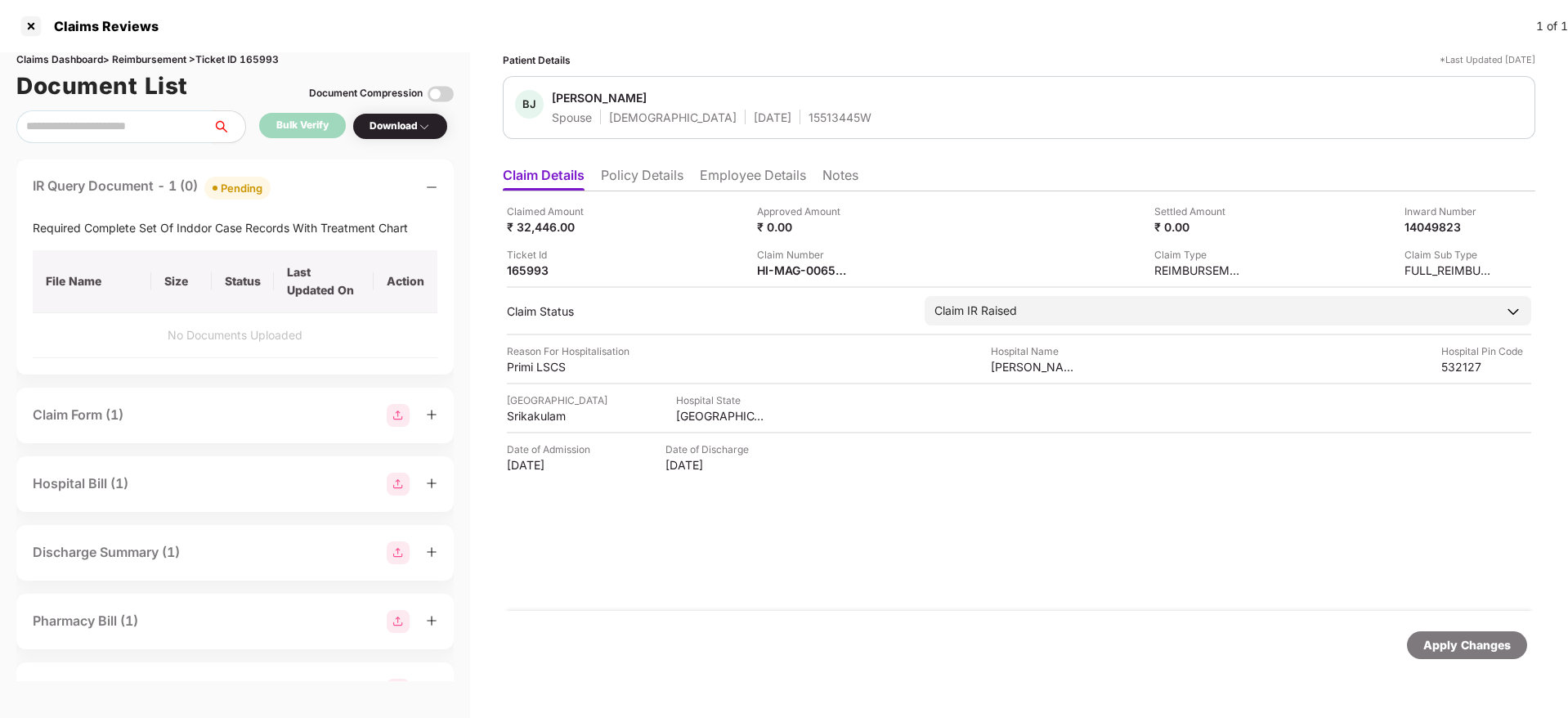
click at [318, 178] on div "IR Query Document - 1 (0) Pending" at bounding box center [234, 188] width 404 height 24
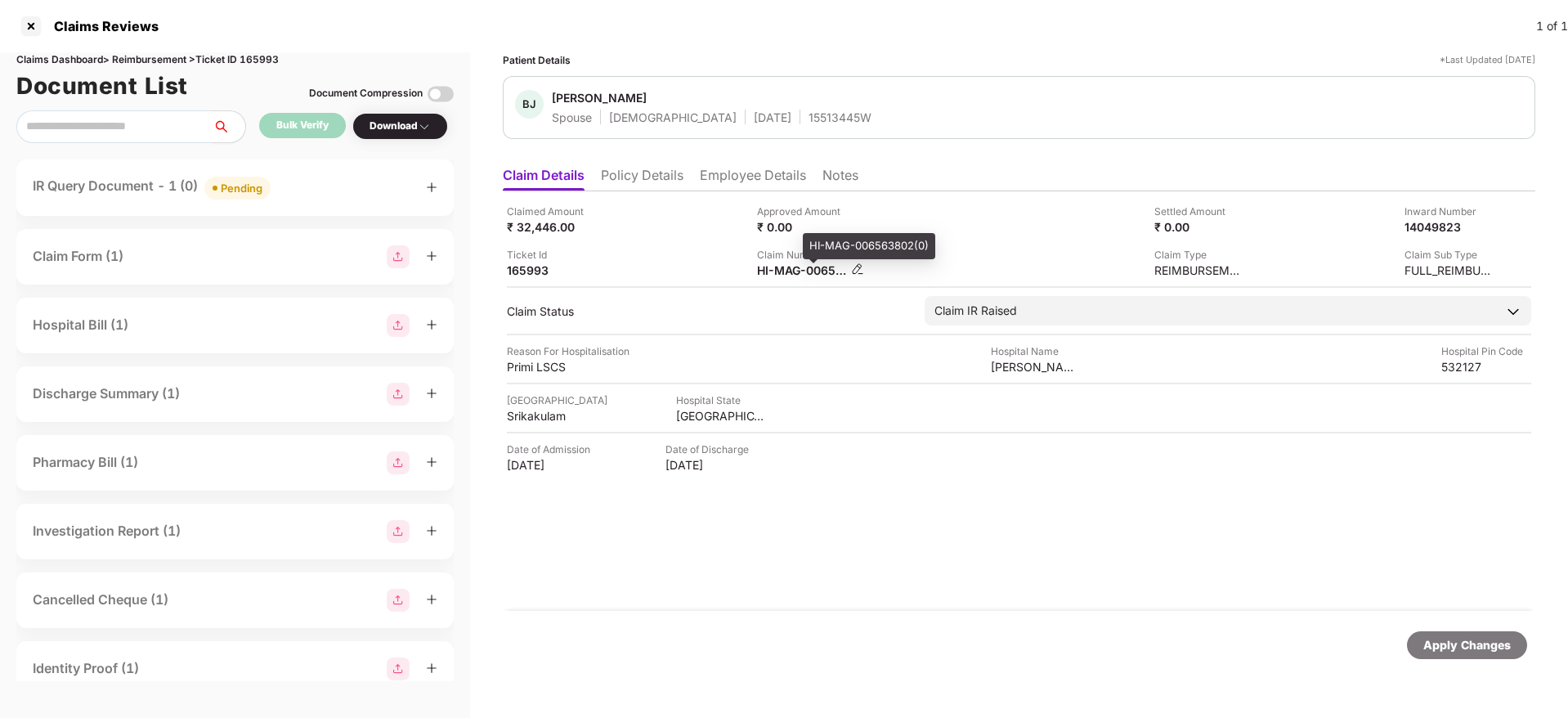
click at [769, 266] on div "HI-MAG-006563802(0)" at bounding box center [802, 270] width 90 height 16
copy div
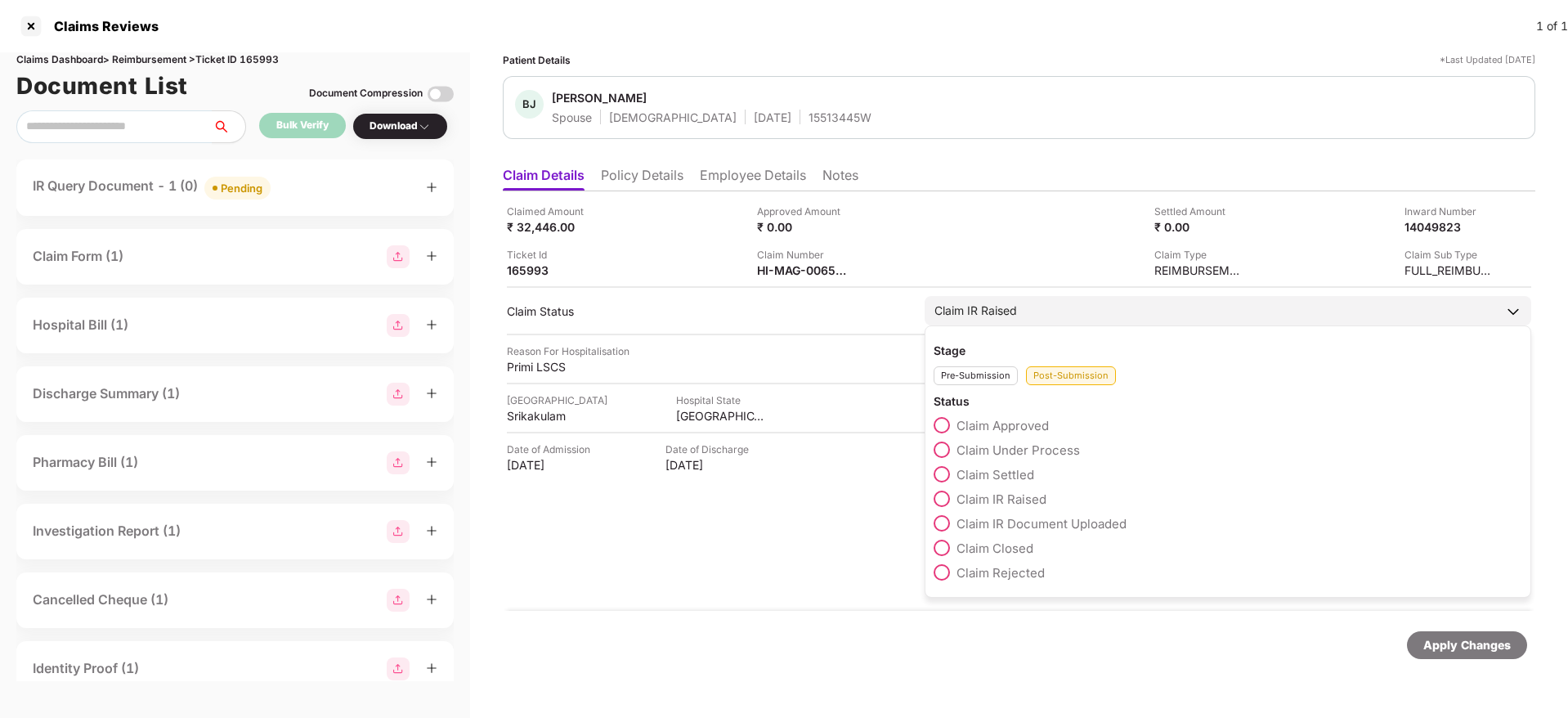
click at [945, 452] on span at bounding box center [942, 450] width 17 height 17
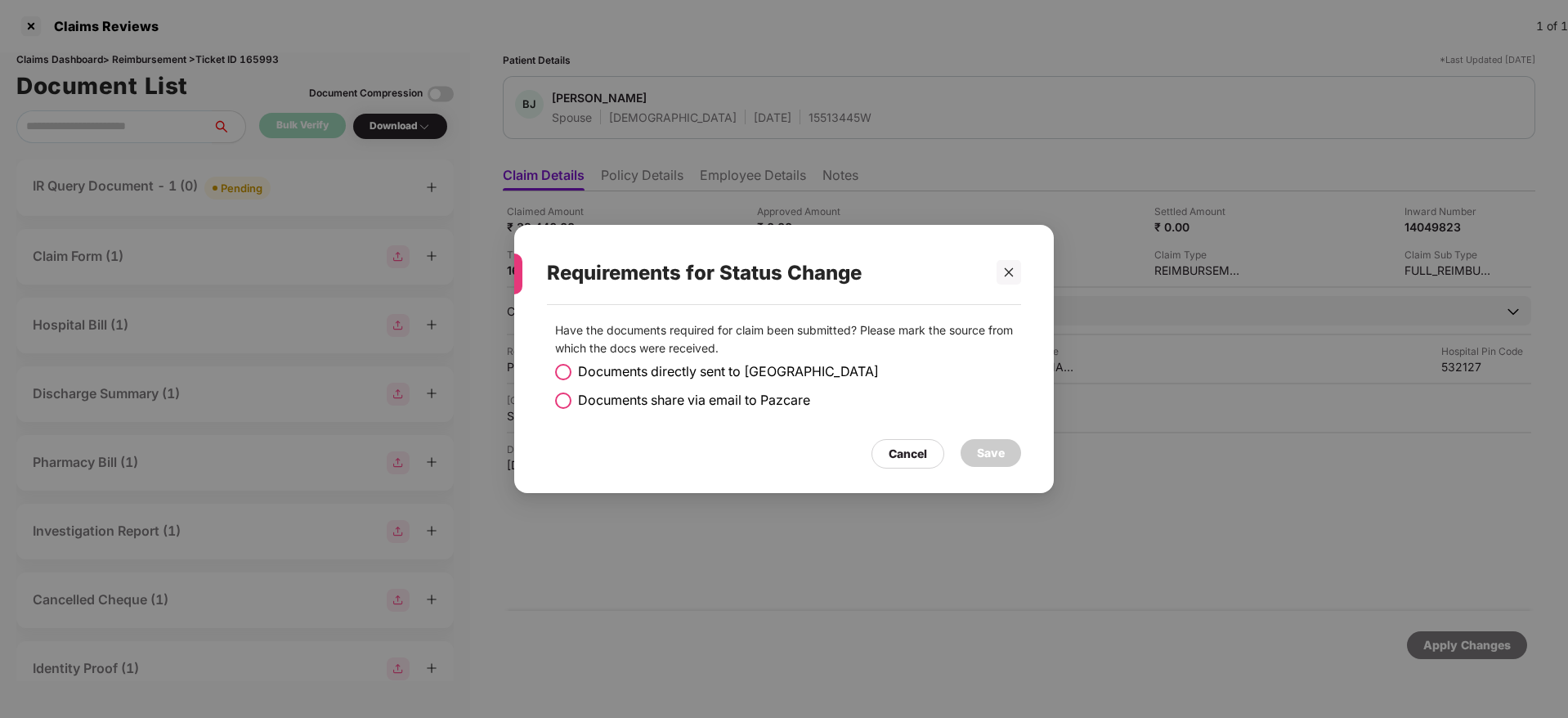
click at [564, 400] on span at bounding box center [564, 401] width 17 height 17
click at [560, 374] on span at bounding box center [564, 372] width 17 height 17
click at [1002, 444] on div "Save" at bounding box center [990, 453] width 27 height 18
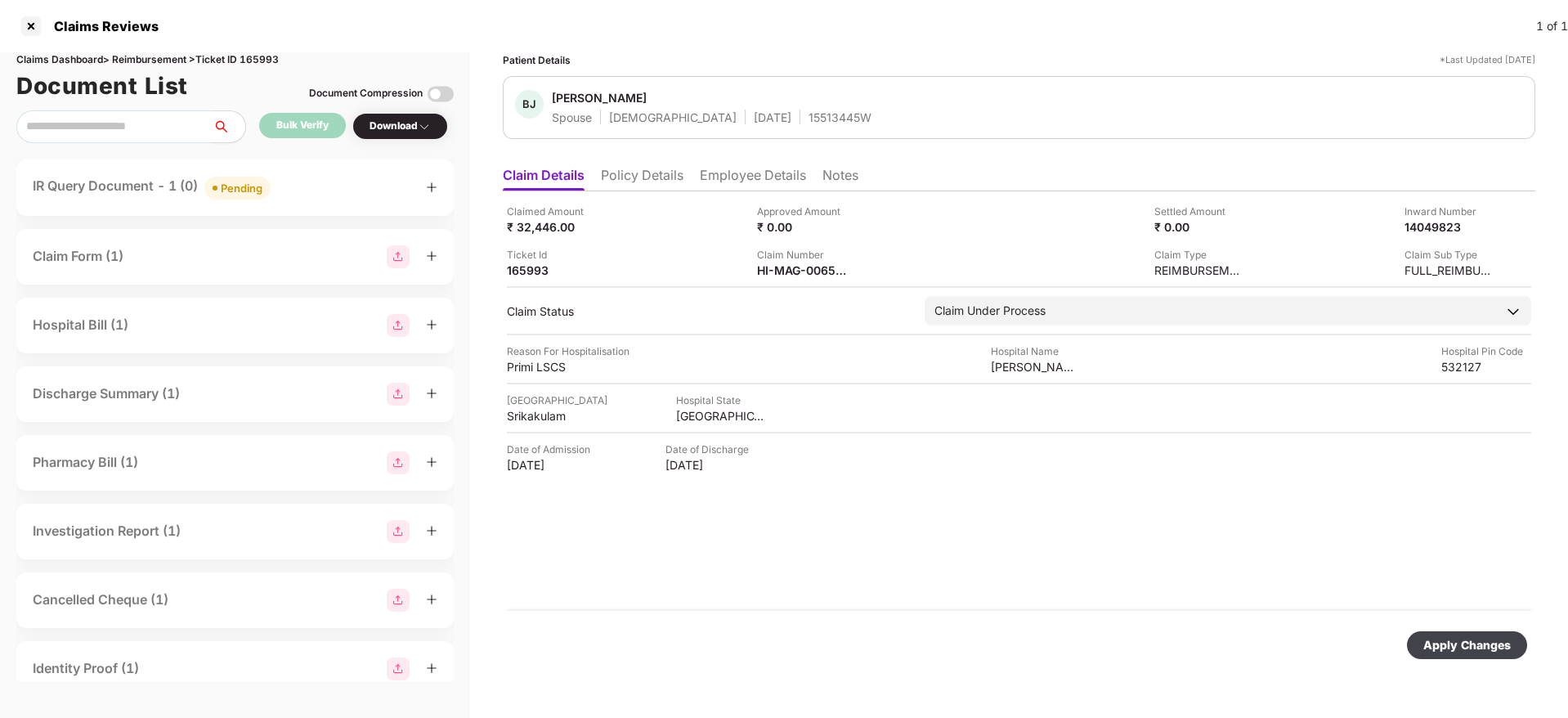
click at [1446, 647] on div "Apply Changes" at bounding box center [1466, 645] width 87 height 18
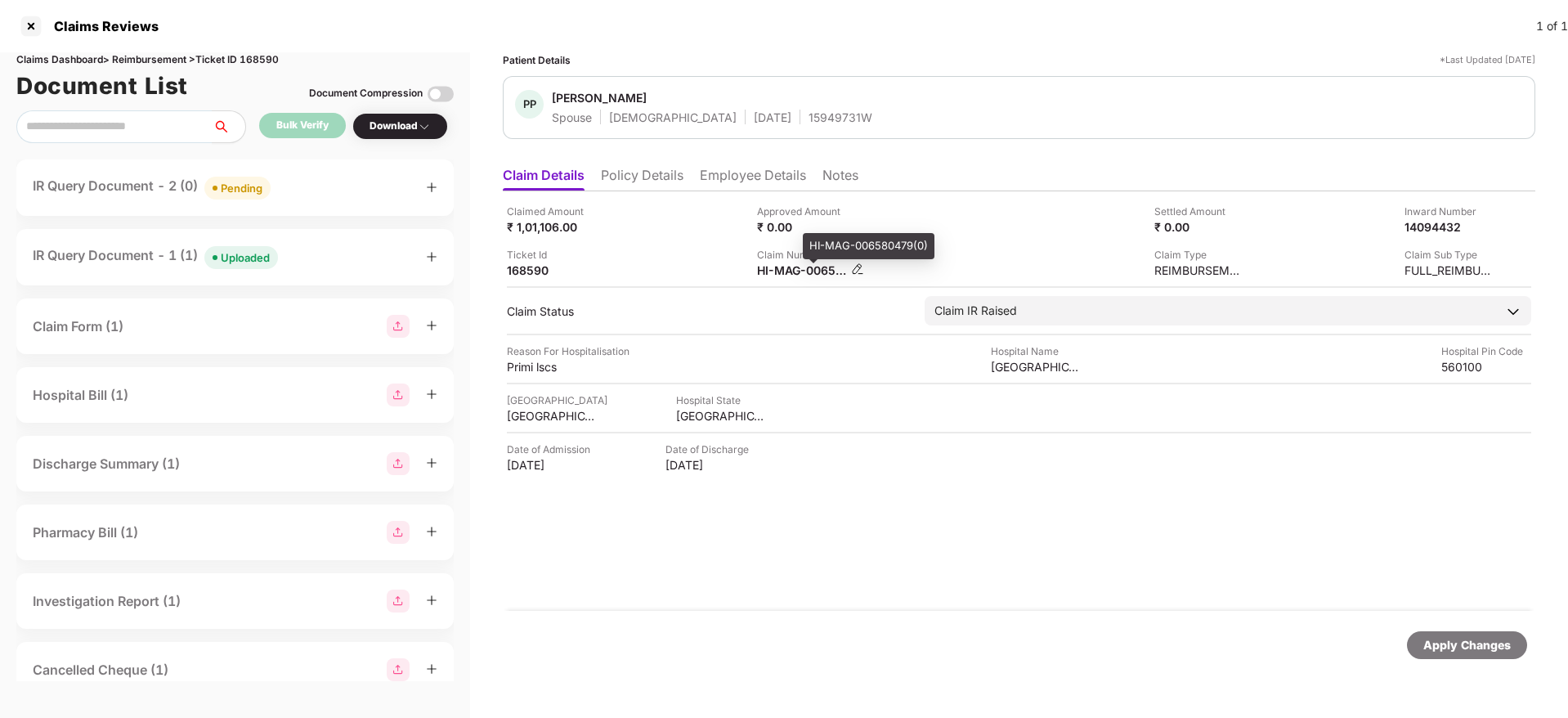
click at [799, 270] on div "HI-MAG-006580479(0)" at bounding box center [802, 270] width 90 height 16
copy div
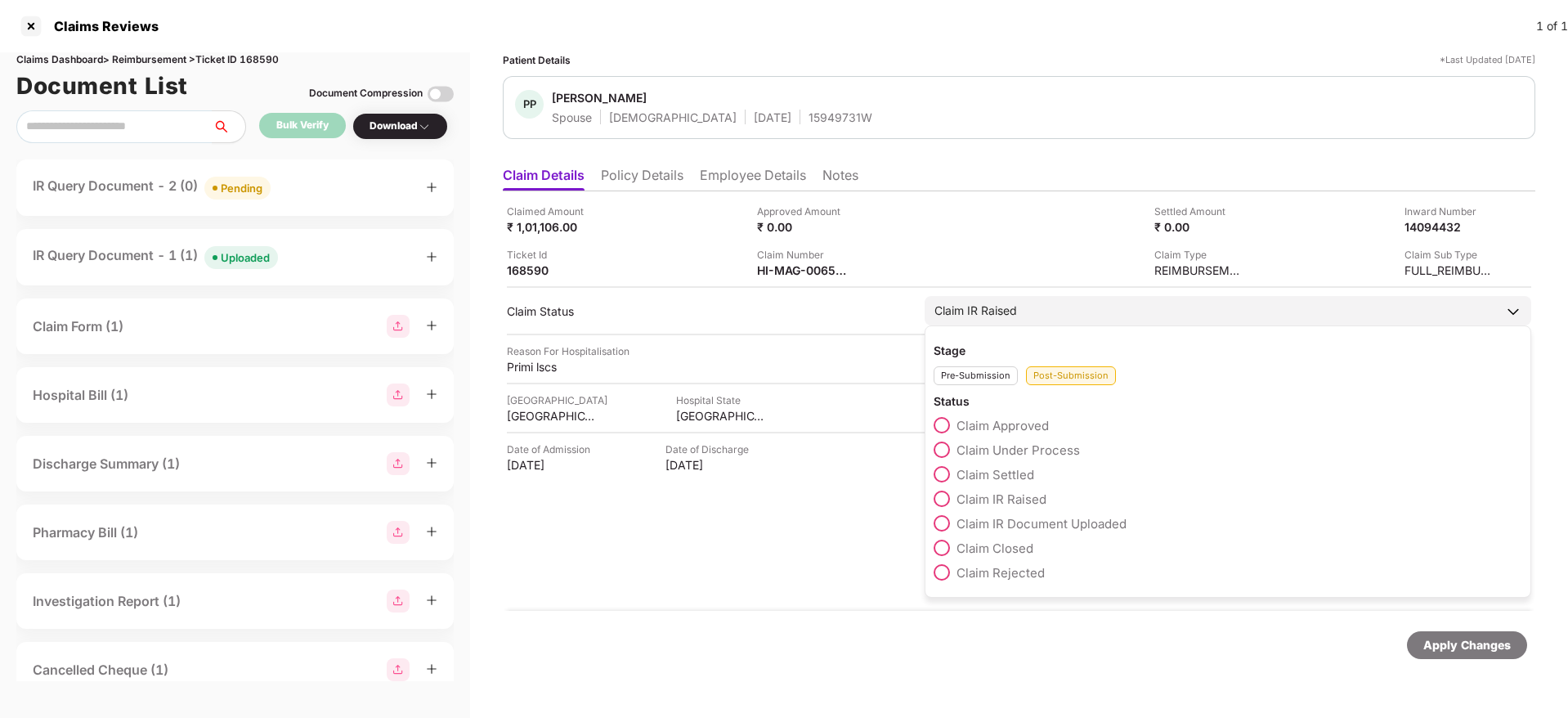
click at [943, 451] on span at bounding box center [942, 450] width 17 height 17
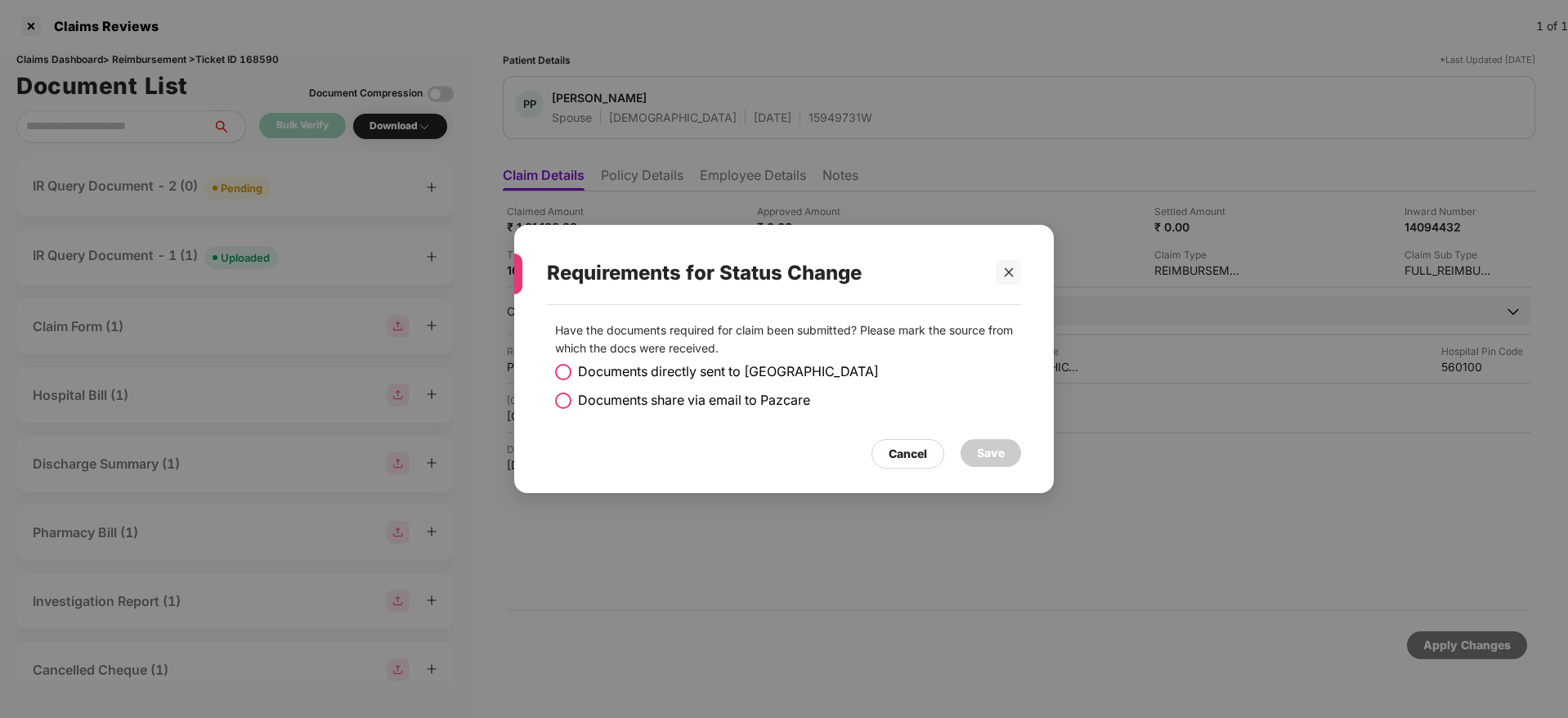
click at [565, 397] on span at bounding box center [564, 401] width 17 height 17
click at [987, 456] on div "Save" at bounding box center [990, 453] width 27 height 18
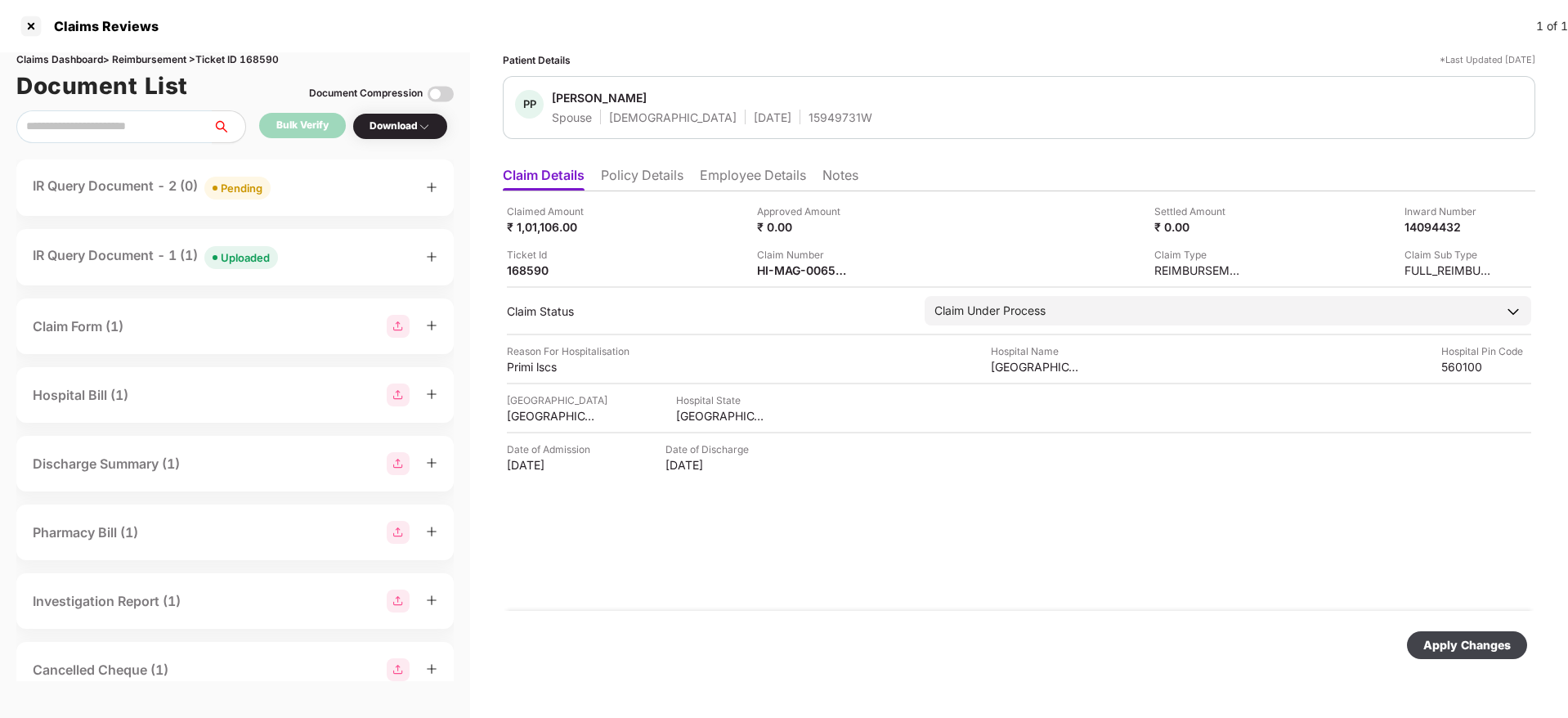
click at [1470, 664] on div "Apply Changes" at bounding box center [1019, 645] width 1033 height 69
click at [1457, 648] on div "Apply Changes" at bounding box center [1466, 645] width 87 height 18
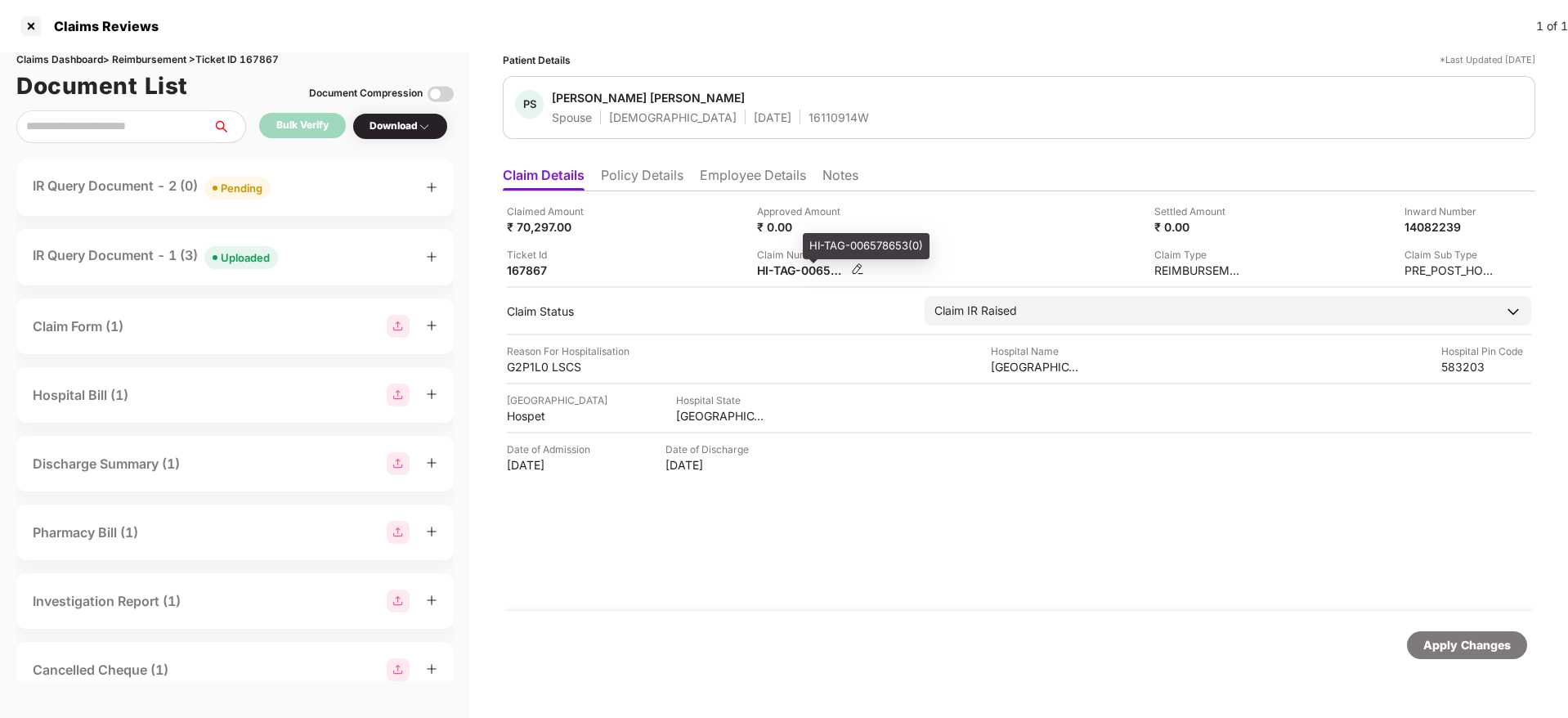
click at [770, 276] on div "HI-TAG-006578653(0)" at bounding box center [802, 270] width 90 height 16
copy div
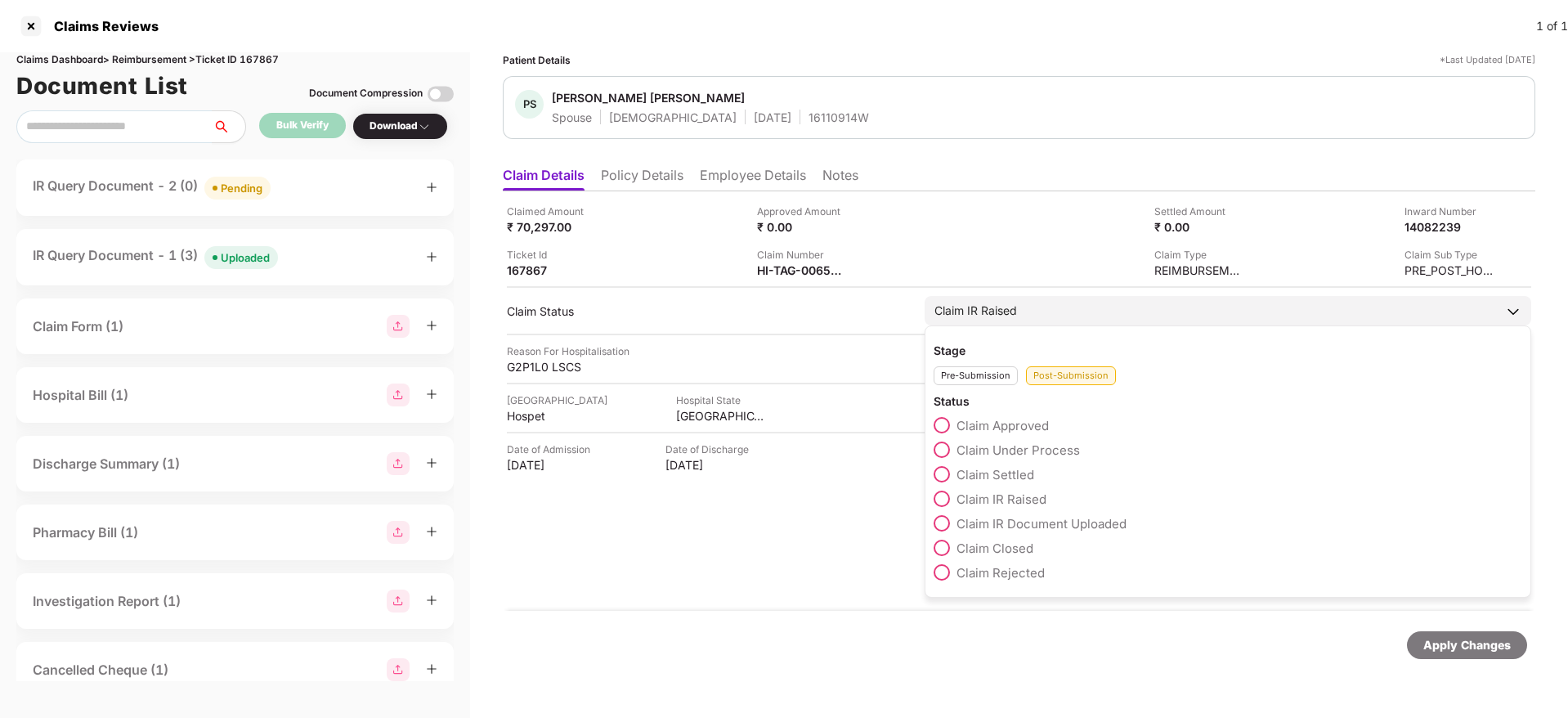
click at [941, 442] on span at bounding box center [942, 450] width 17 height 17
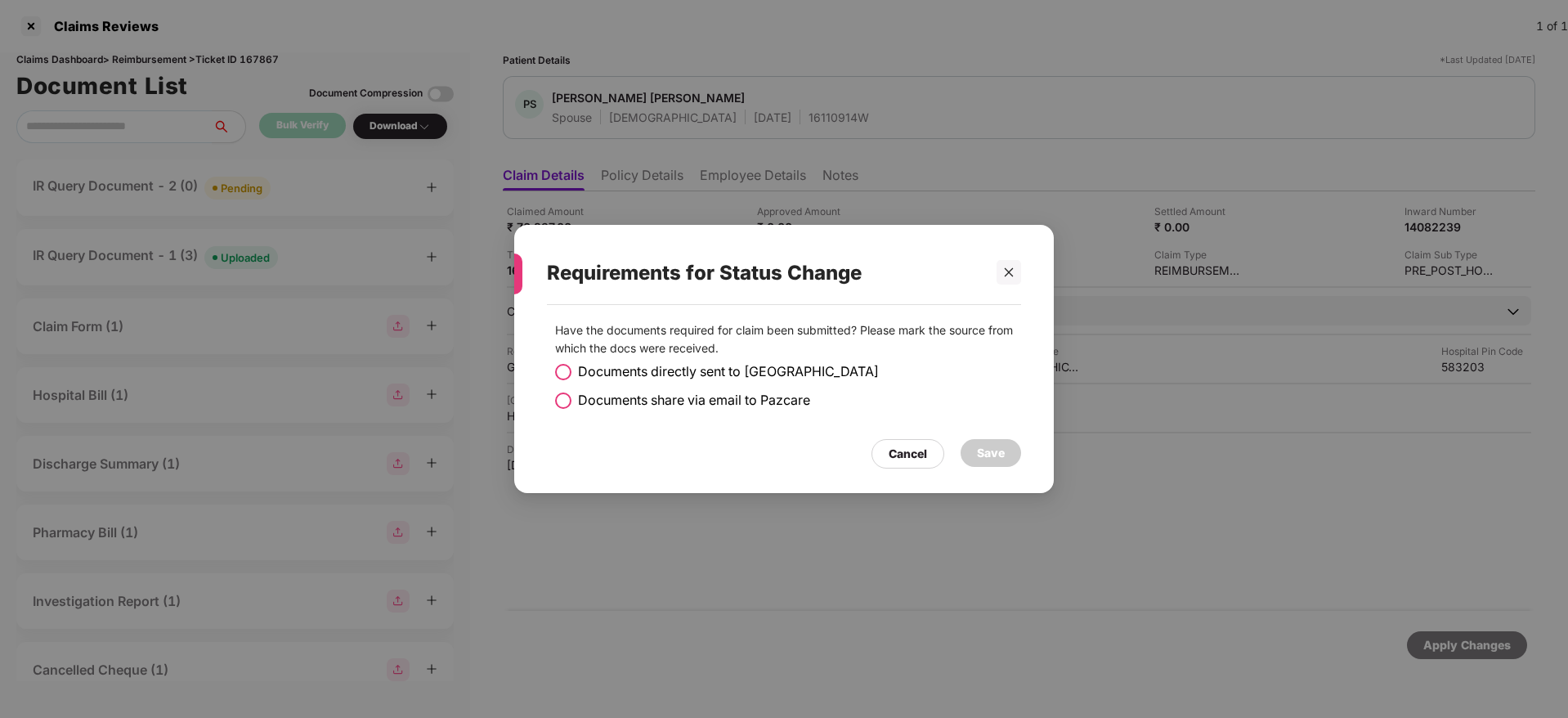
click at [559, 400] on span at bounding box center [564, 401] width 17 height 17
click at [994, 450] on div "Save" at bounding box center [990, 453] width 27 height 18
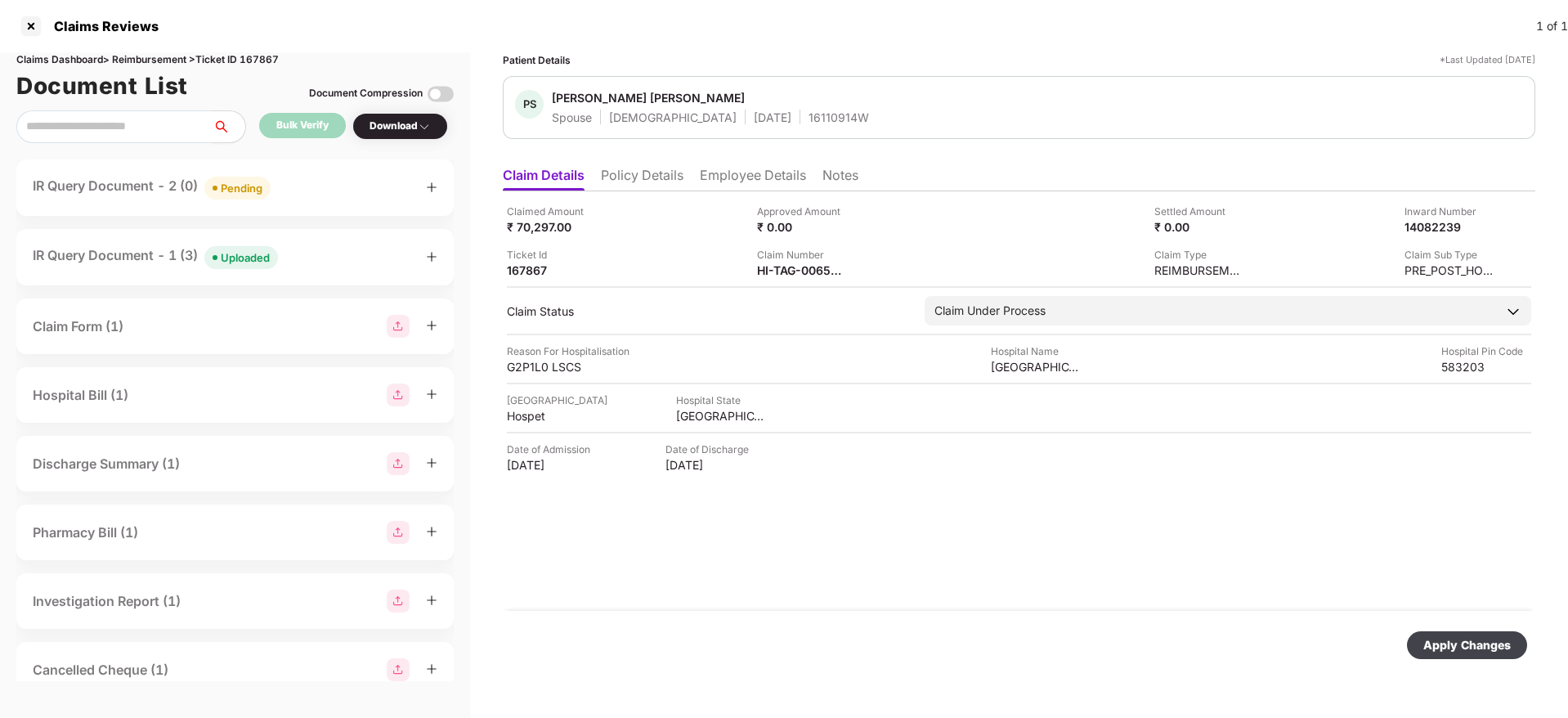
click at [1478, 654] on div "Apply Changes" at bounding box center [1467, 644] width 120 height 27
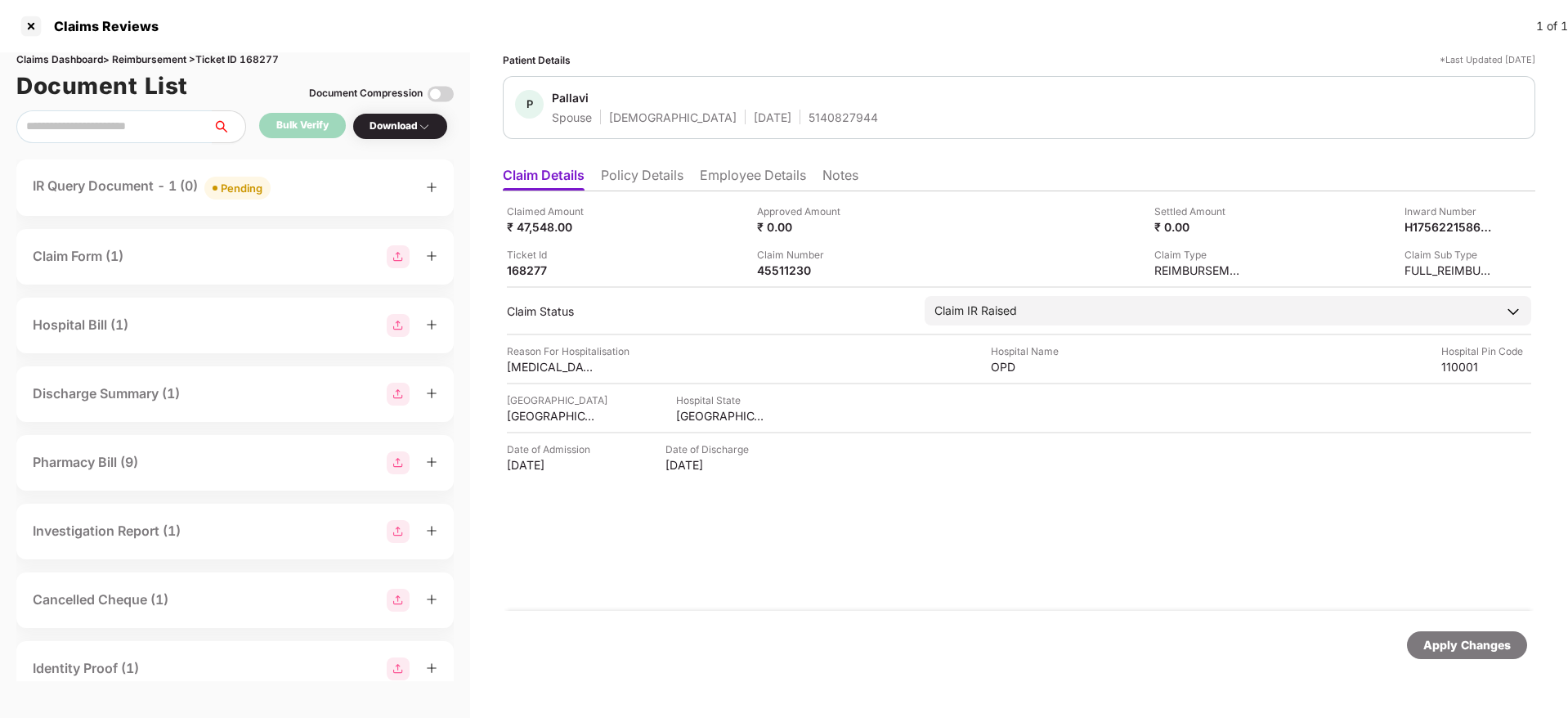
click at [305, 190] on div "IR Query Document - 1 (0) Pending" at bounding box center [234, 188] width 404 height 24
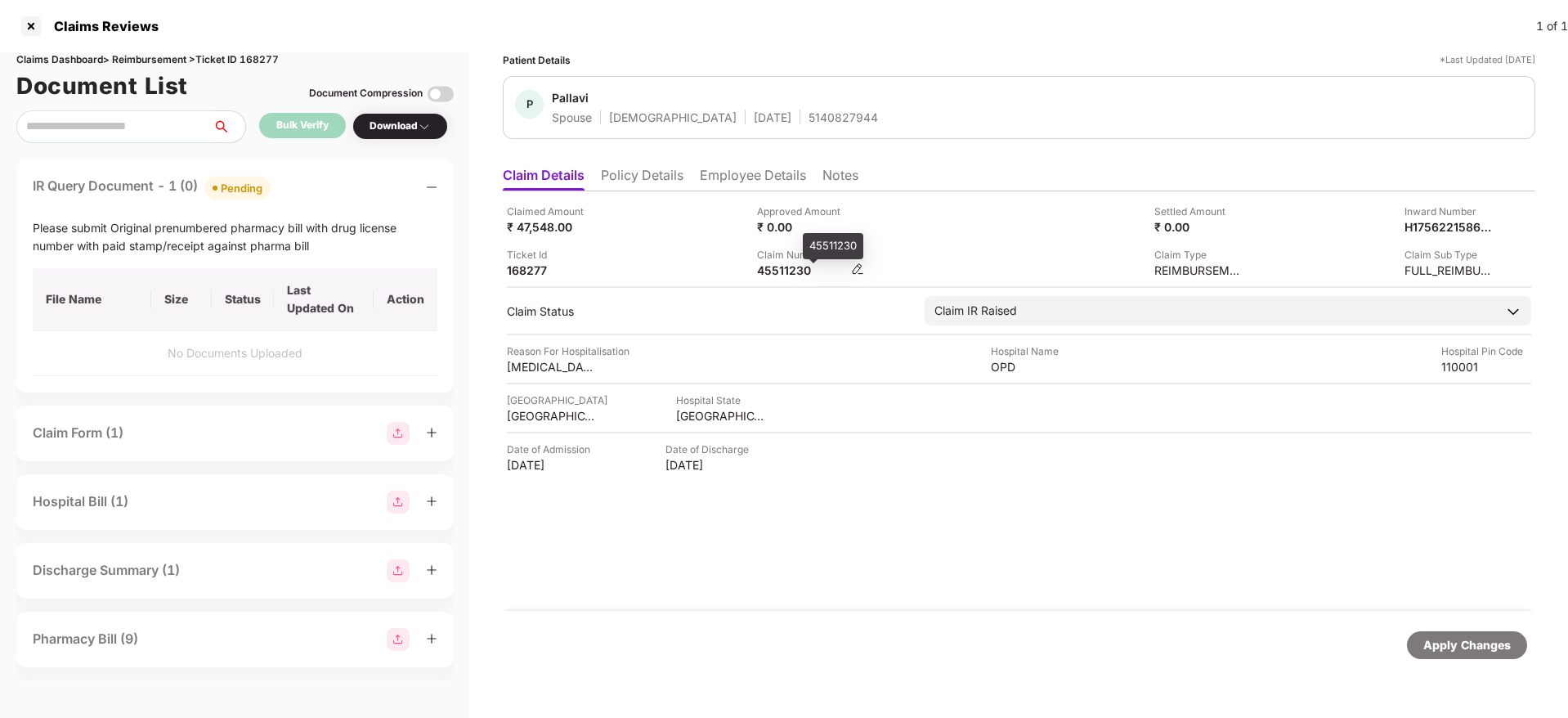
click at [774, 275] on div "45511230" at bounding box center [802, 270] width 90 height 16
copy div "45511230"
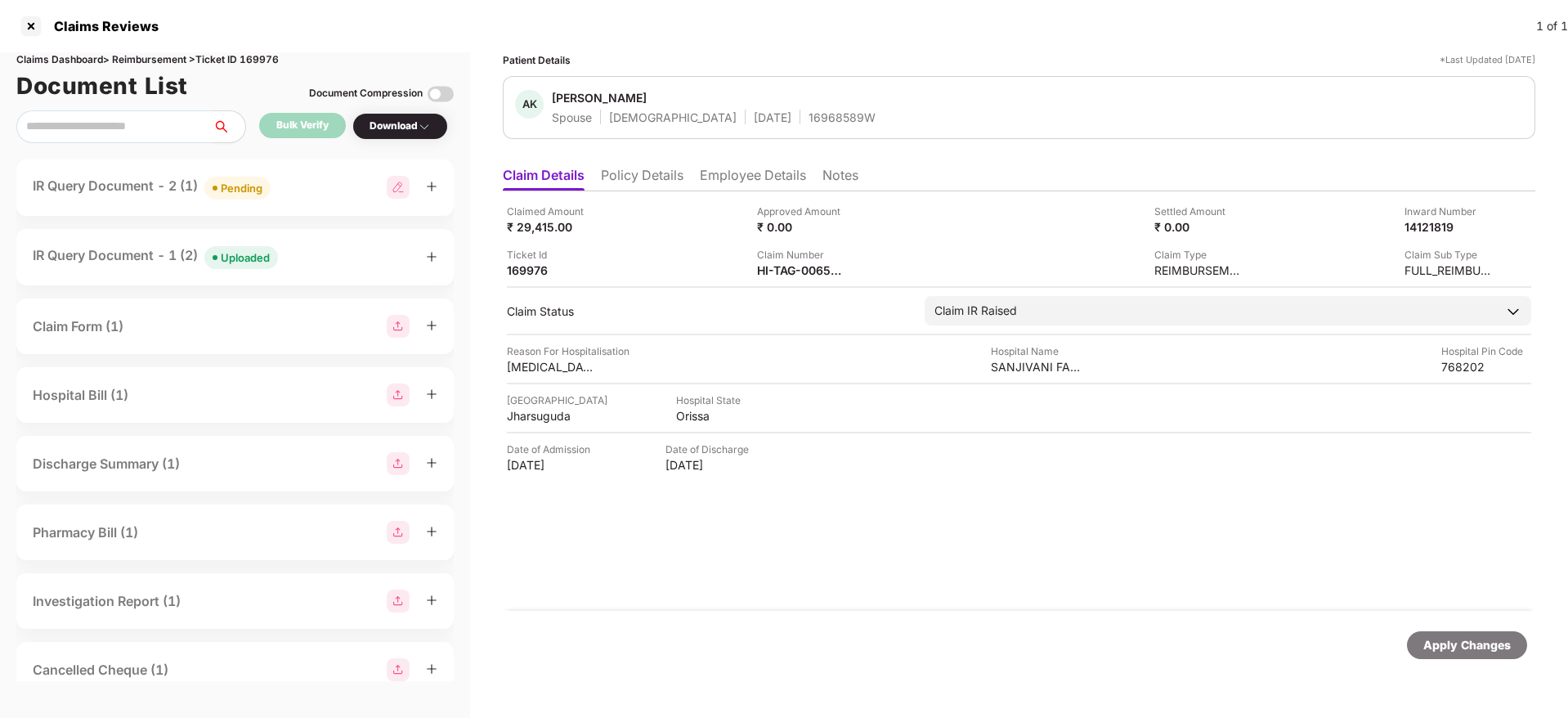
click at [302, 192] on div "IR Query Document - 2 (1) Pending" at bounding box center [234, 188] width 404 height 24
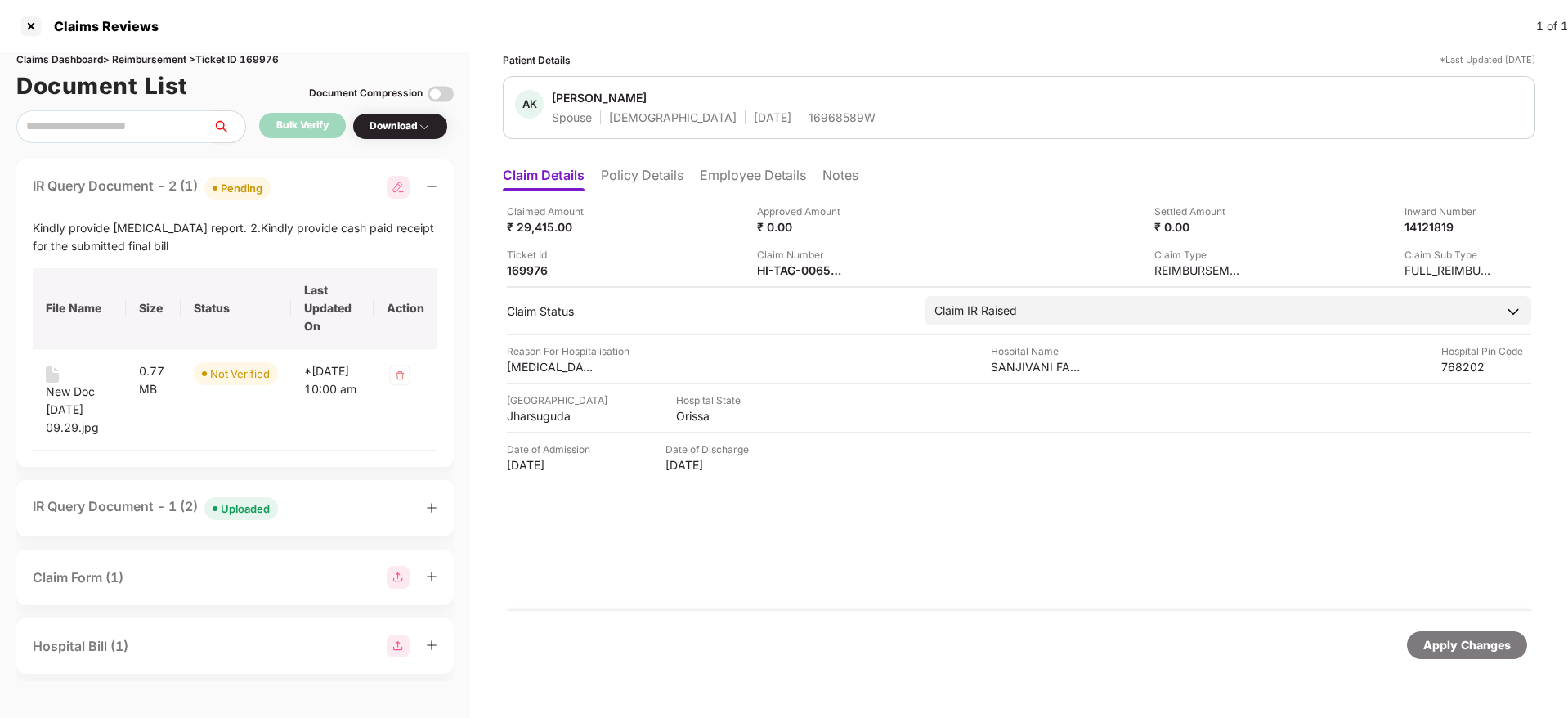
click at [302, 192] on div "IR Query Document - 2 (1) Pending" at bounding box center [234, 188] width 404 height 24
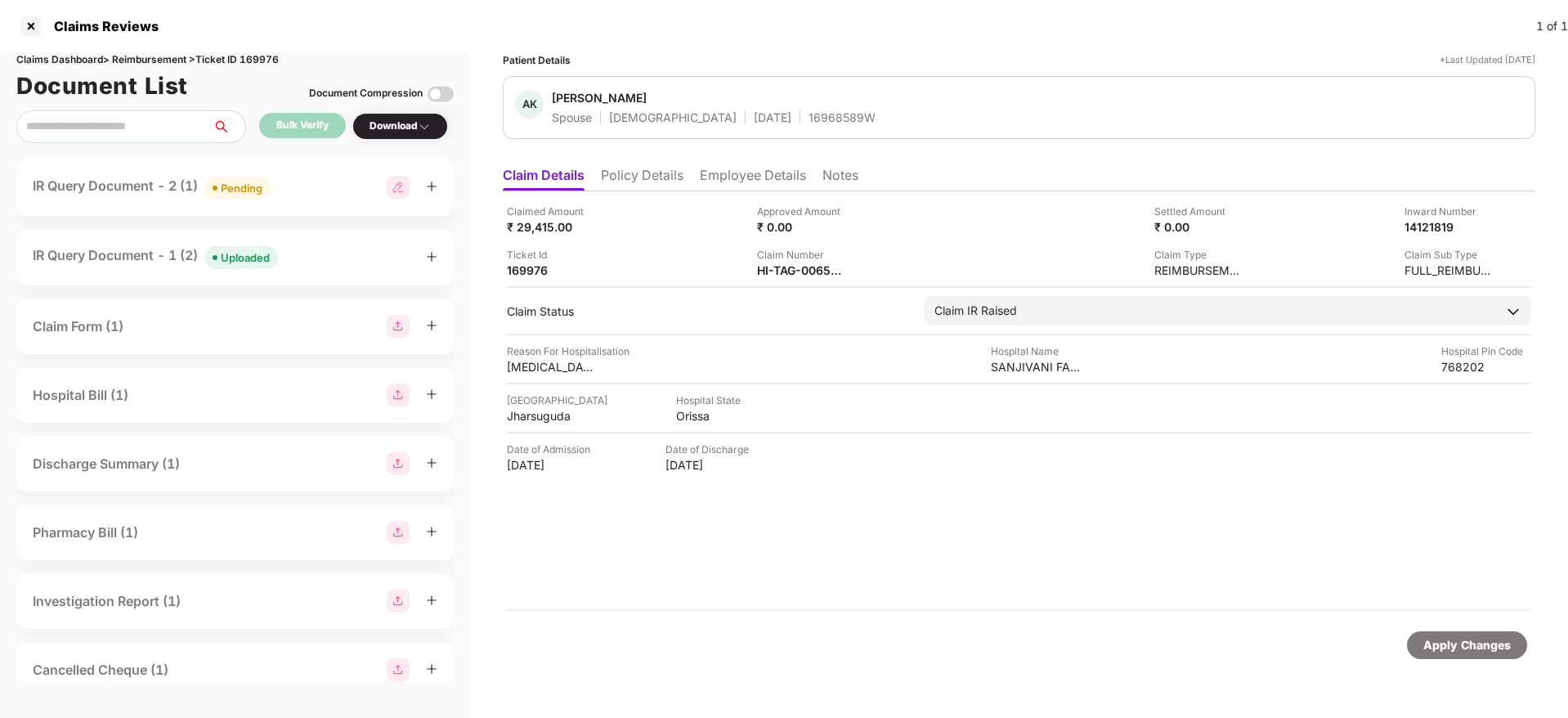
click at [310, 264] on div "IR Query Document - 1 (2) Uploaded" at bounding box center [234, 256] width 404 height 24
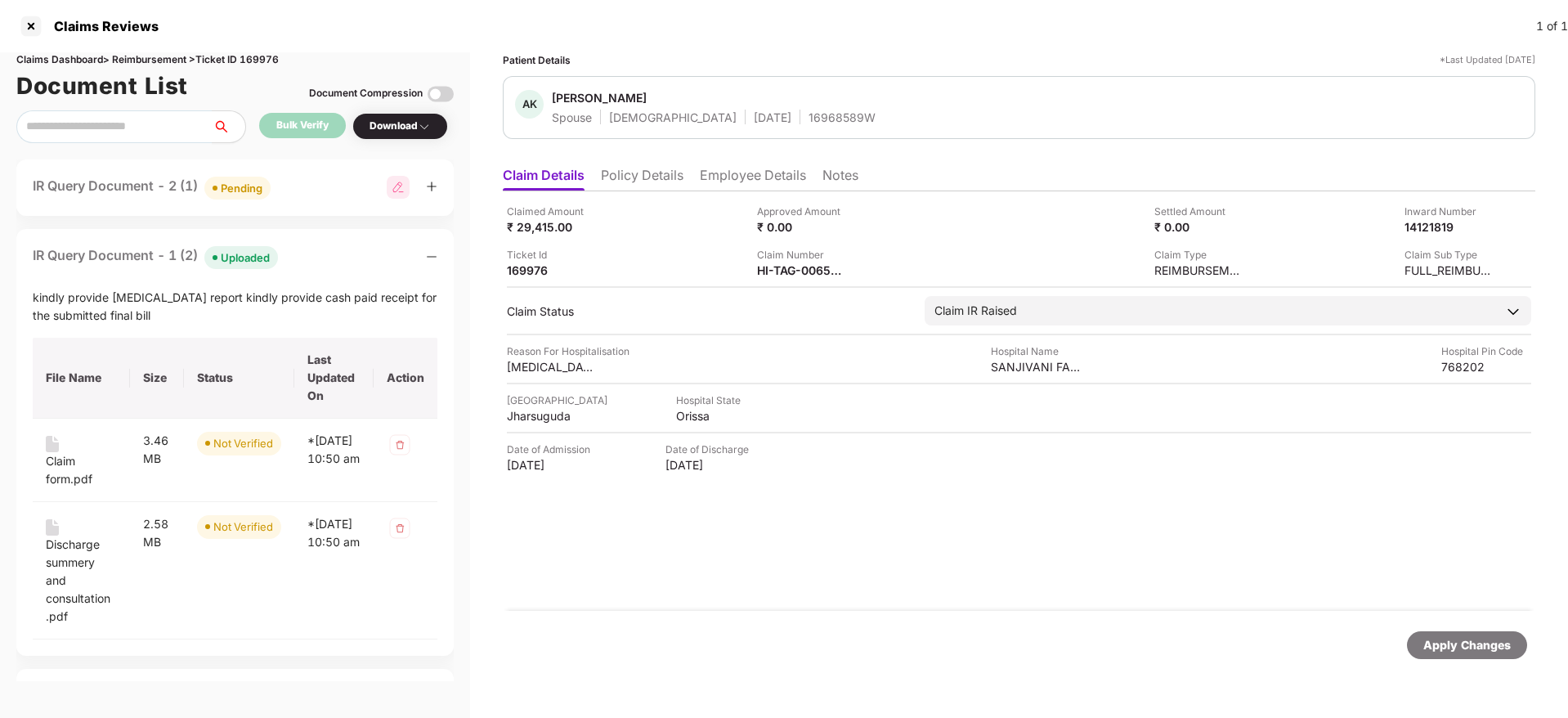
click at [310, 264] on div "IR Query Document - 1 (2) Uploaded" at bounding box center [234, 256] width 404 height 24
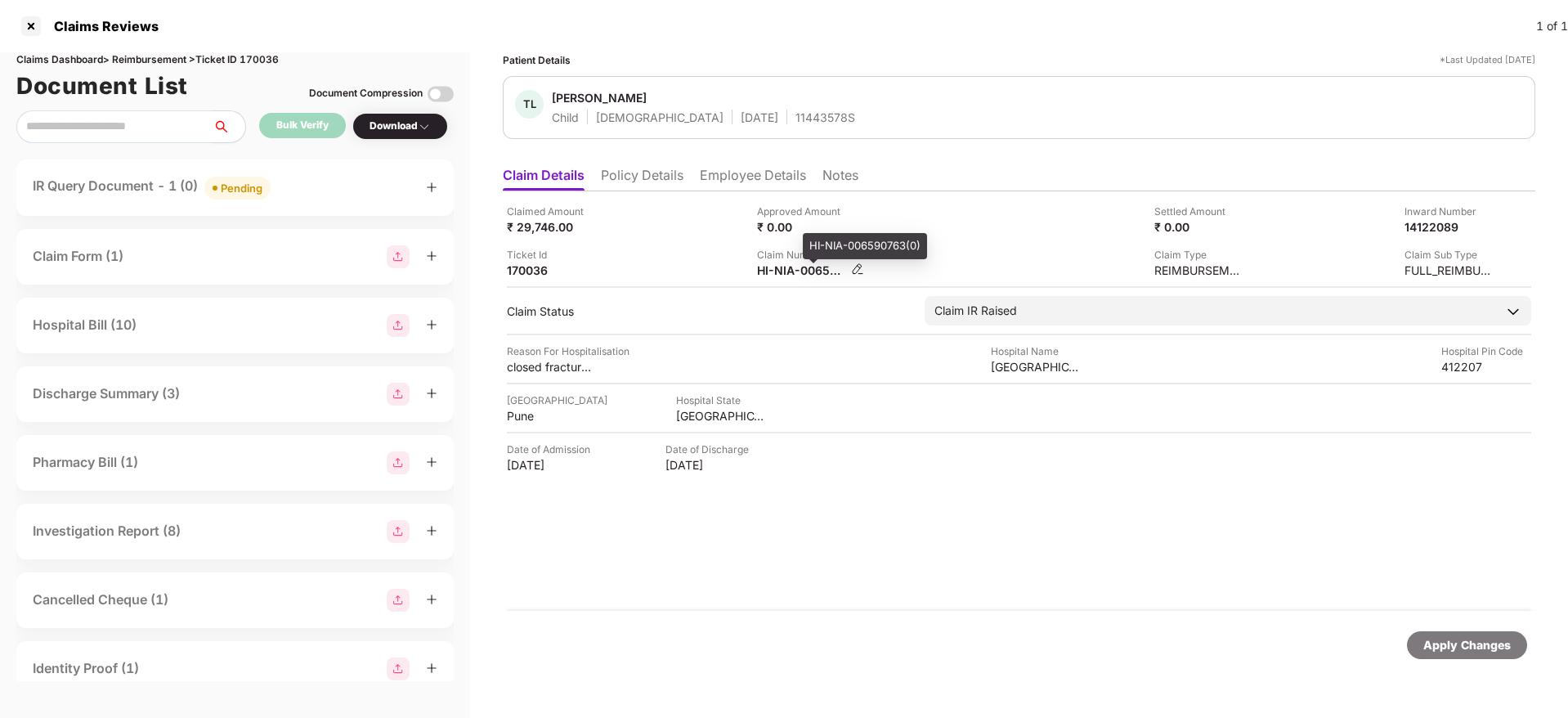
click at [783, 271] on div "HI-NIA-006590763(0)" at bounding box center [802, 270] width 90 height 16
copy div
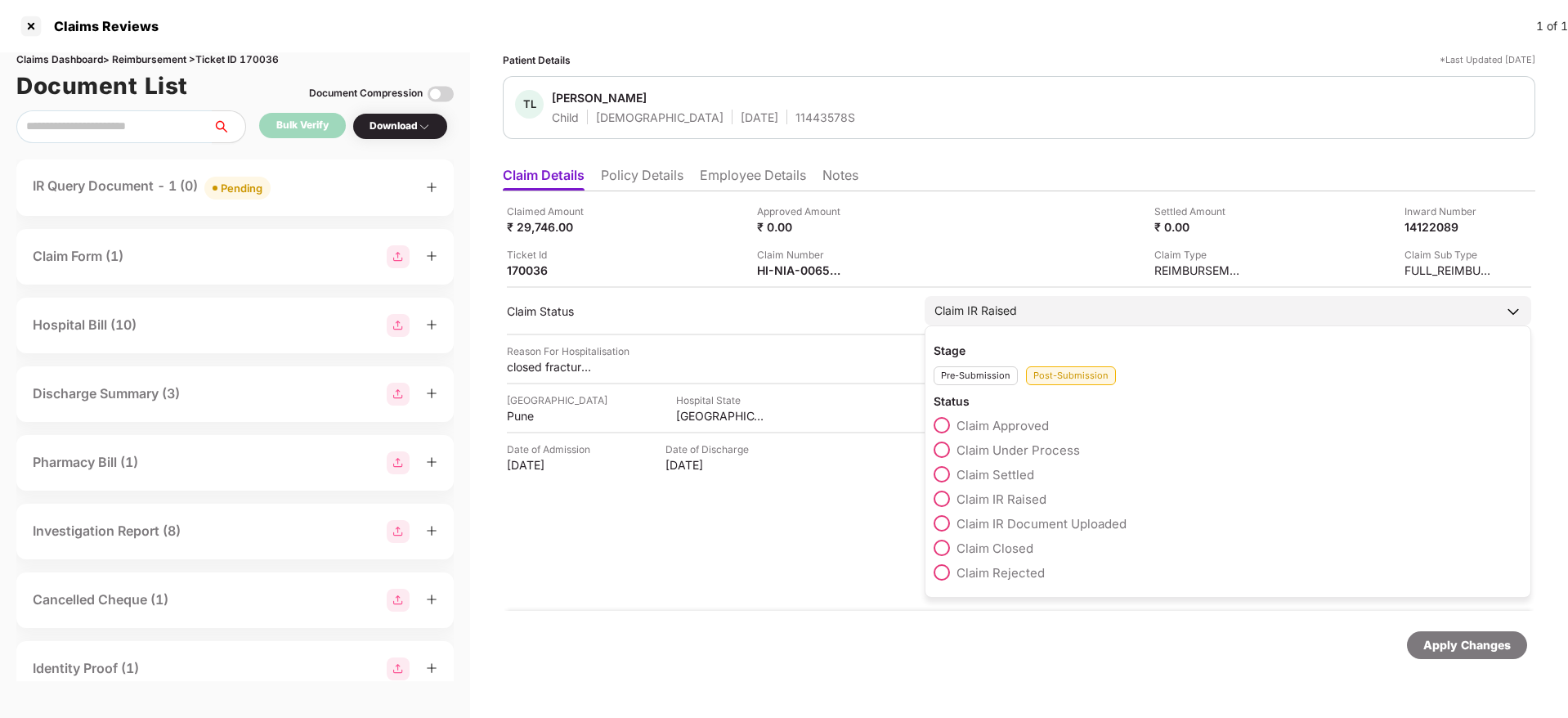
click at [941, 447] on span at bounding box center [942, 450] width 17 height 17
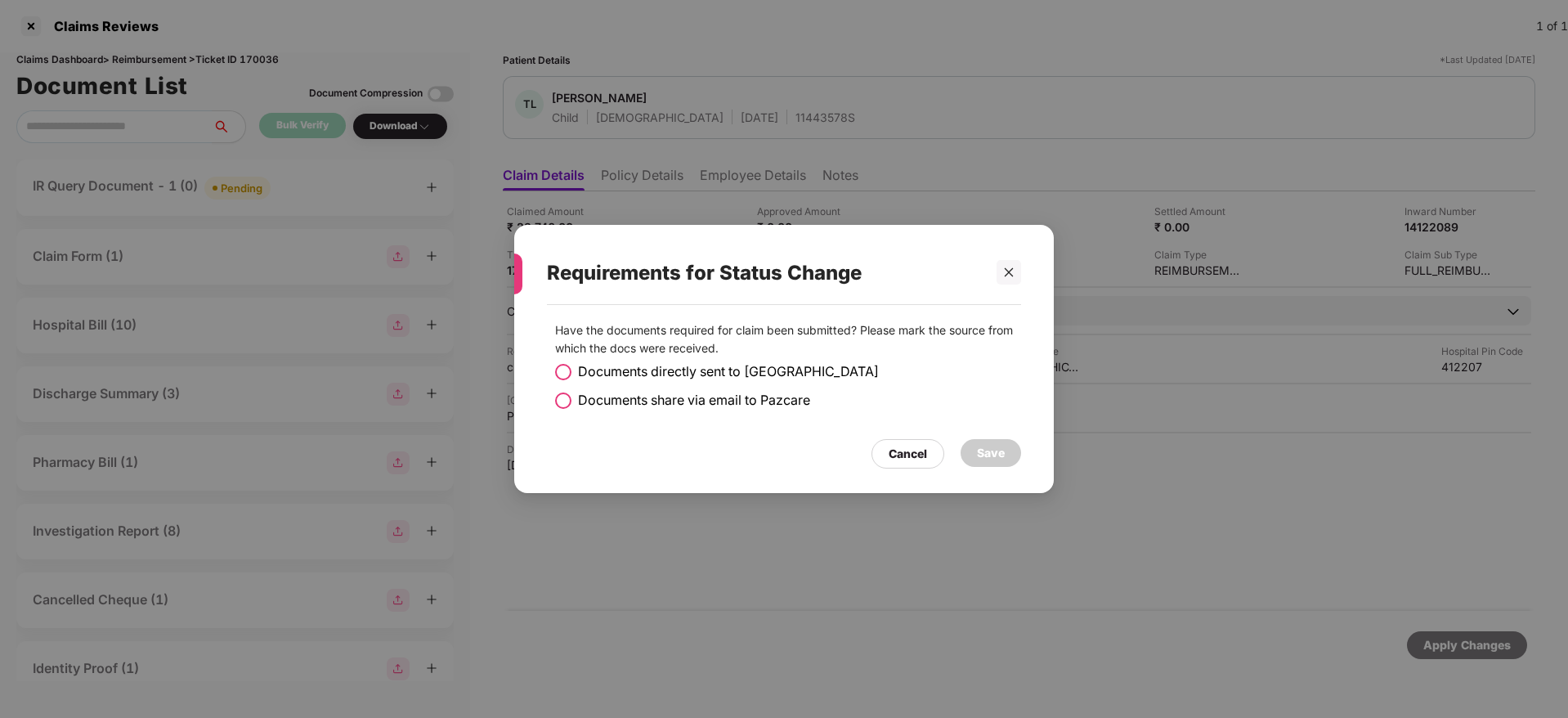
click at [560, 393] on span at bounding box center [564, 401] width 17 height 17
click at [989, 444] on div "Save" at bounding box center [990, 453] width 27 height 18
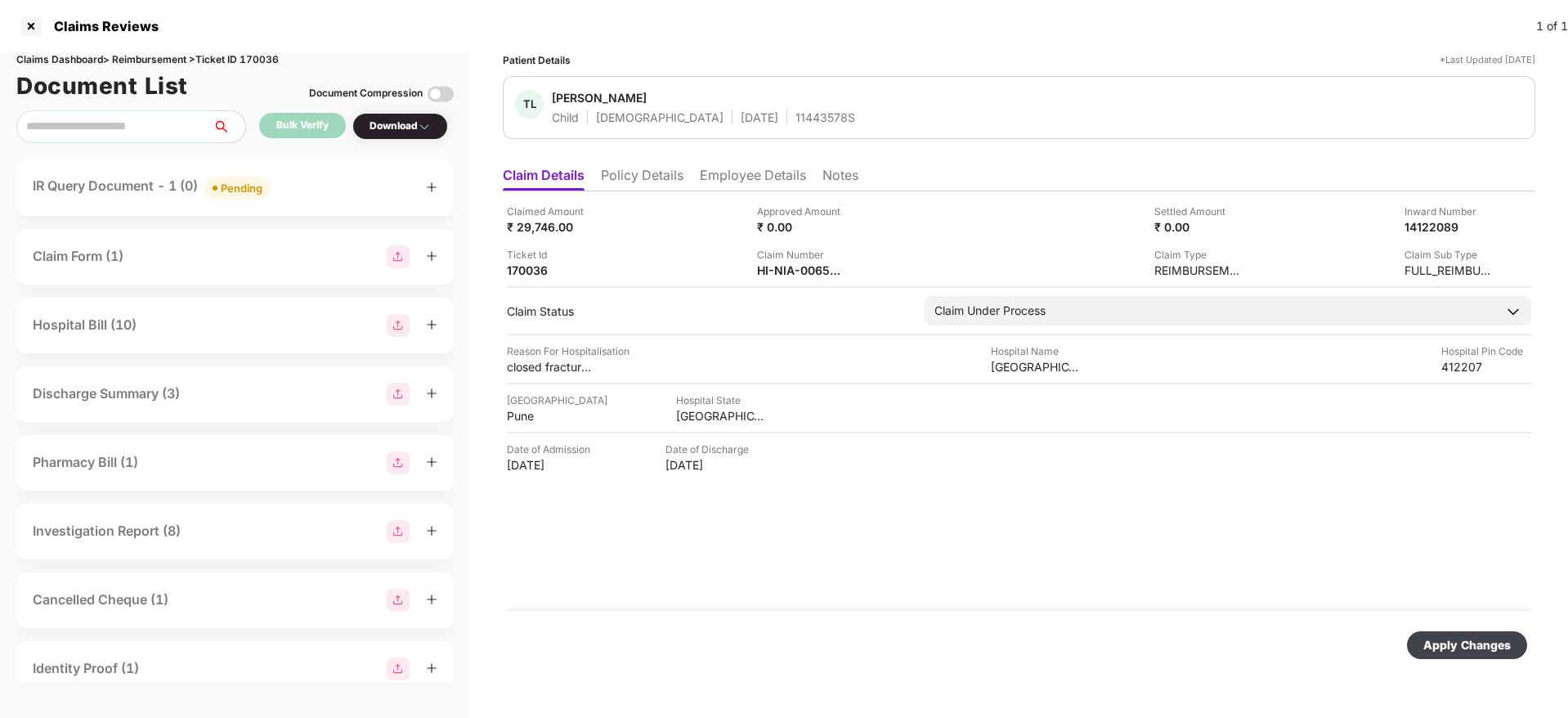
click at [1460, 639] on div "Apply Changes" at bounding box center [1466, 645] width 87 height 18
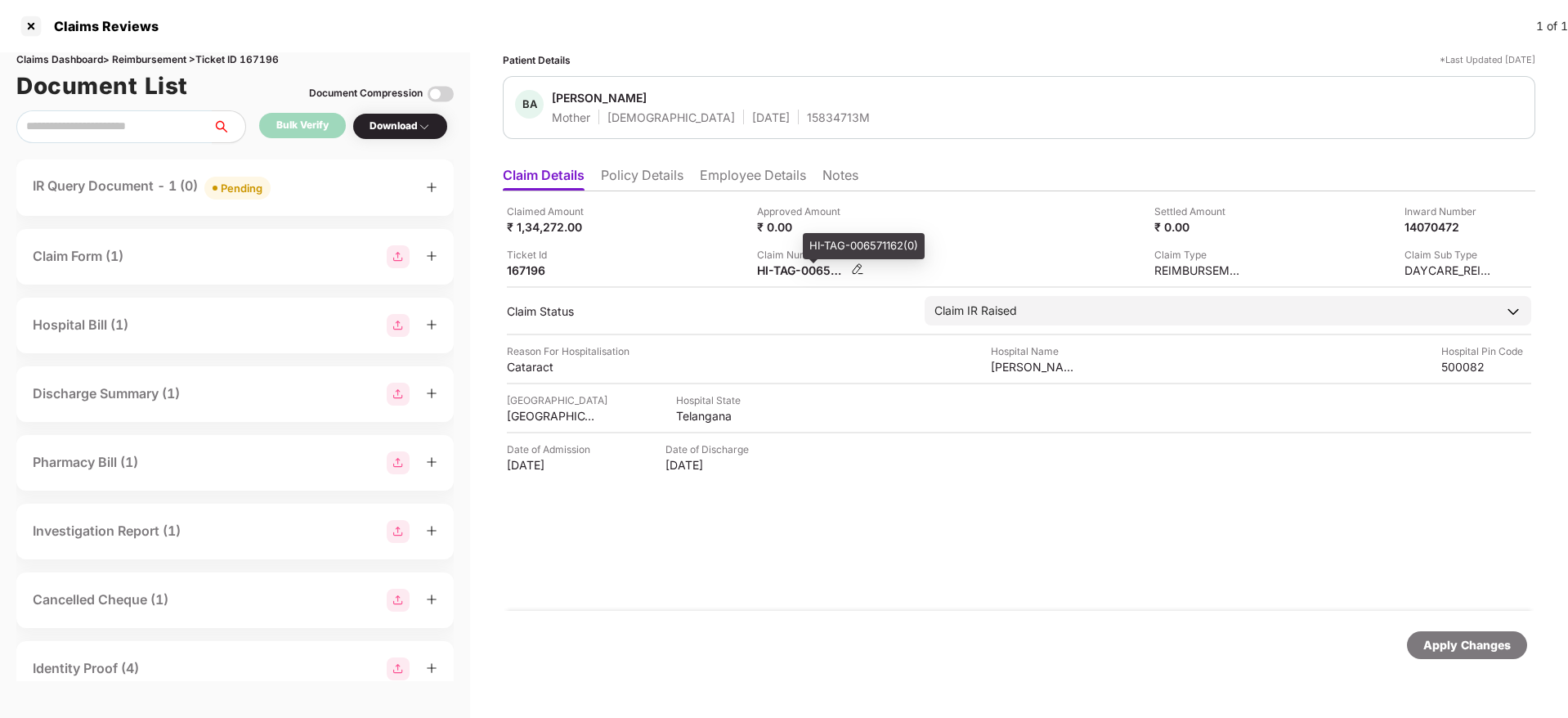
click at [786, 276] on div "HI-TAG-006571162(0)" at bounding box center [802, 270] width 90 height 16
copy div
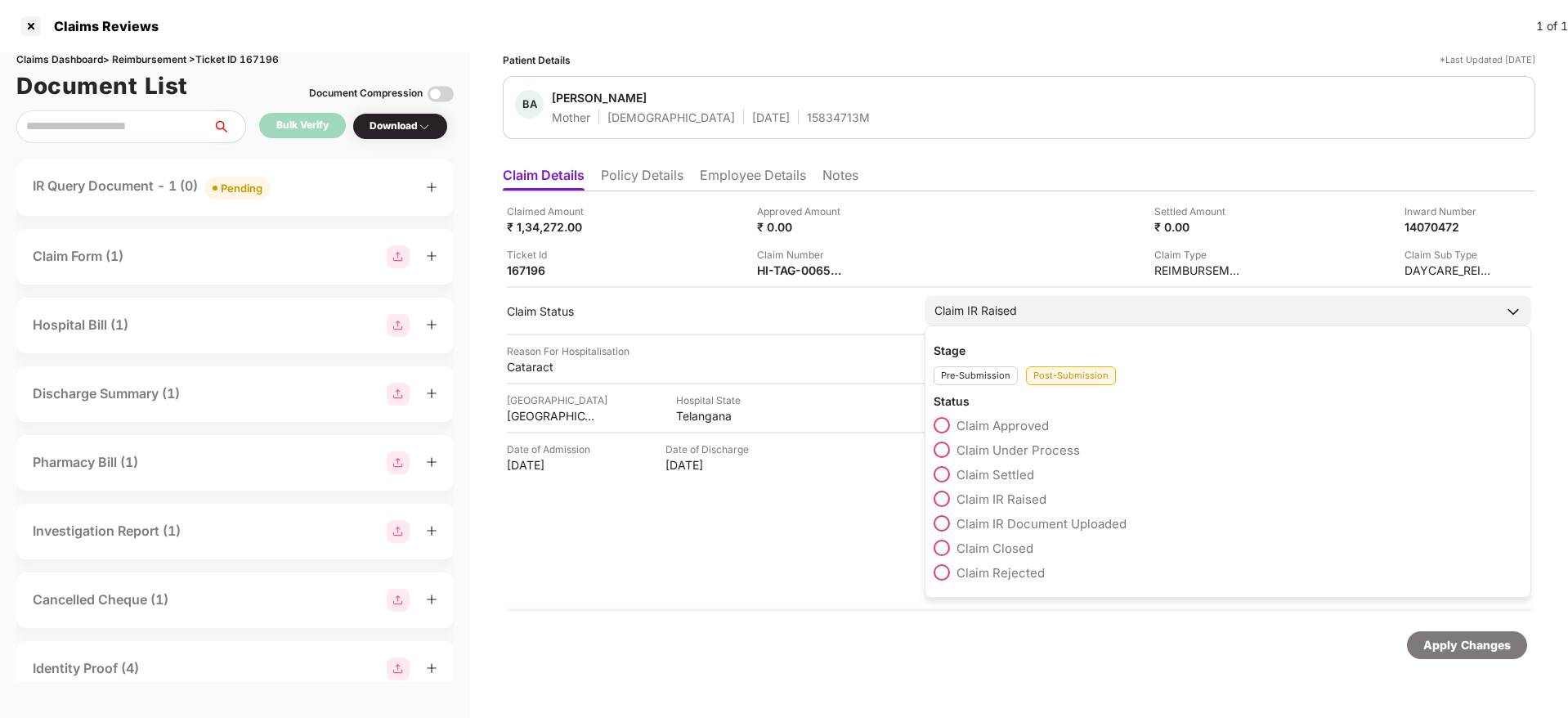
click at [944, 451] on span at bounding box center [942, 450] width 17 height 17
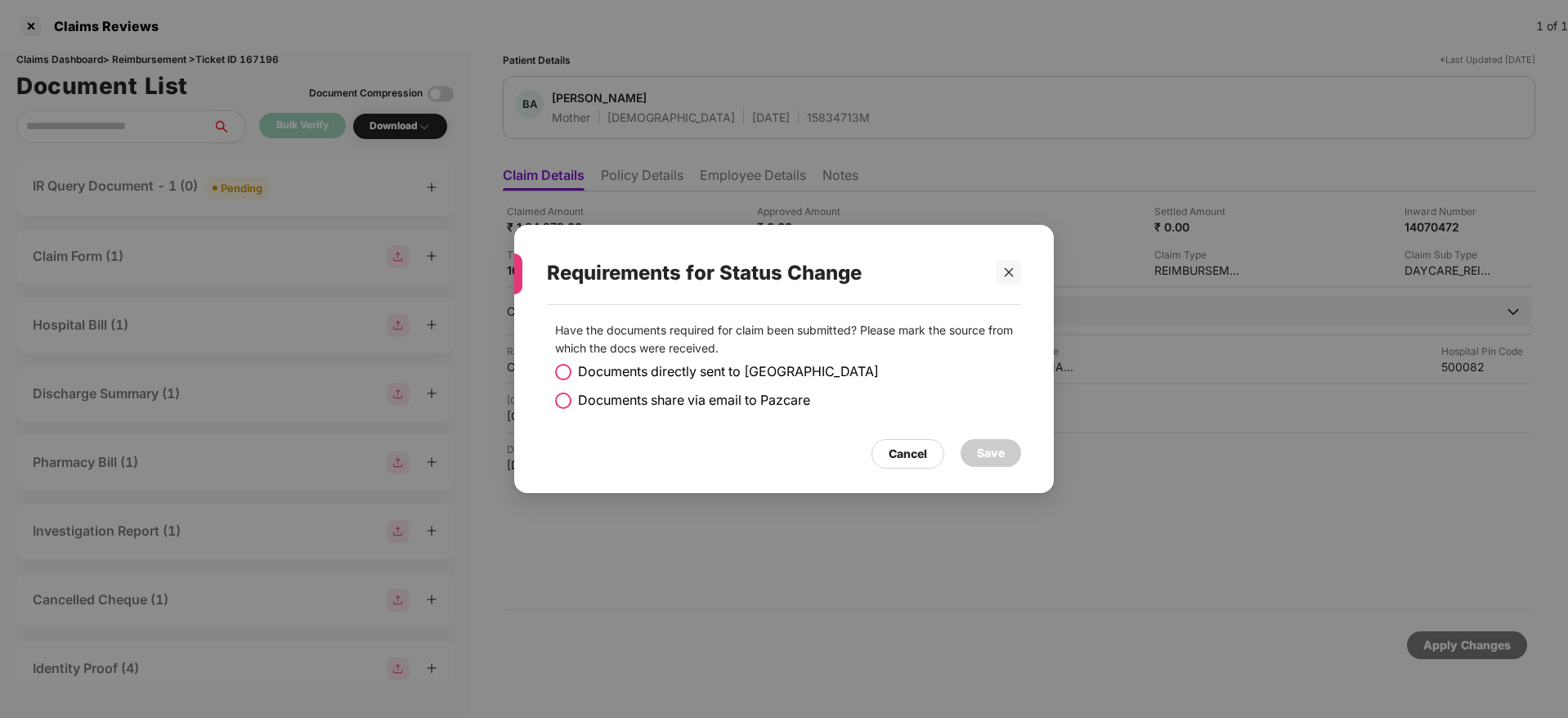
click at [570, 400] on span at bounding box center [564, 401] width 17 height 17
click at [995, 460] on div "Save" at bounding box center [990, 453] width 27 height 18
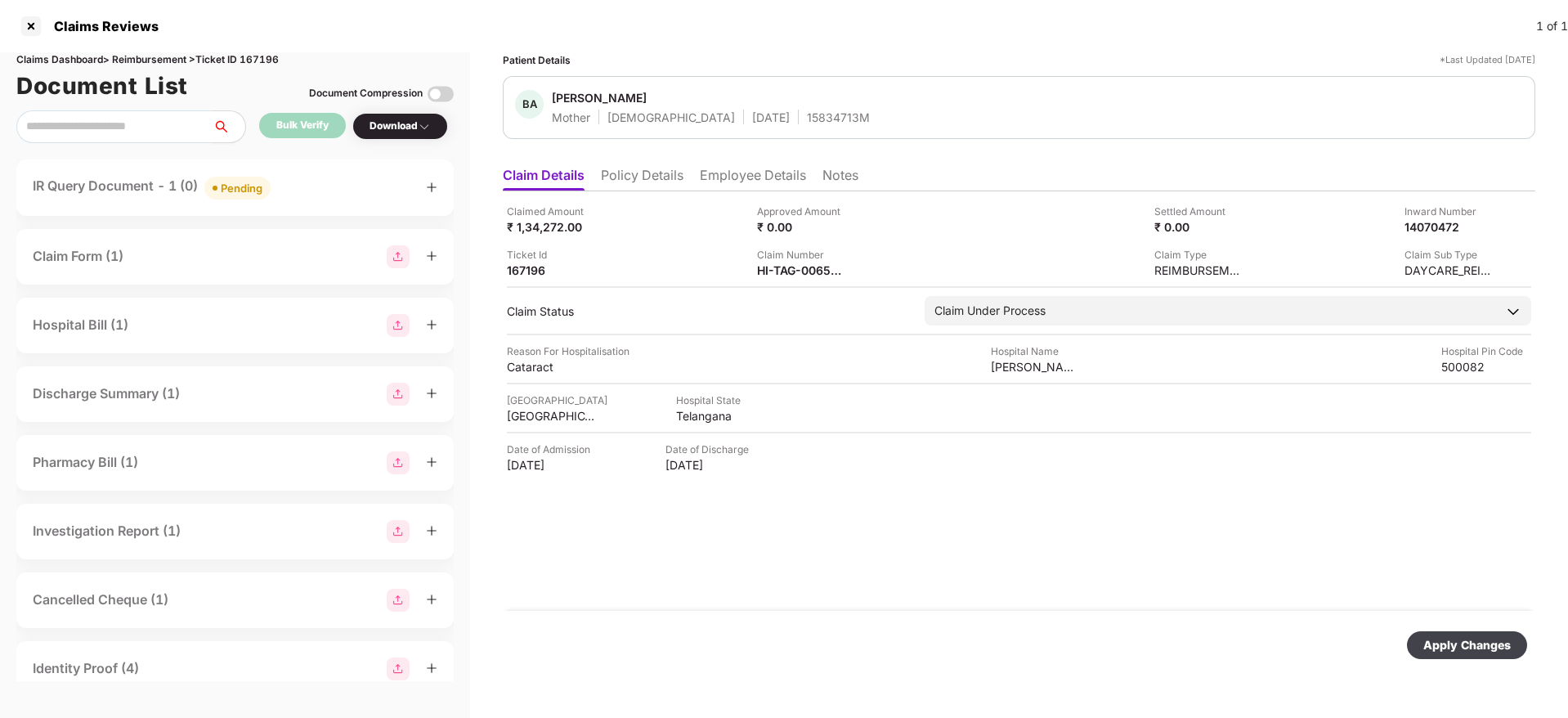
click at [1457, 646] on div "Apply Changes" at bounding box center [1466, 645] width 87 height 18
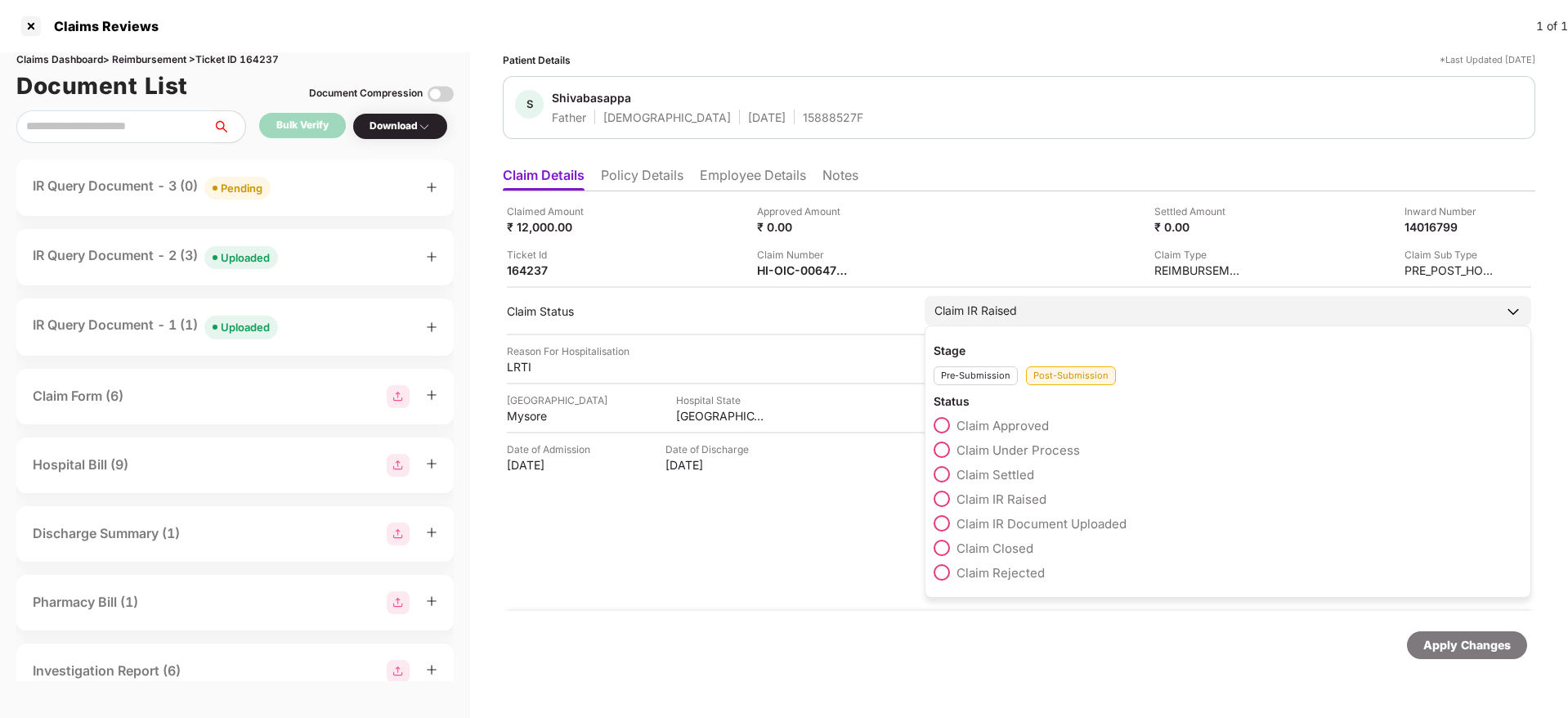
click at [945, 451] on span at bounding box center [942, 450] width 17 height 17
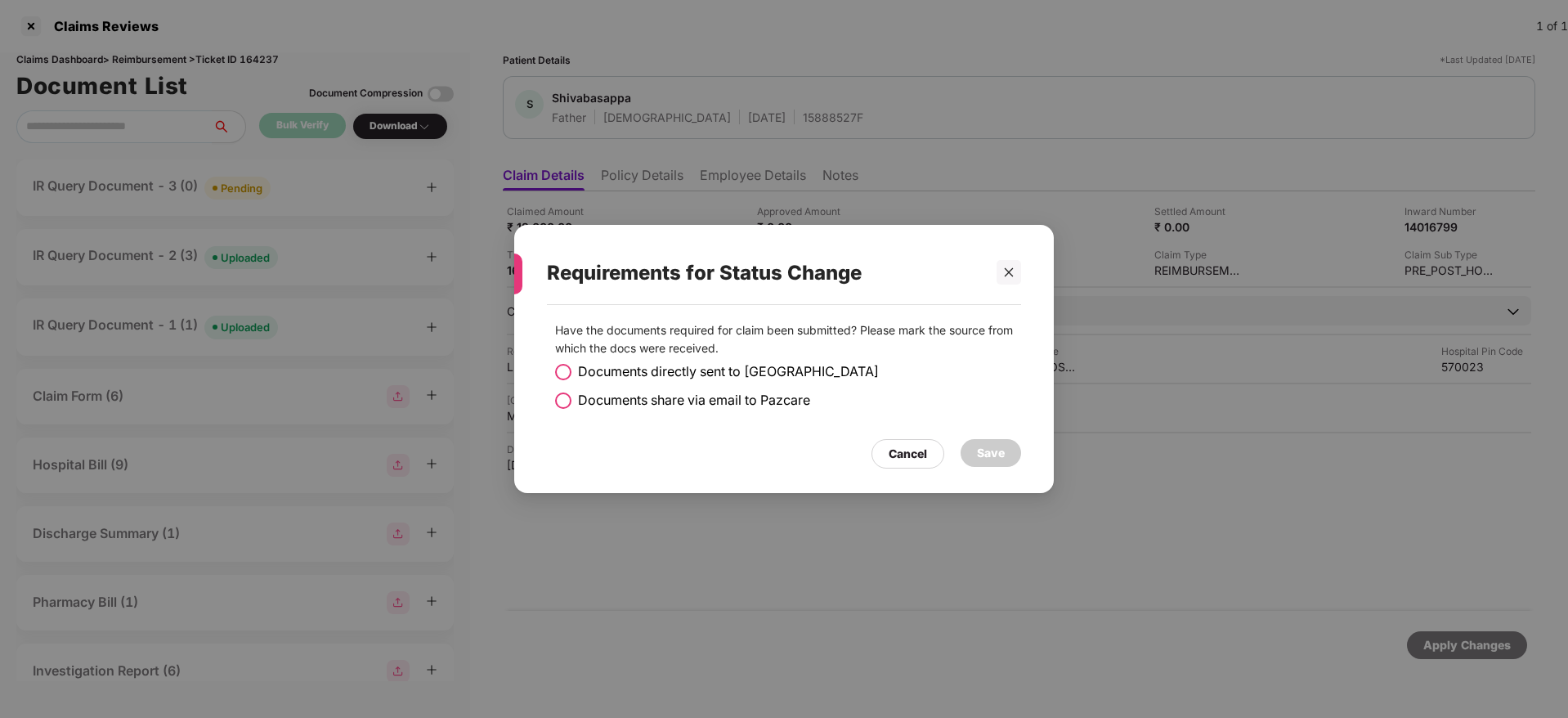
click at [556, 397] on span at bounding box center [564, 401] width 17 height 17
click at [1013, 457] on div "Save" at bounding box center [990, 452] width 61 height 27
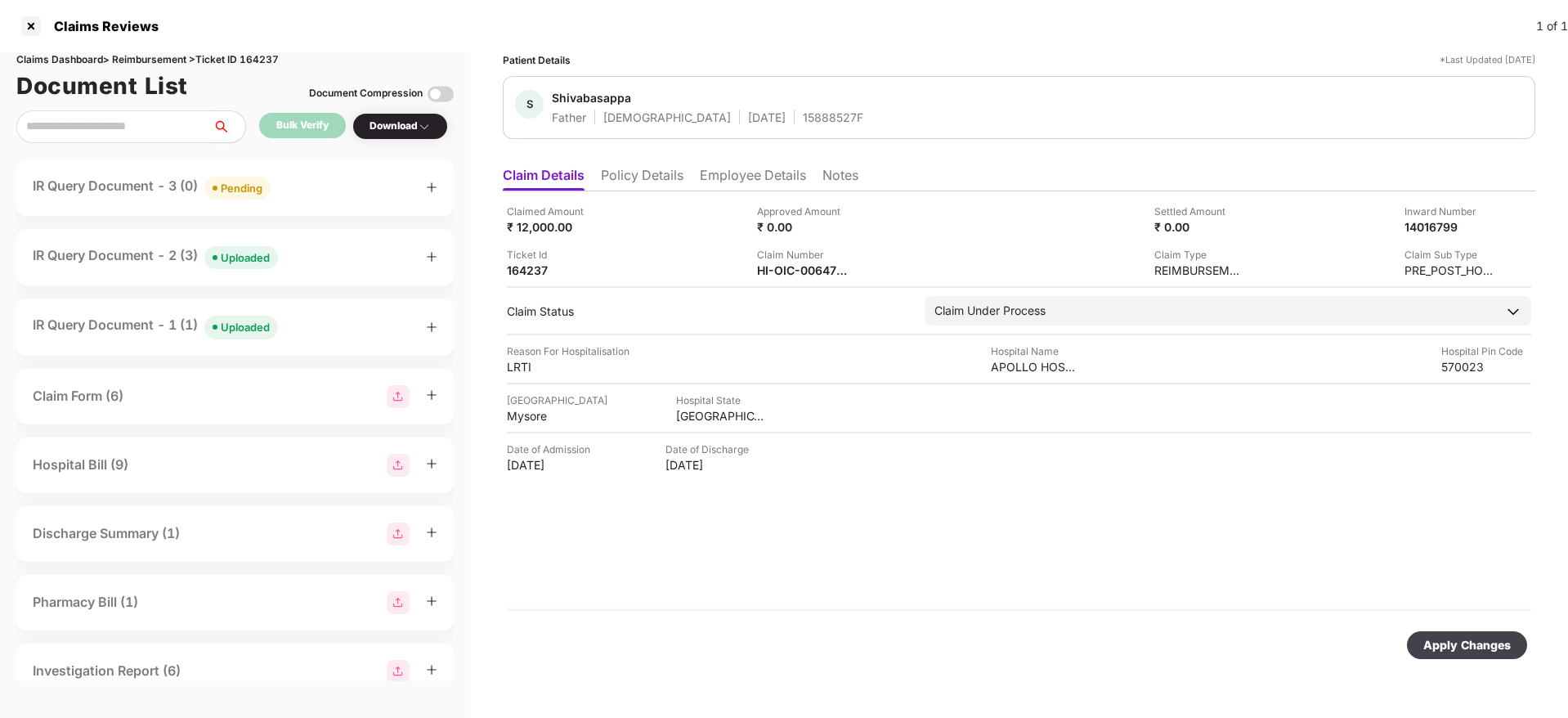
click at [1454, 654] on div "Apply Changes" at bounding box center [1467, 644] width 120 height 27
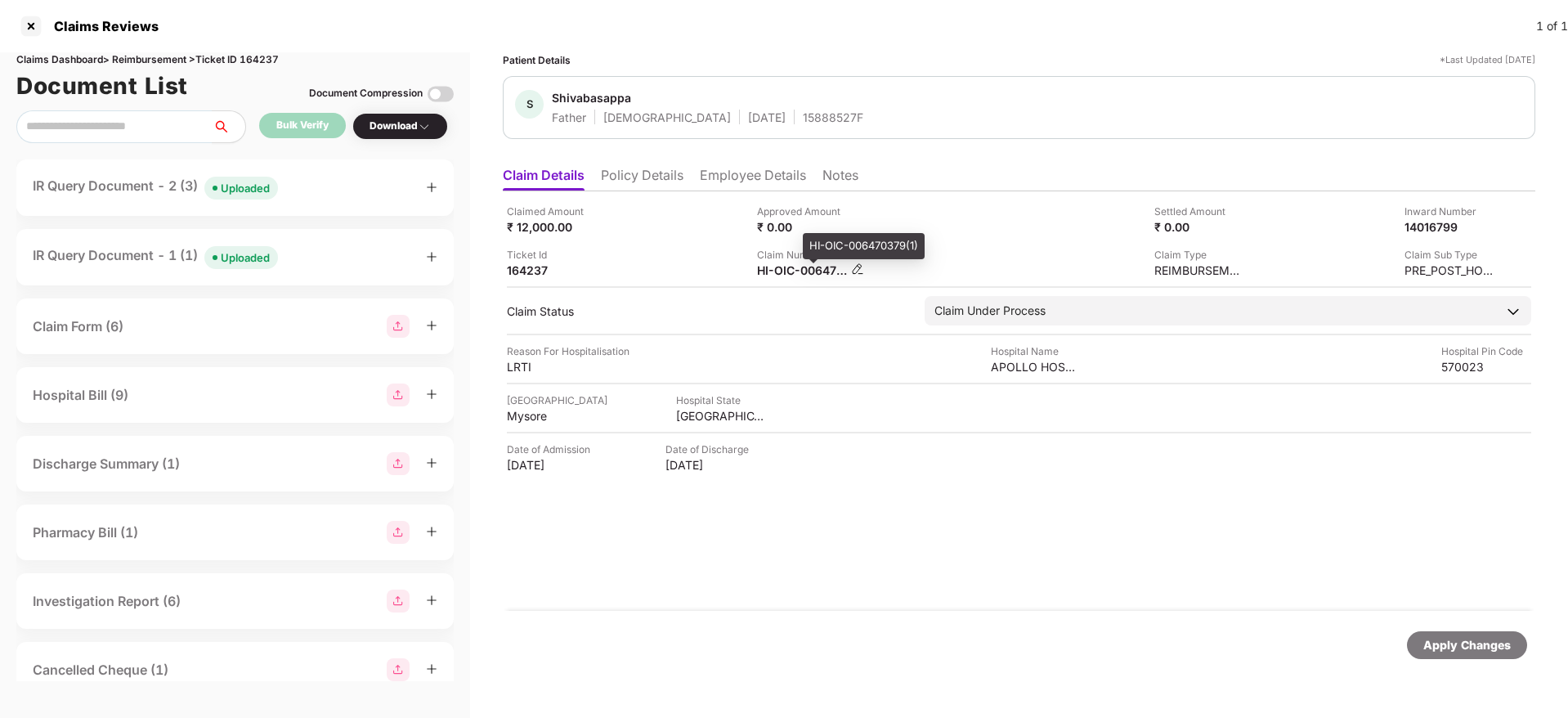
click at [791, 274] on div "HI-OIC-006470379(1)" at bounding box center [802, 270] width 90 height 16
copy div
click at [657, 237] on div "Claimed Amount ₹ 12,000.00 Approved Amount ₹ 0.00 Settled Amount ₹ 0.00 Inward …" at bounding box center [1019, 241] width 1024 height 75
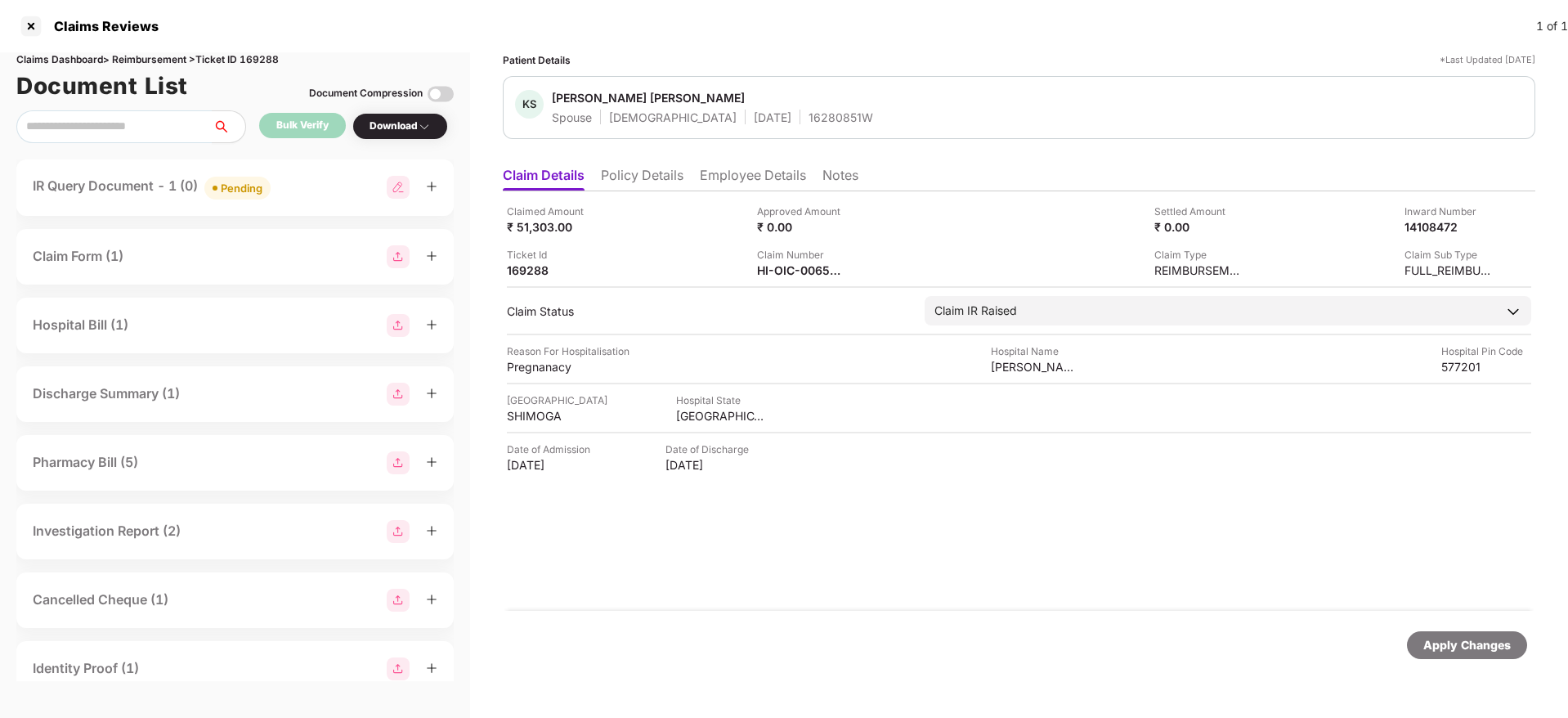
click at [730, 182] on li "Employee Details" at bounding box center [753, 178] width 106 height 24
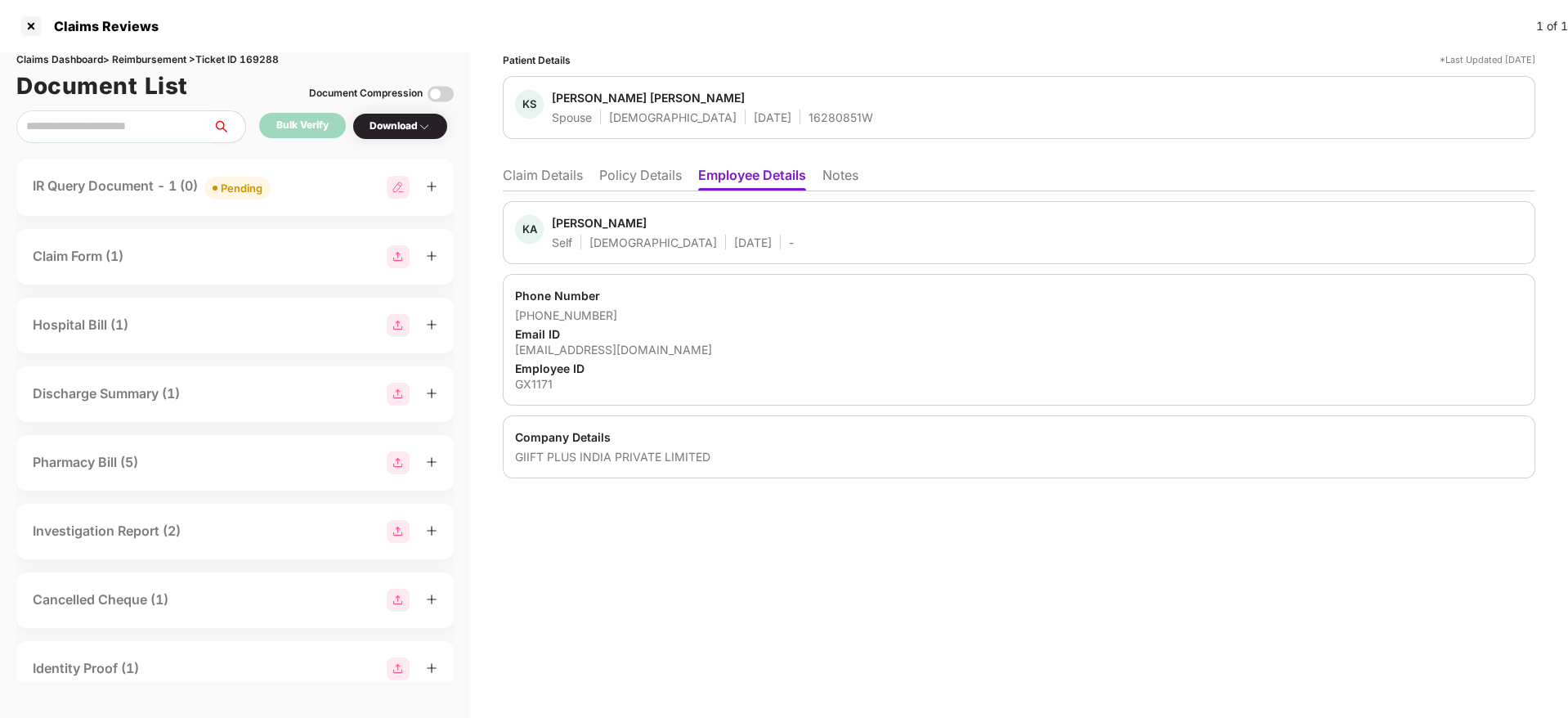
click at [579, 352] on div "[EMAIL_ADDRESS][DOMAIN_NAME]" at bounding box center [1018, 349] width 1008 height 16
copy div "[EMAIL_ADDRESS][DOMAIN_NAME]"
click at [546, 174] on li "Claim Details" at bounding box center [543, 178] width 80 height 24
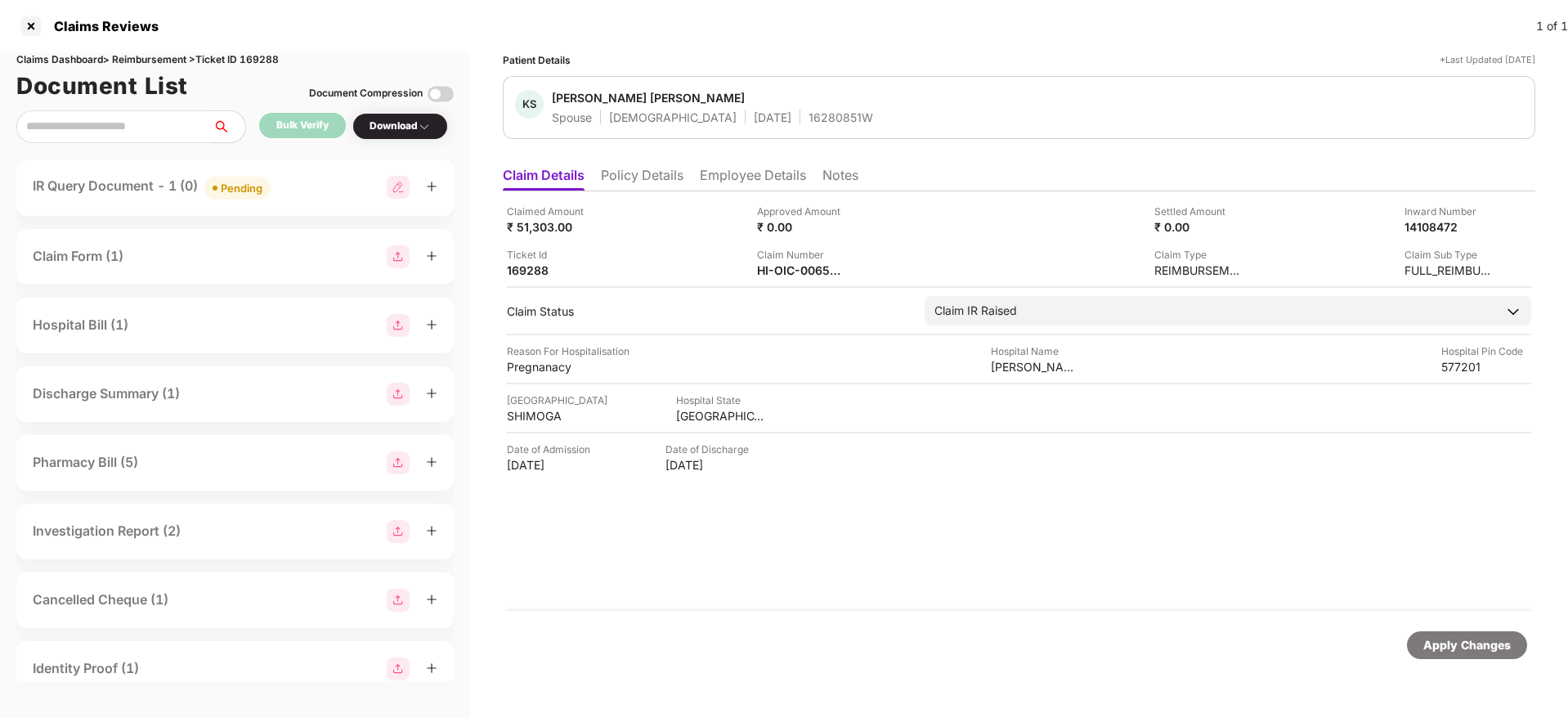
click at [728, 172] on li "Employee Details" at bounding box center [753, 178] width 106 height 24
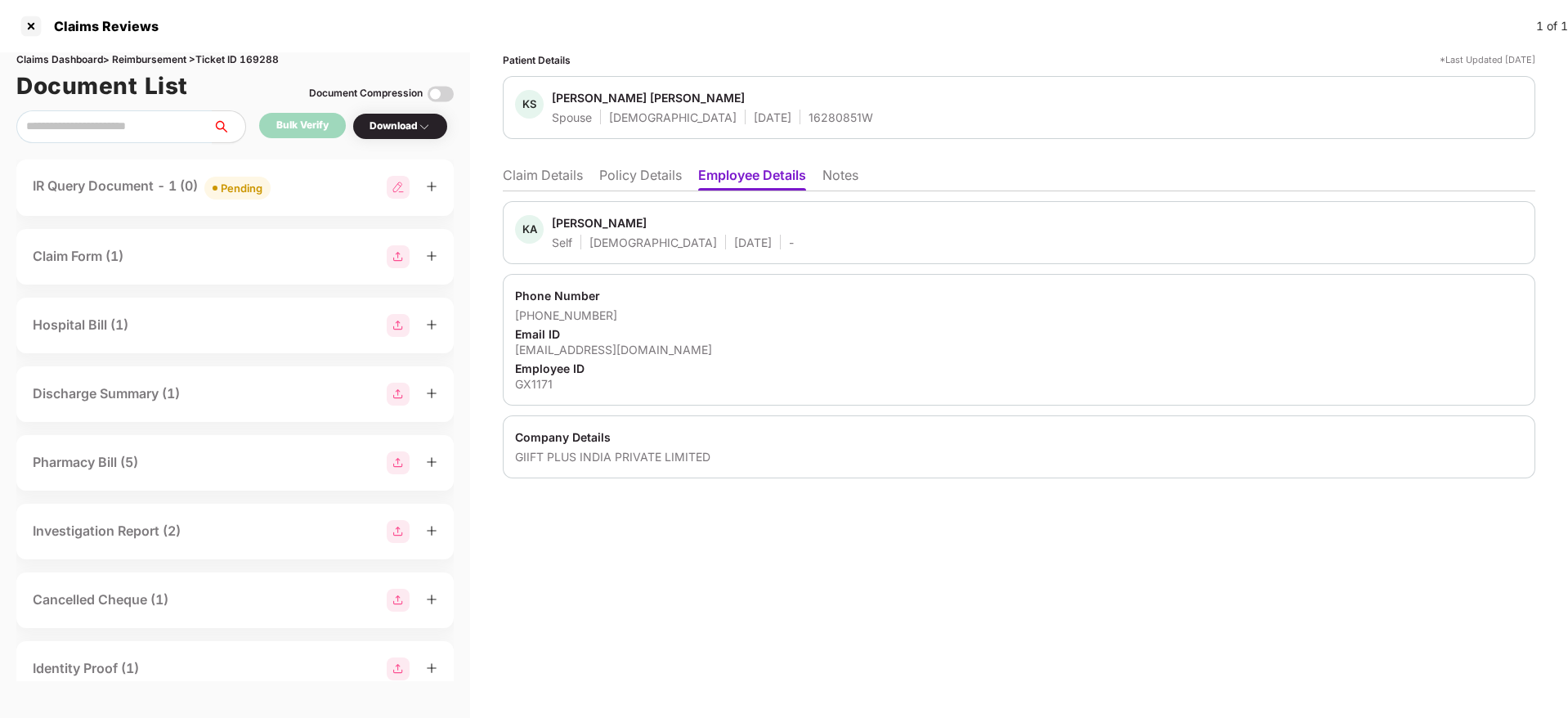
click at [618, 349] on div "[EMAIL_ADDRESS][DOMAIN_NAME]" at bounding box center [1018, 349] width 1008 height 16
copy div "[EMAIL_ADDRESS][DOMAIN_NAME]"
click at [539, 170] on li "Claim Details" at bounding box center [543, 178] width 80 height 24
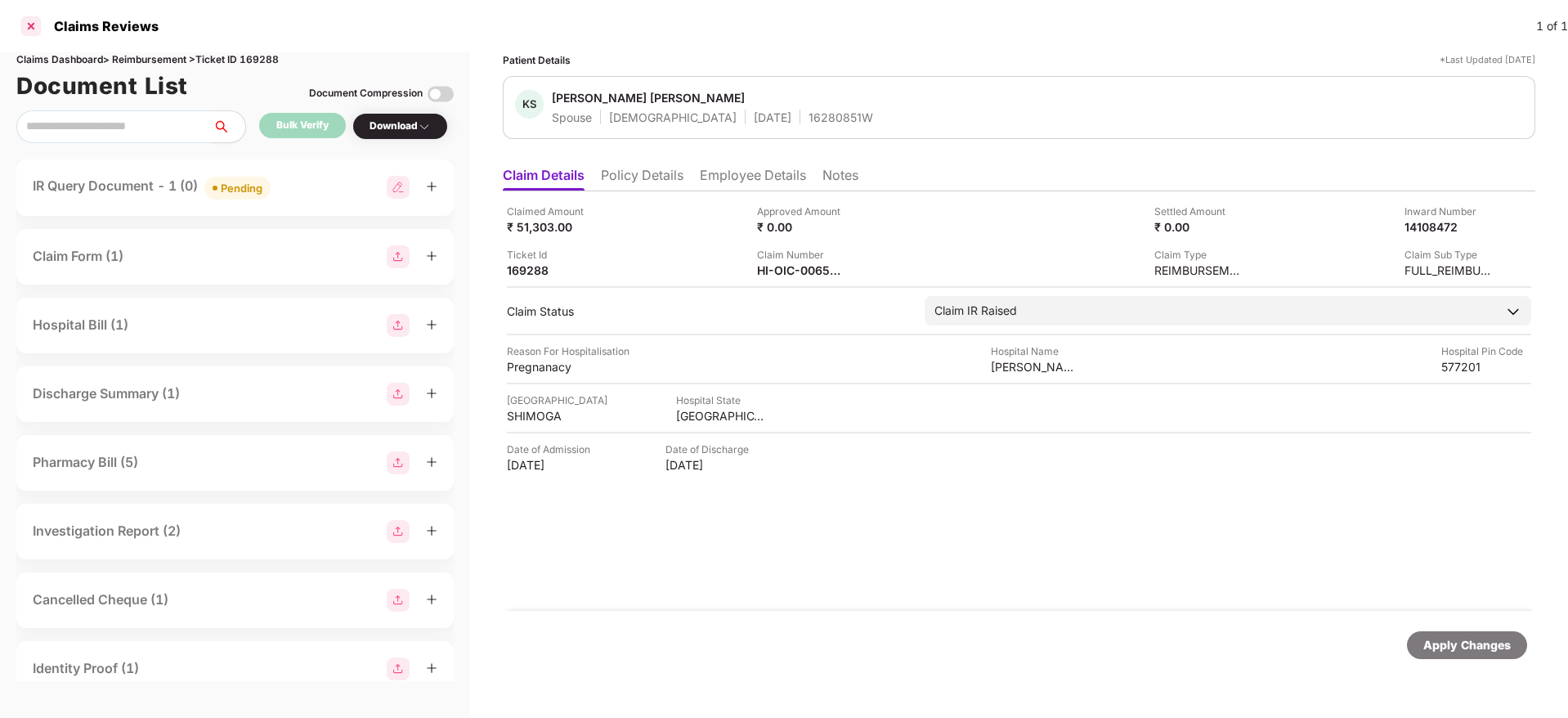
click at [37, 26] on div at bounding box center [32, 27] width 27 height 27
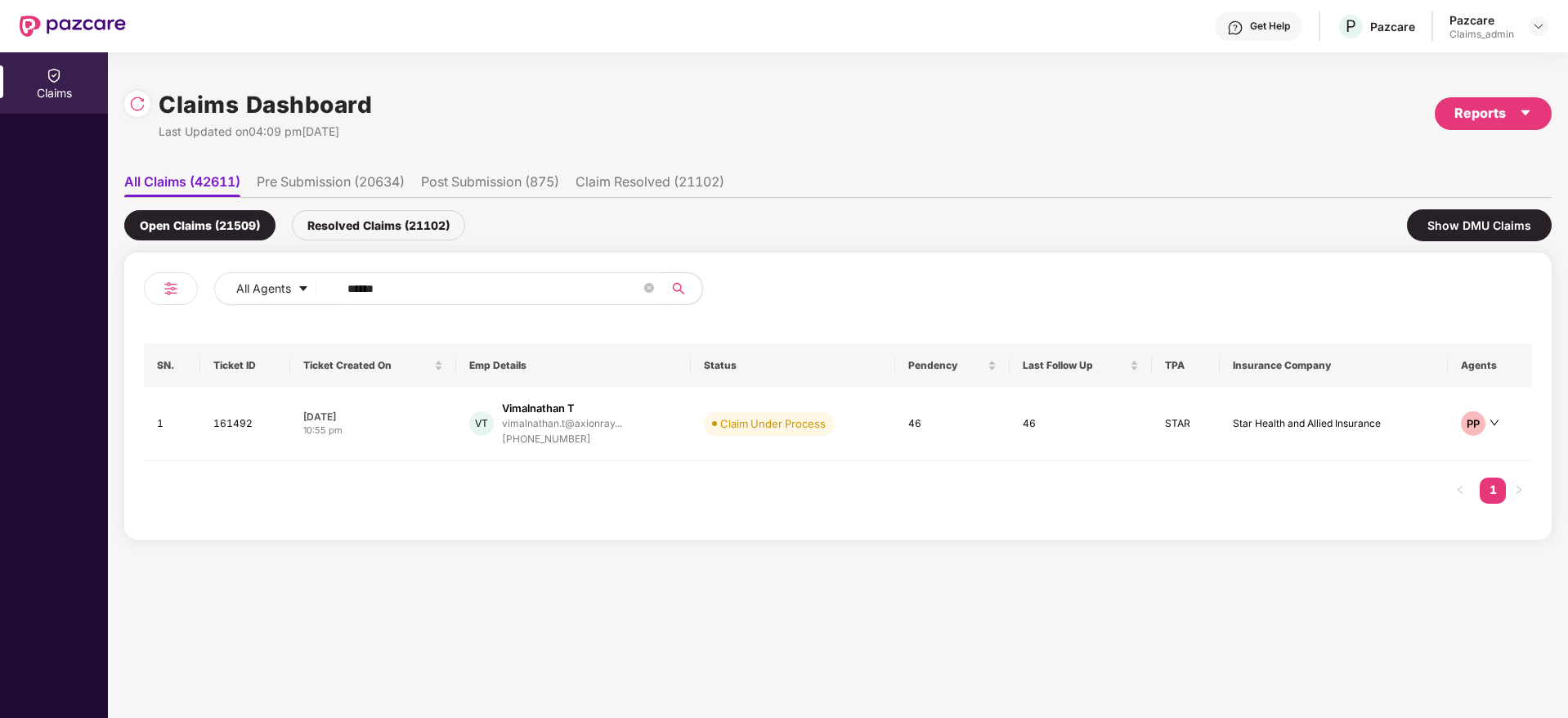
click at [363, 276] on input "******" at bounding box center [493, 289] width 293 height 25
paste input "text"
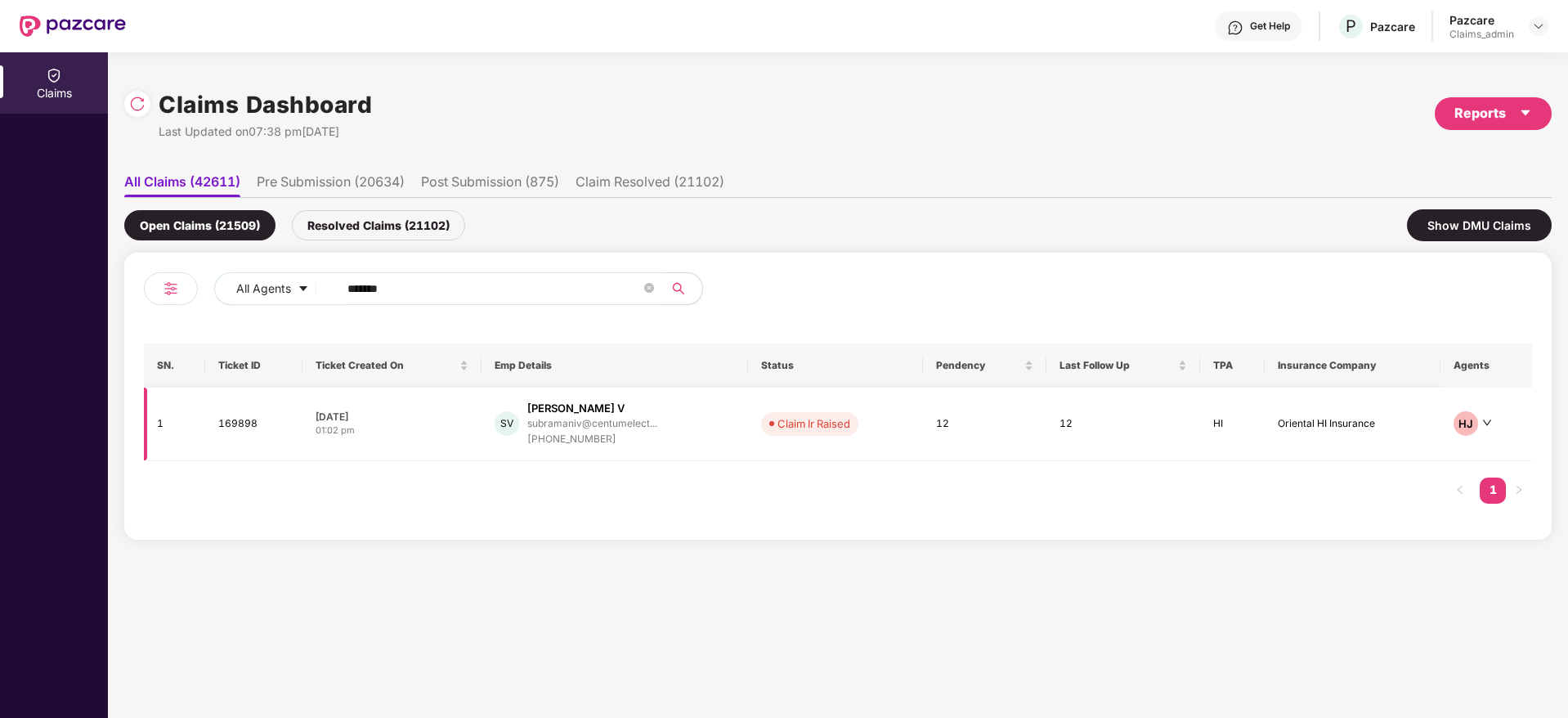
type input "******"
click at [409, 423] on div "01:02 pm" at bounding box center [392, 430] width 153 height 14
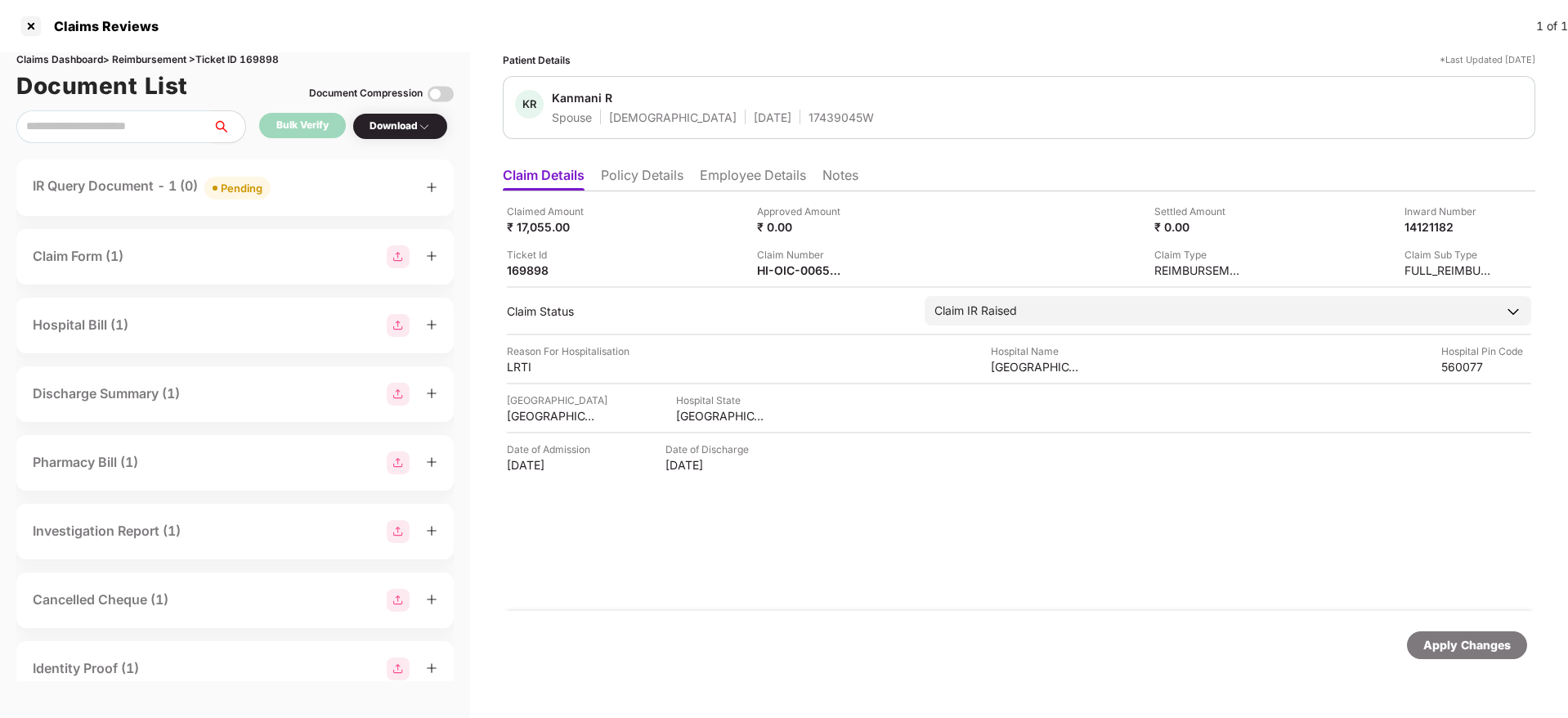
click at [312, 210] on div "IR Query Document - 1 (0) Pending" at bounding box center [235, 188] width 437 height 56
click at [310, 183] on div "IR Query Document - 1 (0) Pending" at bounding box center [234, 188] width 404 height 24
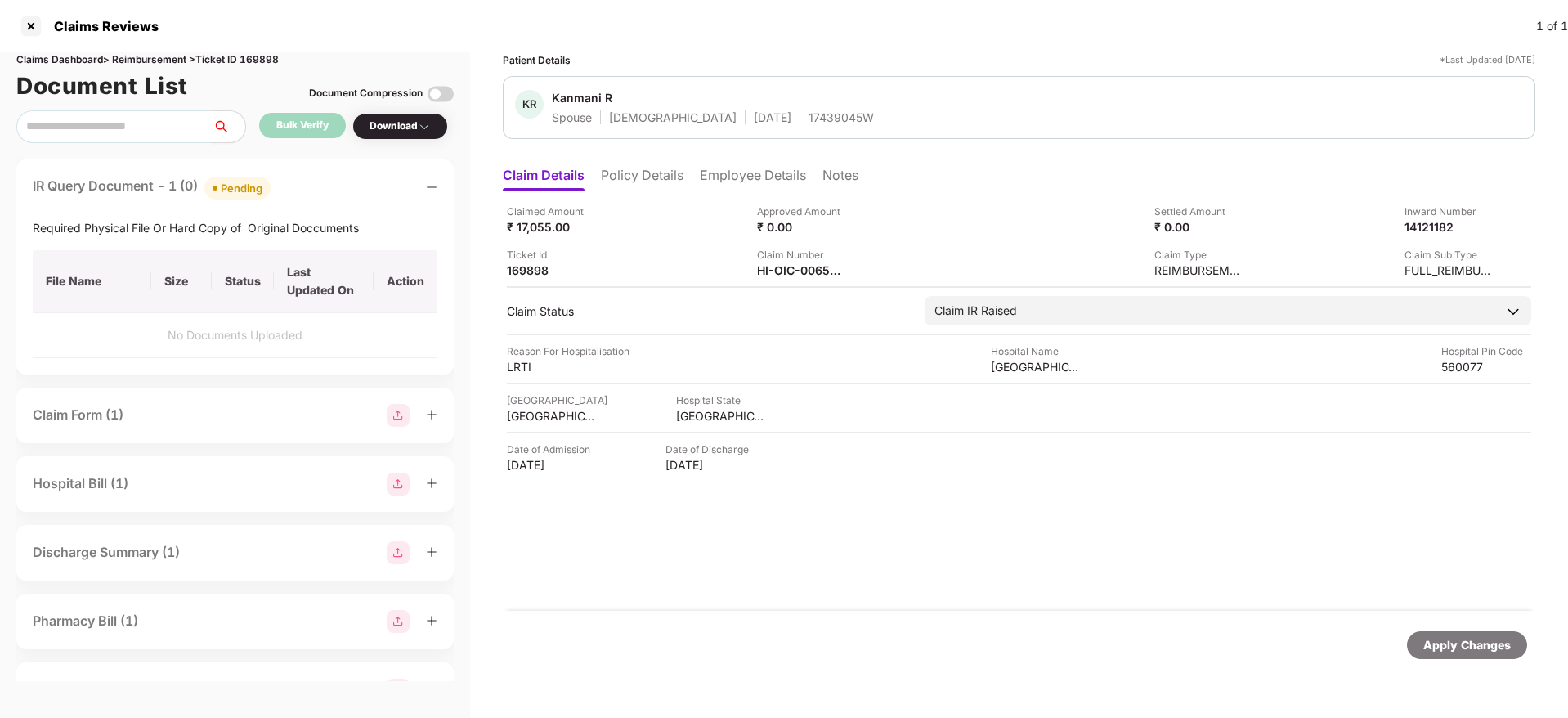
click at [310, 183] on div "IR Query Document - 1 (0) Pending" at bounding box center [234, 188] width 404 height 24
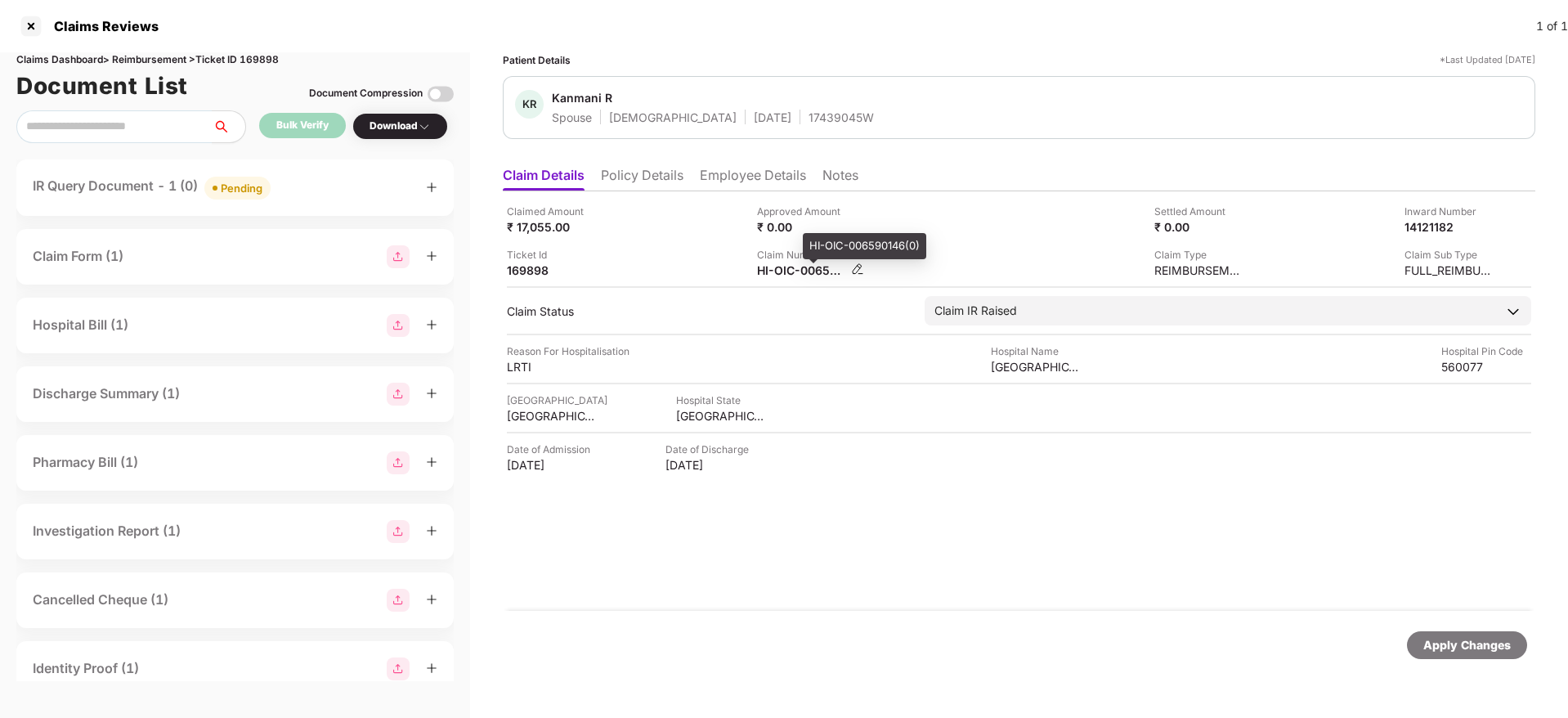
click at [772, 271] on div "HI-OIC-006590146(0)" at bounding box center [802, 270] width 90 height 16
copy div
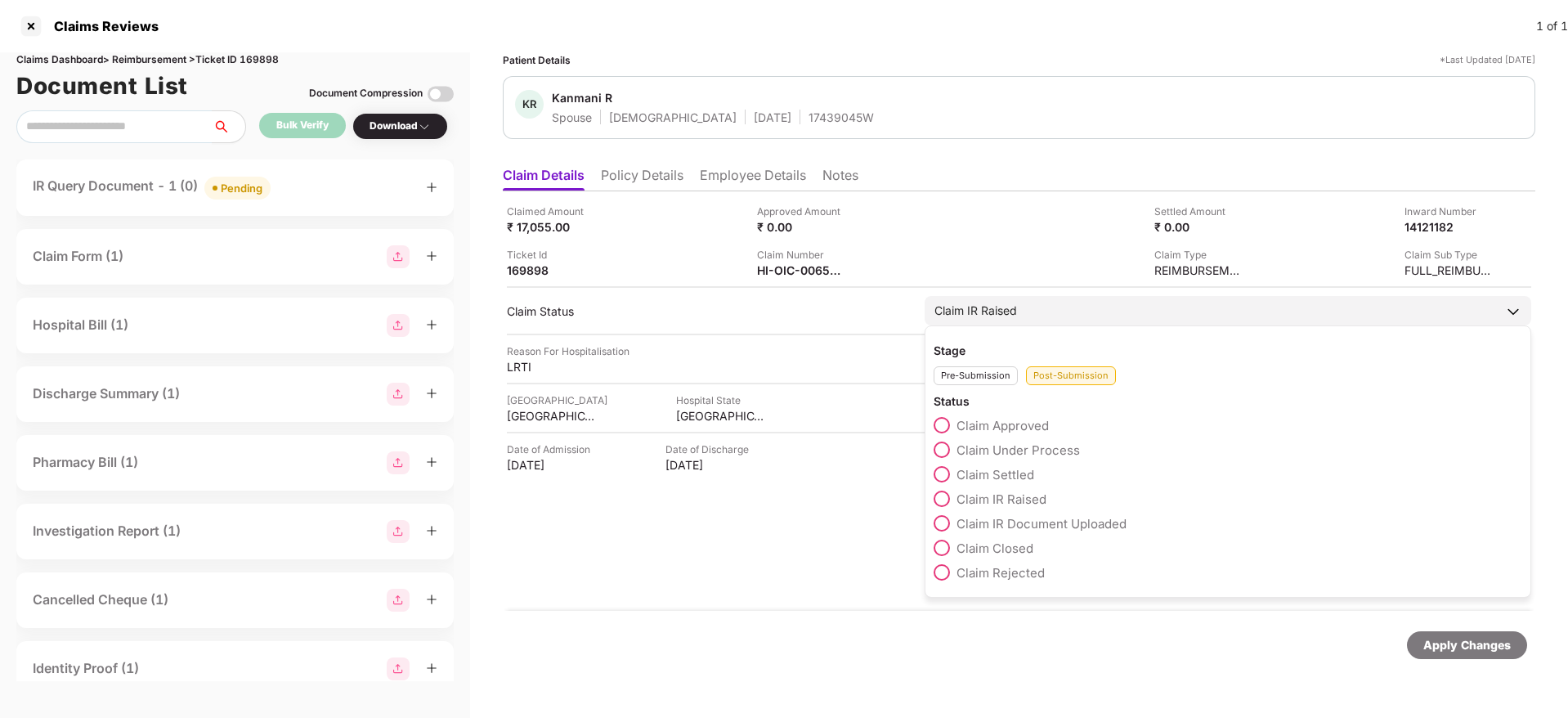
click at [940, 442] on span at bounding box center [942, 450] width 17 height 17
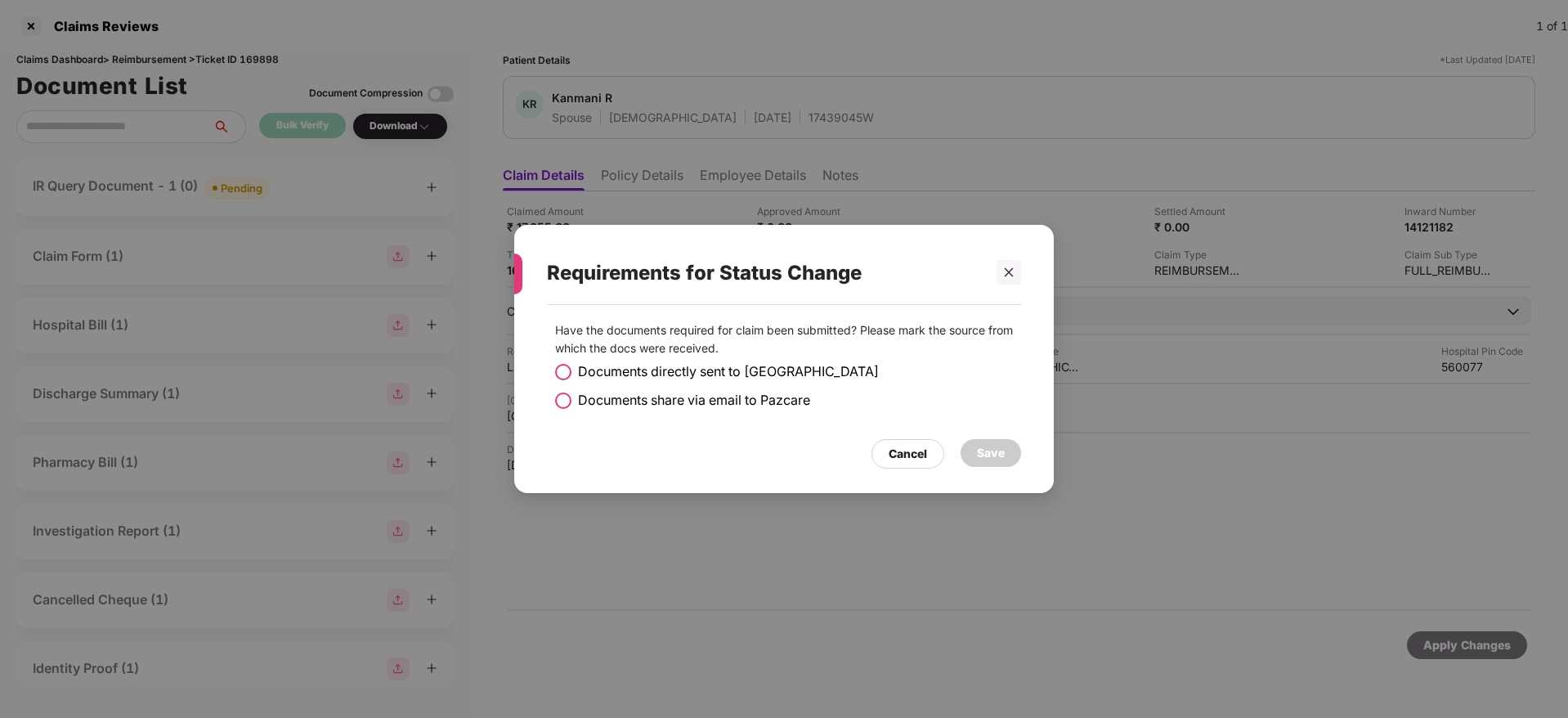
click at [562, 398] on span at bounding box center [564, 401] width 17 height 17
click at [990, 451] on div "Save" at bounding box center [990, 453] width 27 height 18
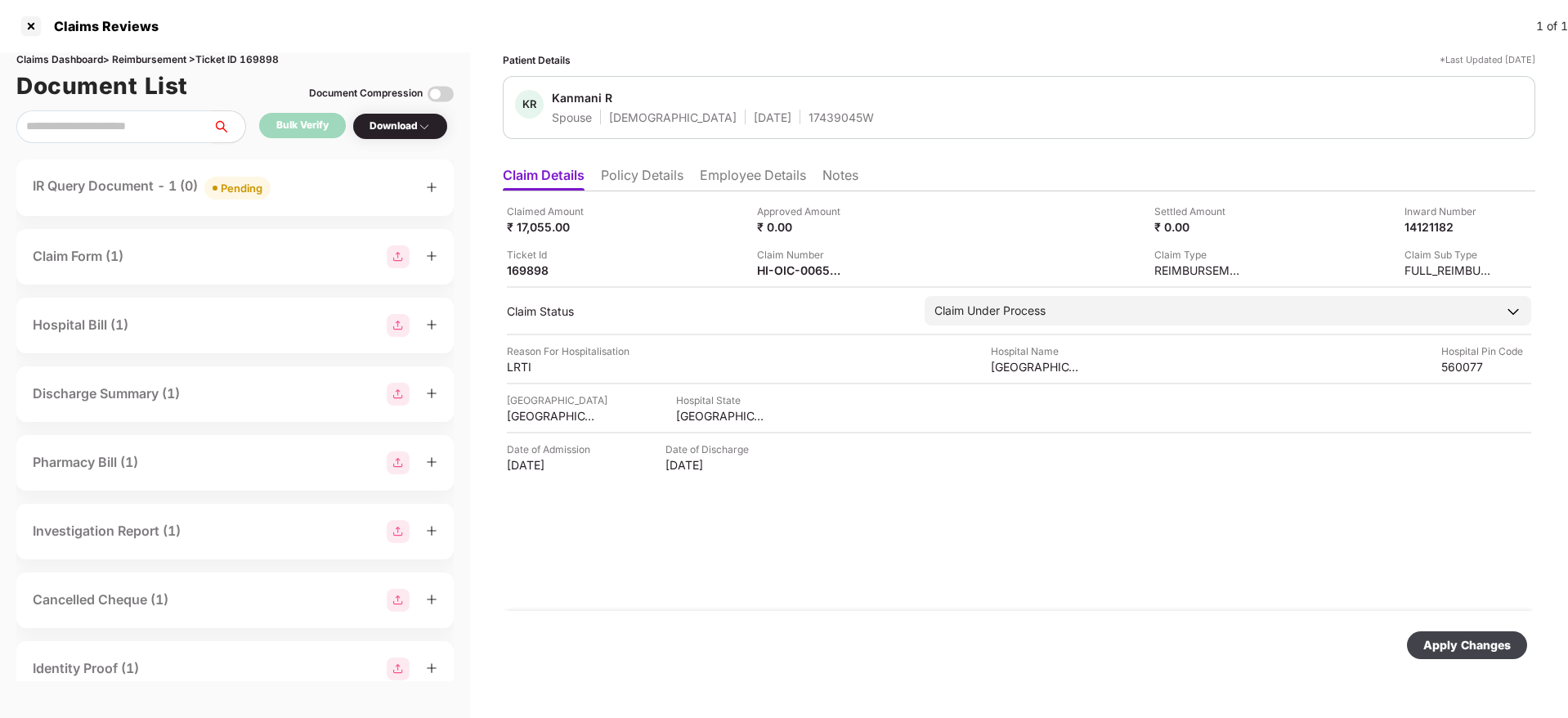
click at [1446, 642] on div "Apply Changes" at bounding box center [1466, 645] width 87 height 18
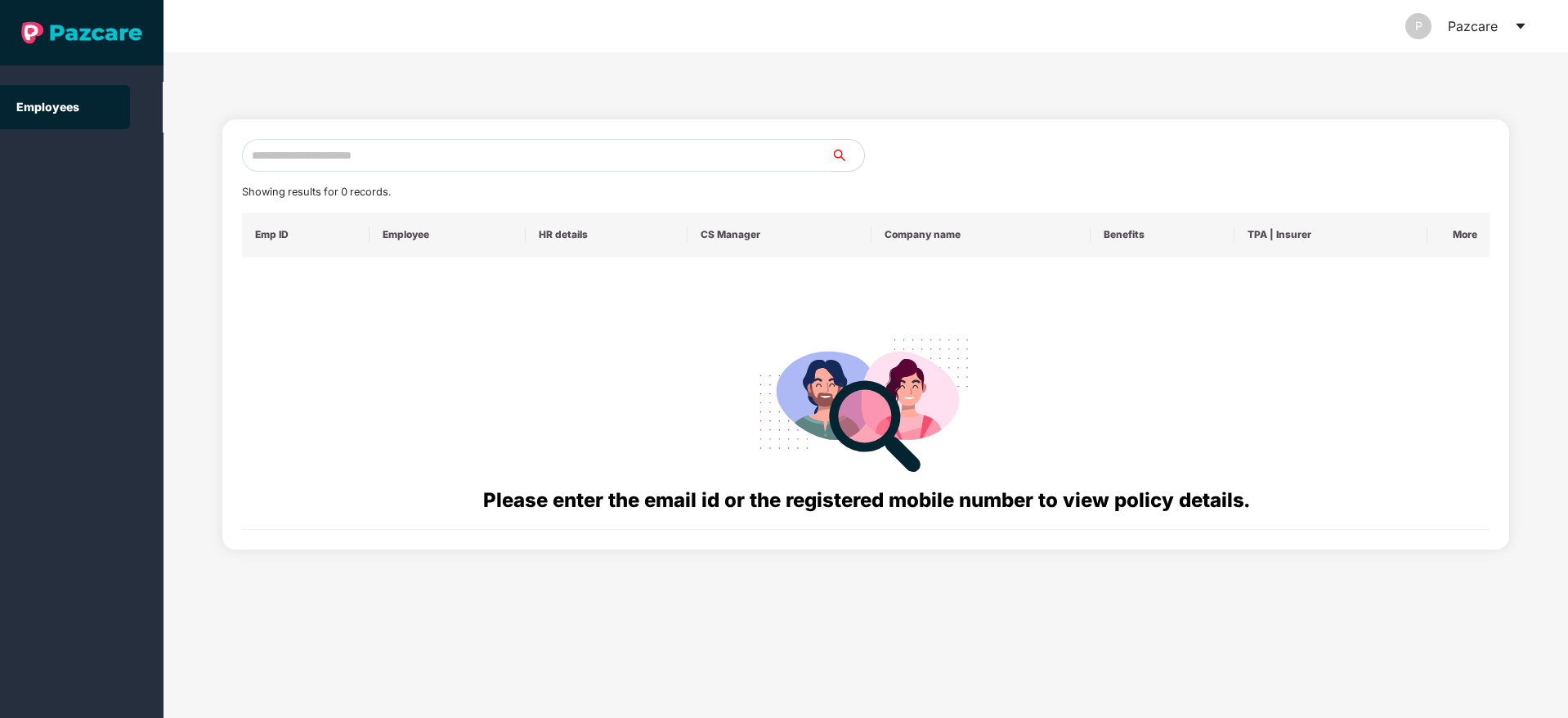
click at [285, 154] on input "text" at bounding box center [536, 154] width 589 height 32
paste input "**********"
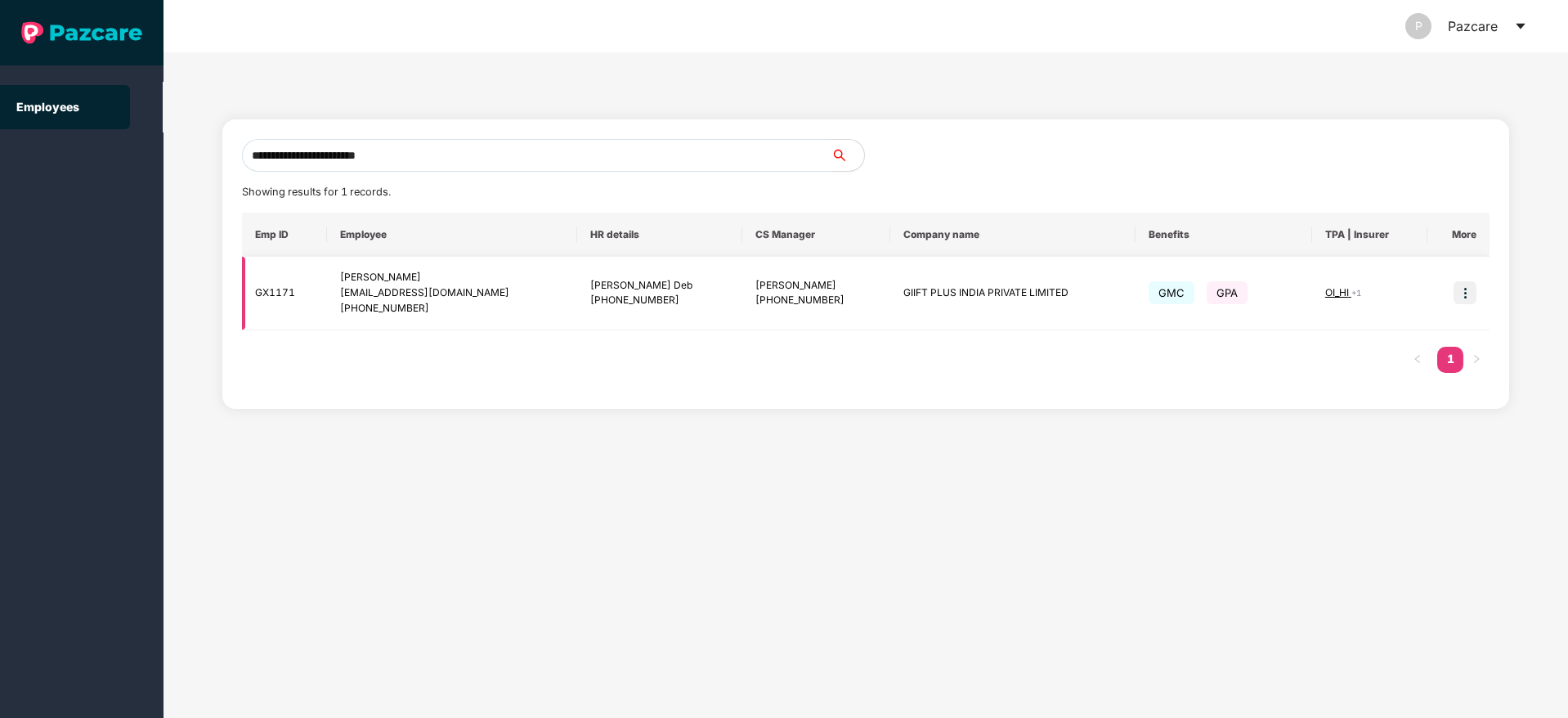
type input "**********"
click at [1473, 295] on img at bounding box center [1465, 293] width 23 height 23
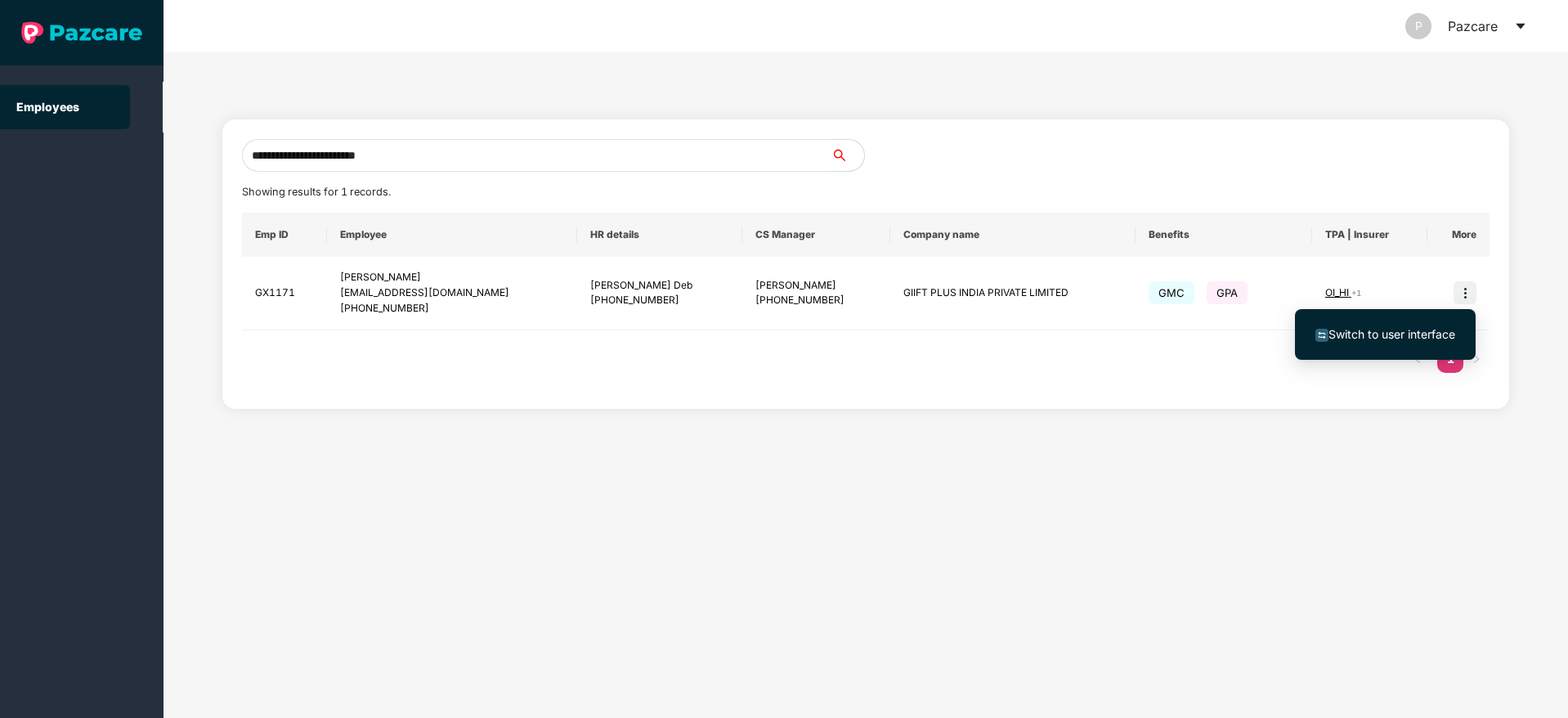
click at [1391, 335] on span "Switch to user interface" at bounding box center [1391, 334] width 127 height 14
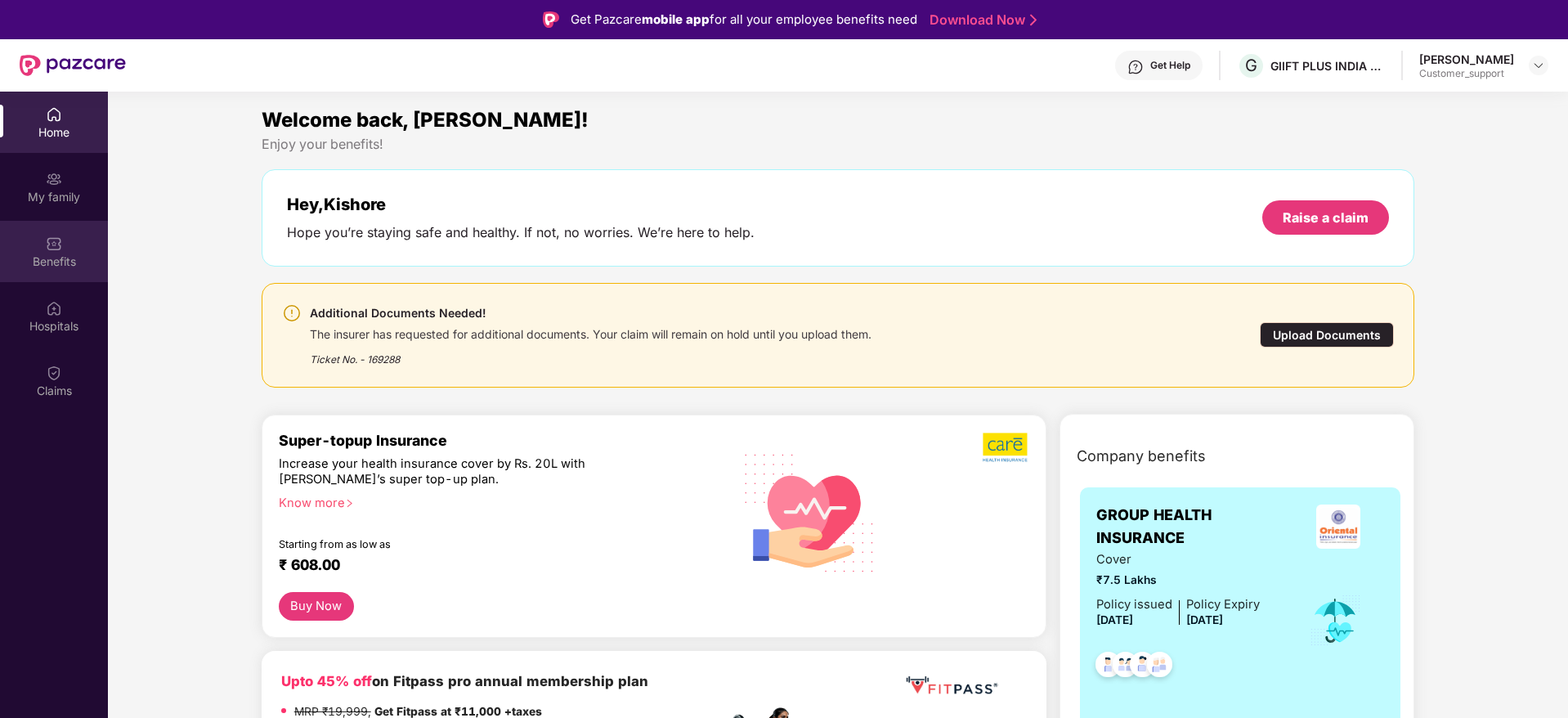
click at [42, 264] on div "Benefits" at bounding box center [54, 261] width 108 height 17
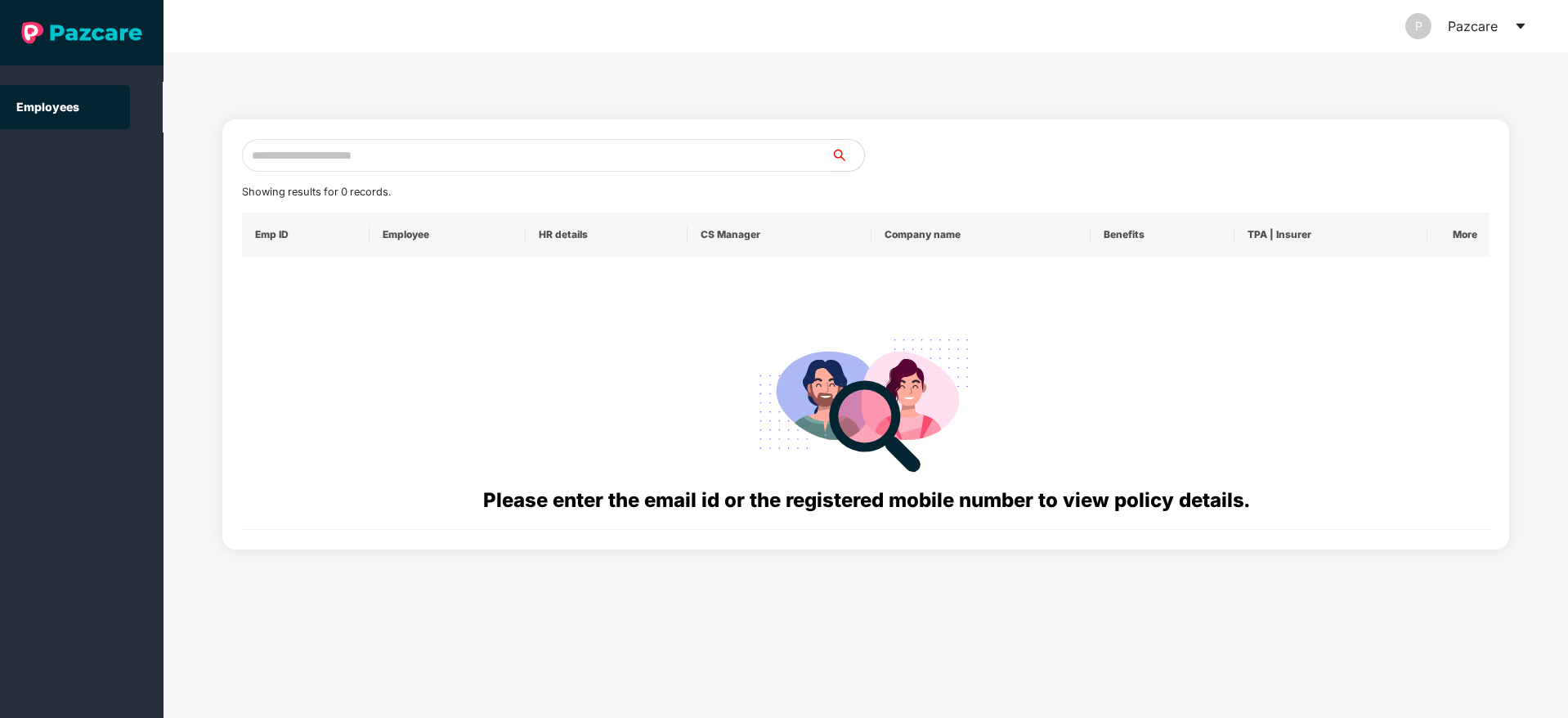
click at [290, 162] on input "text" at bounding box center [536, 154] width 589 height 32
paste input "**********"
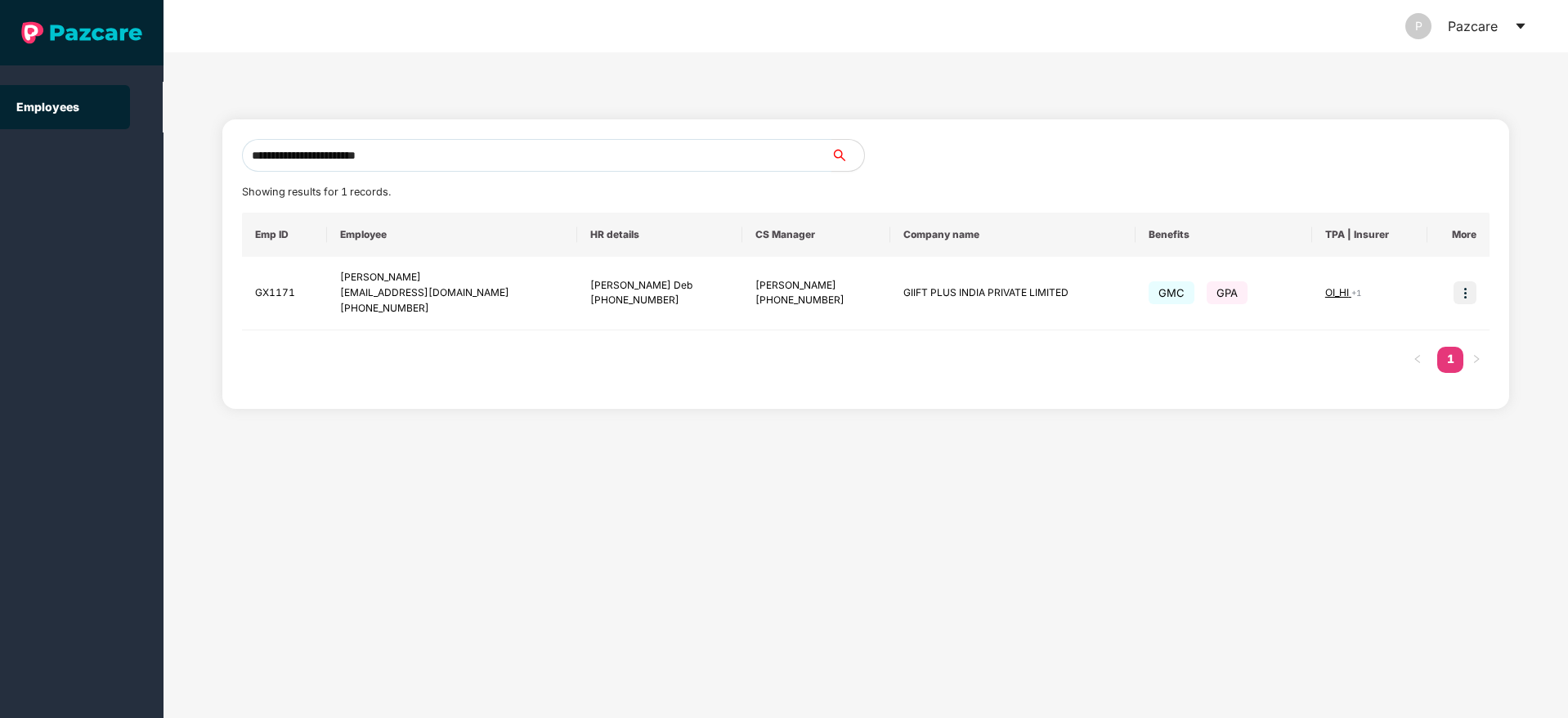
type input "**********"
click at [356, 274] on div "[PERSON_NAME]" at bounding box center [452, 277] width 225 height 16
copy div "[PERSON_NAME]"
